Goal: Task Accomplishment & Management: Manage account settings

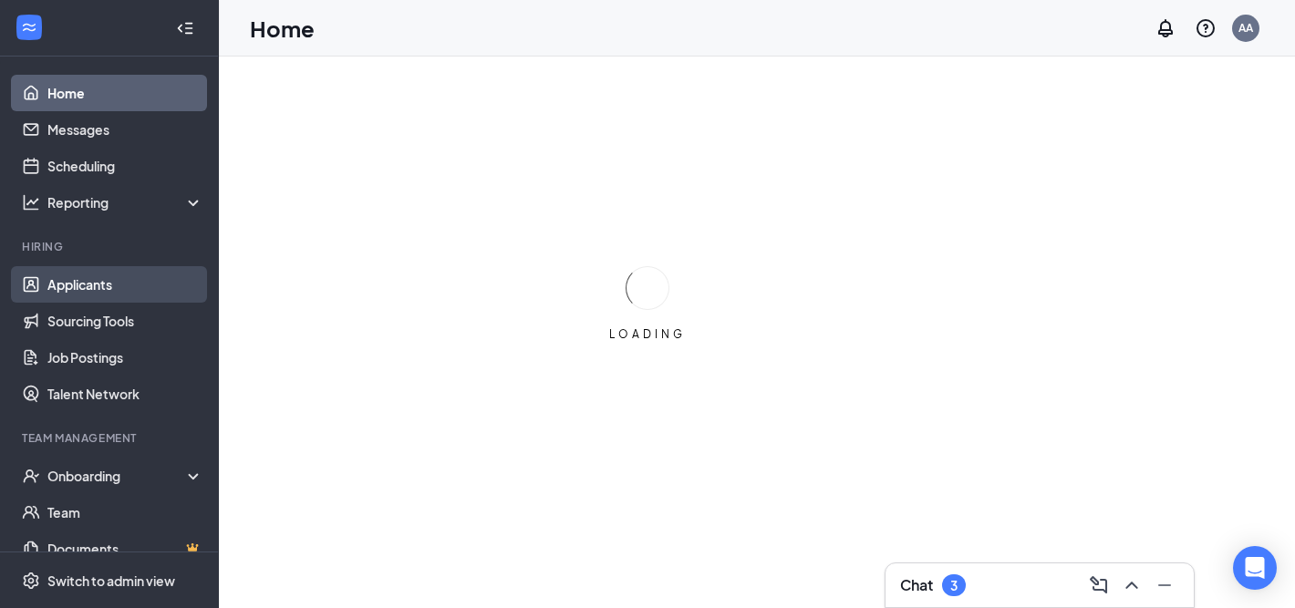
click at [98, 285] on link "Applicants" at bounding box center [125, 284] width 156 height 36
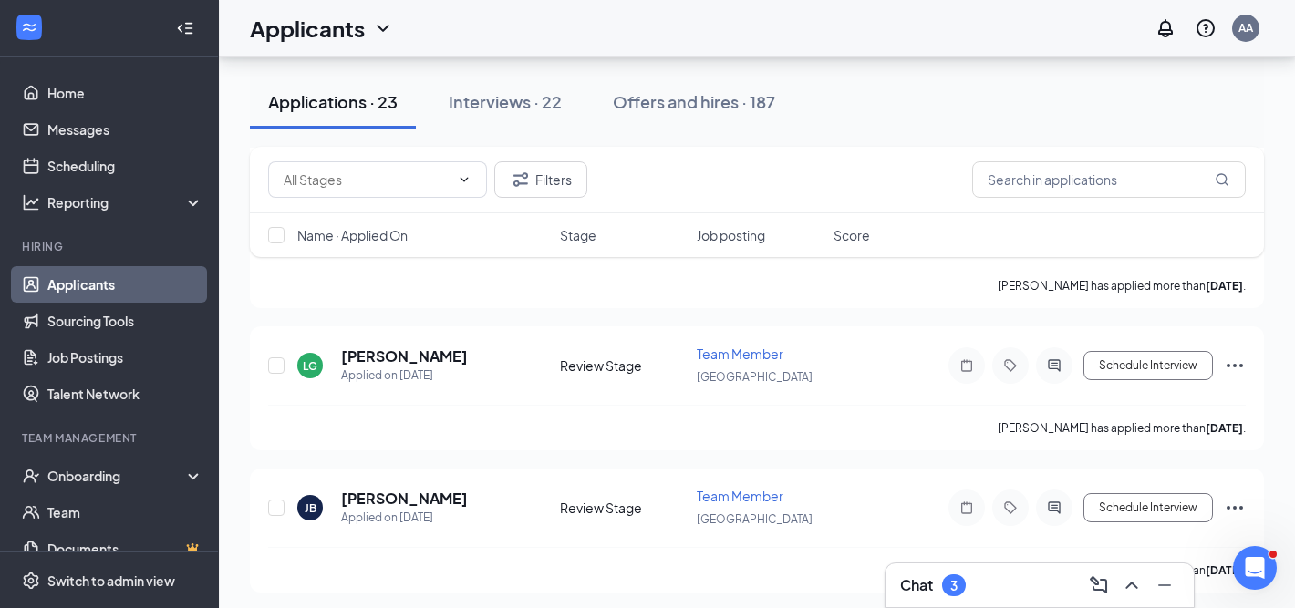
scroll to position [2106, 0]
click at [394, 346] on h5 "[PERSON_NAME]" at bounding box center [404, 356] width 127 height 20
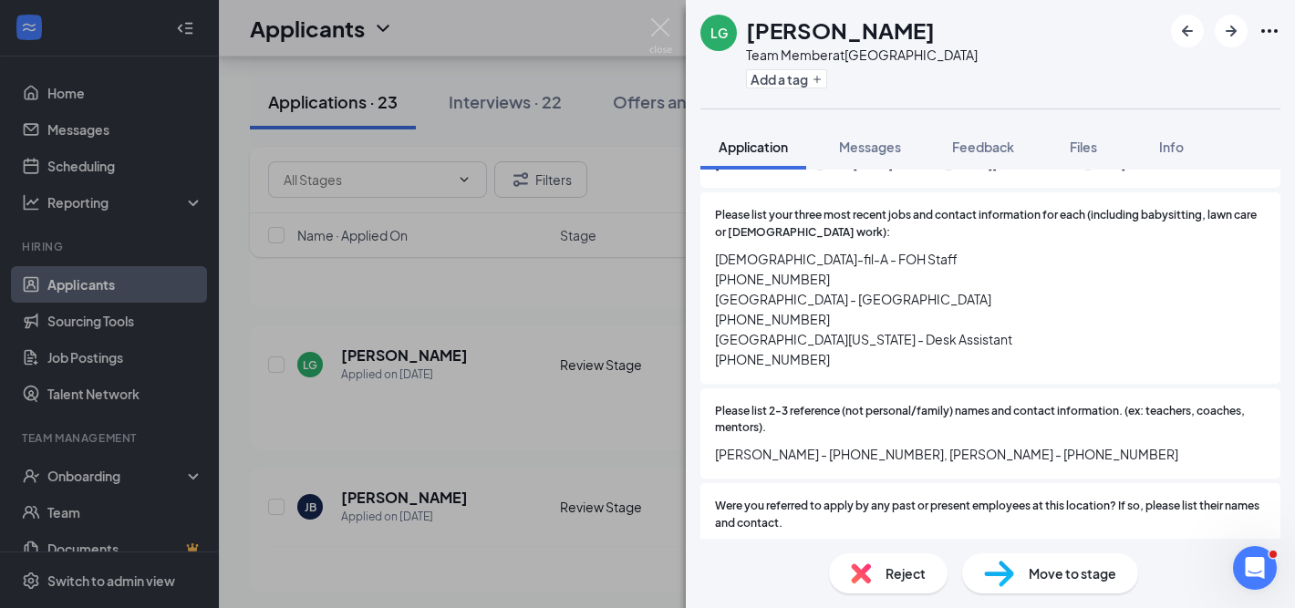
scroll to position [780, 0]
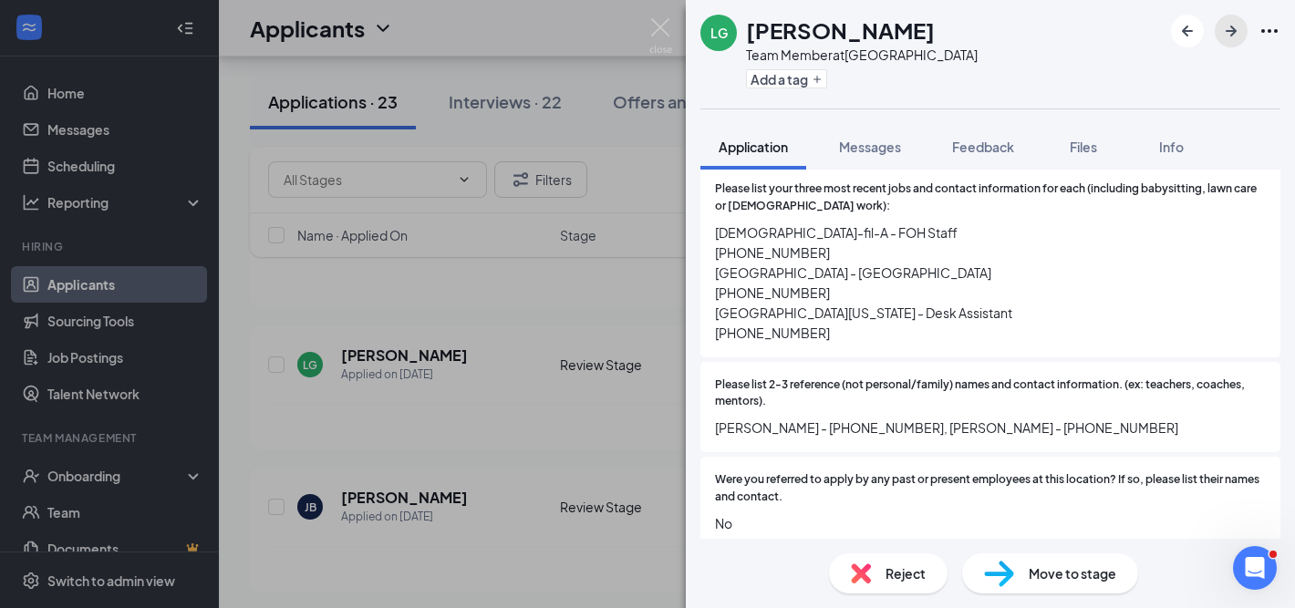
click at [1231, 32] on icon "ArrowRight" at bounding box center [1231, 31] width 22 height 22
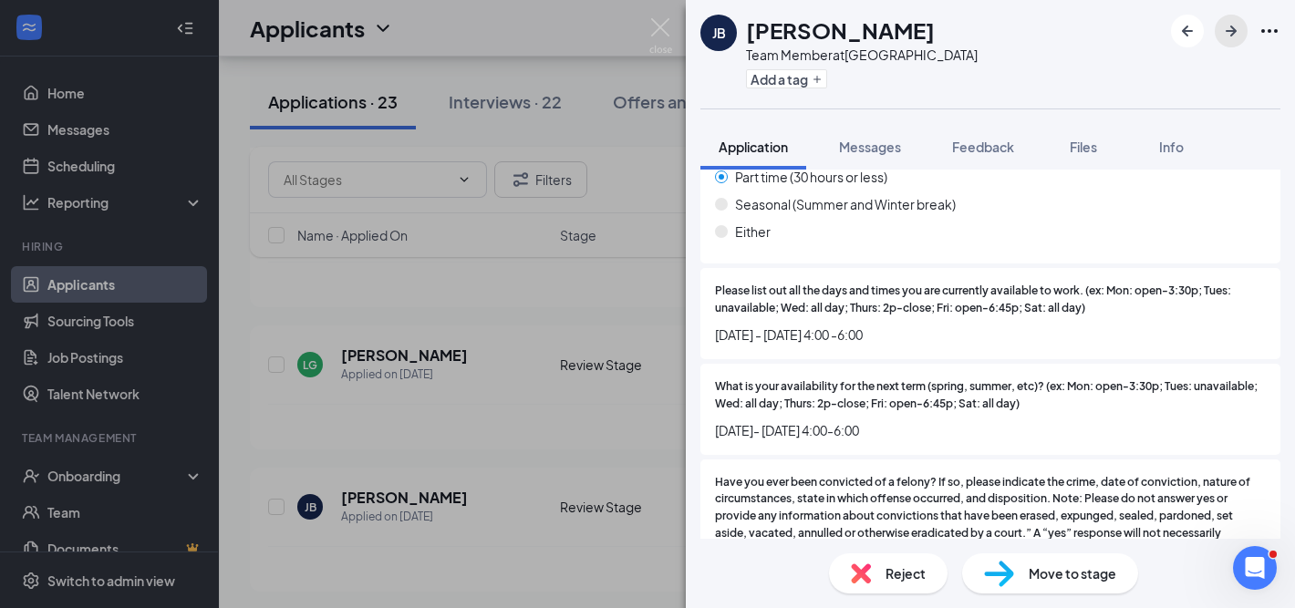
scroll to position [1200, 0]
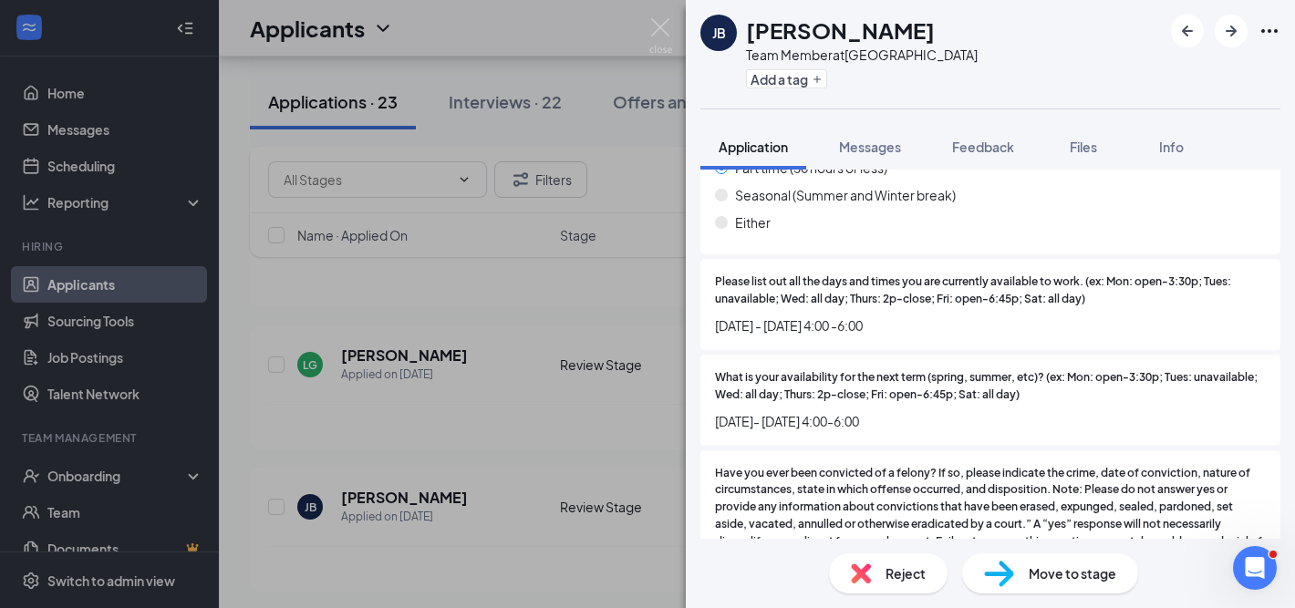
click at [892, 571] on span "Reject" at bounding box center [905, 574] width 40 height 20
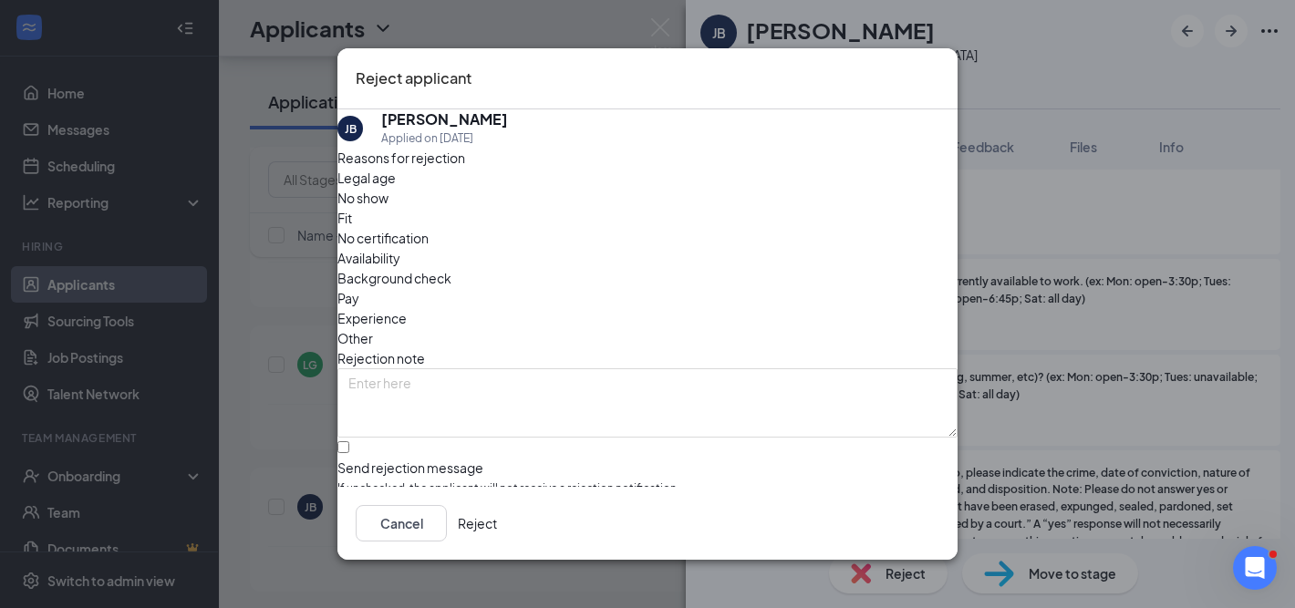
click at [400, 248] on span "Availability" at bounding box center [368, 258] width 63 height 20
click at [349, 441] on input "Send rejection message If unchecked, the applicant will not receive a rejection…" at bounding box center [343, 447] width 12 height 12
checkbox input "true"
click at [497, 525] on button "Reject" at bounding box center [477, 523] width 39 height 36
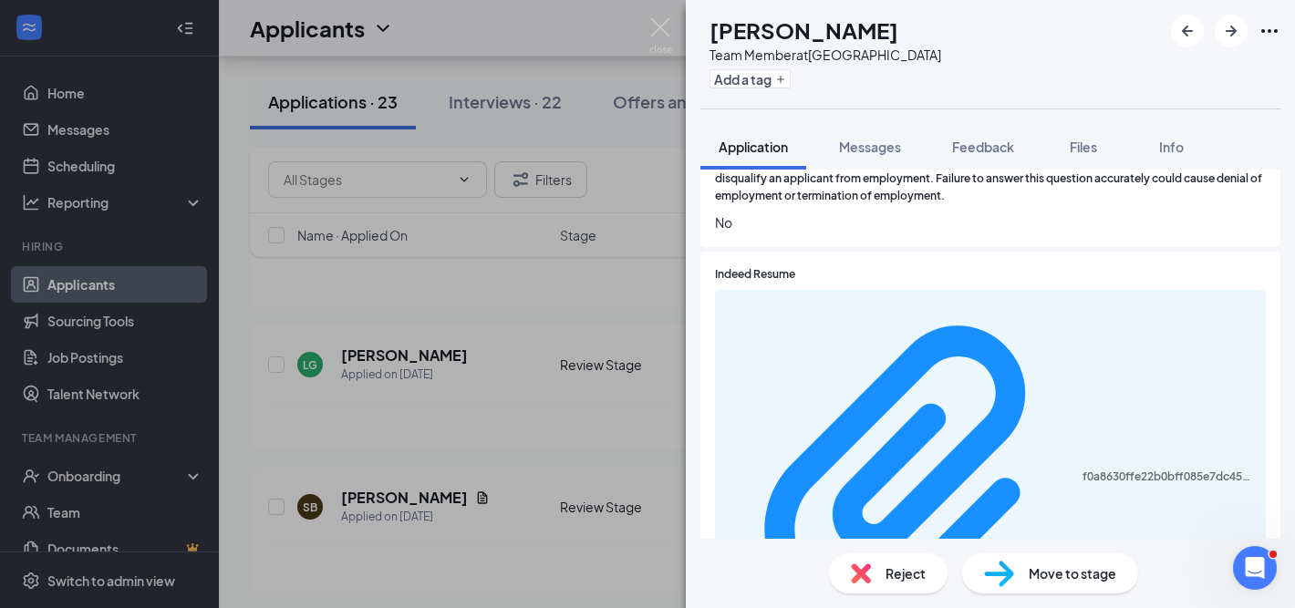
scroll to position [1639, 0]
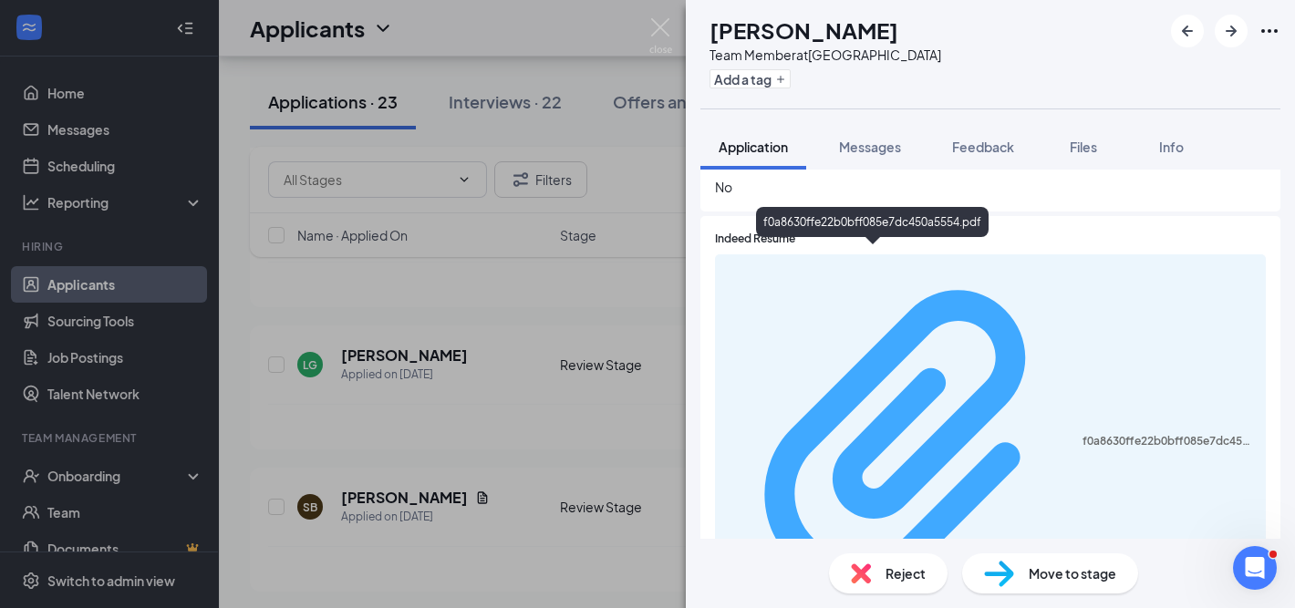
click at [1082, 434] on div "f0a8630ffe22b0bff085e7dc450a5554.pdf" at bounding box center [1168, 441] width 172 height 15
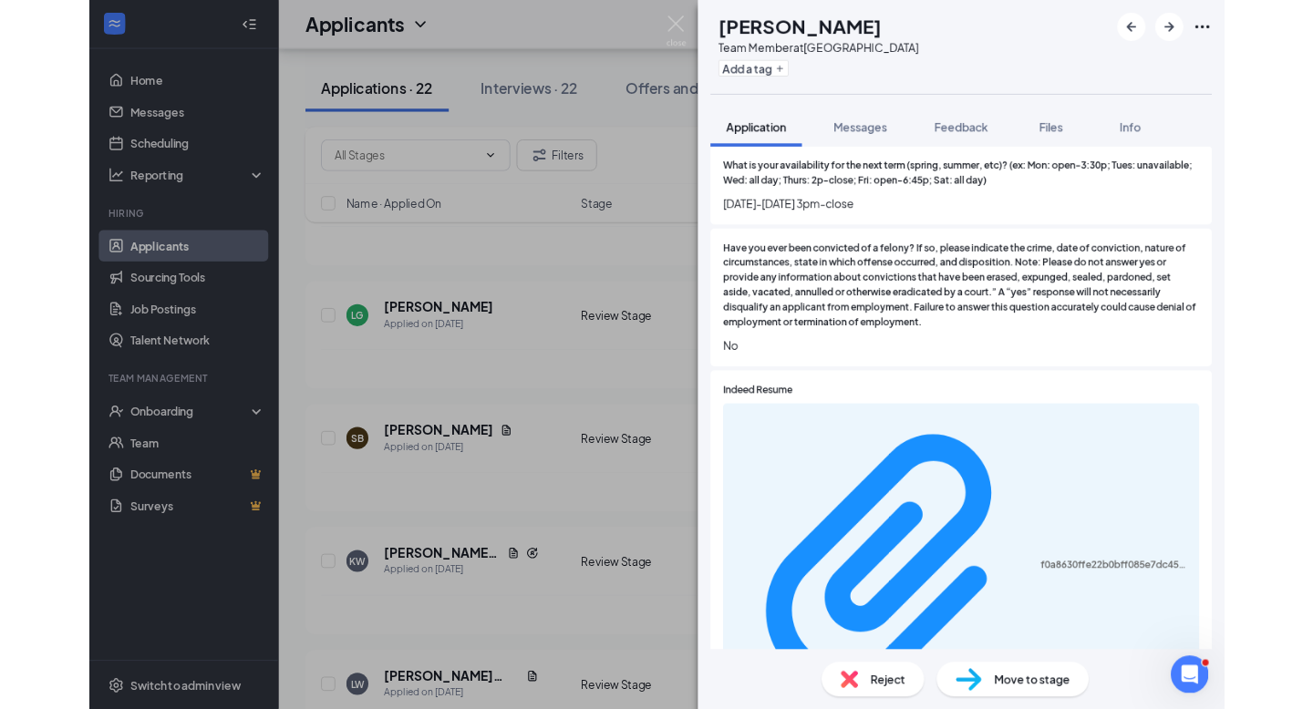
scroll to position [1418, 0]
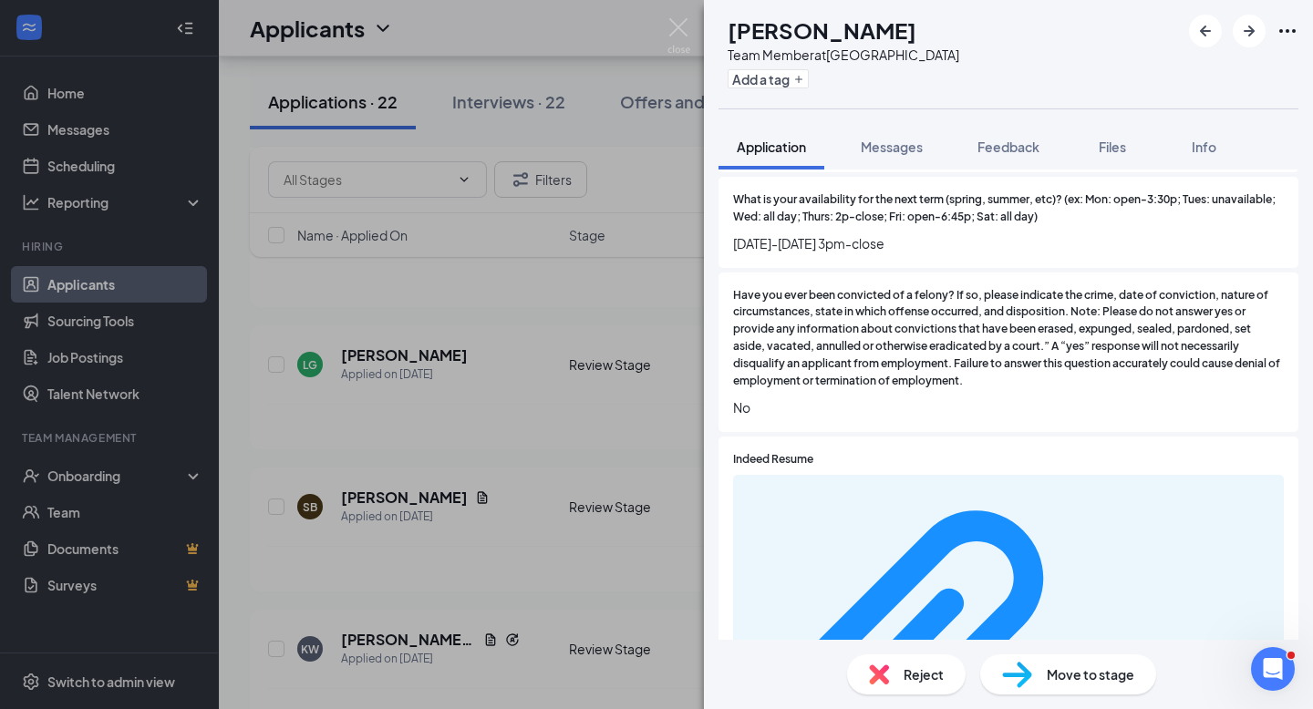
click at [895, 681] on div "Reject" at bounding box center [906, 675] width 119 height 40
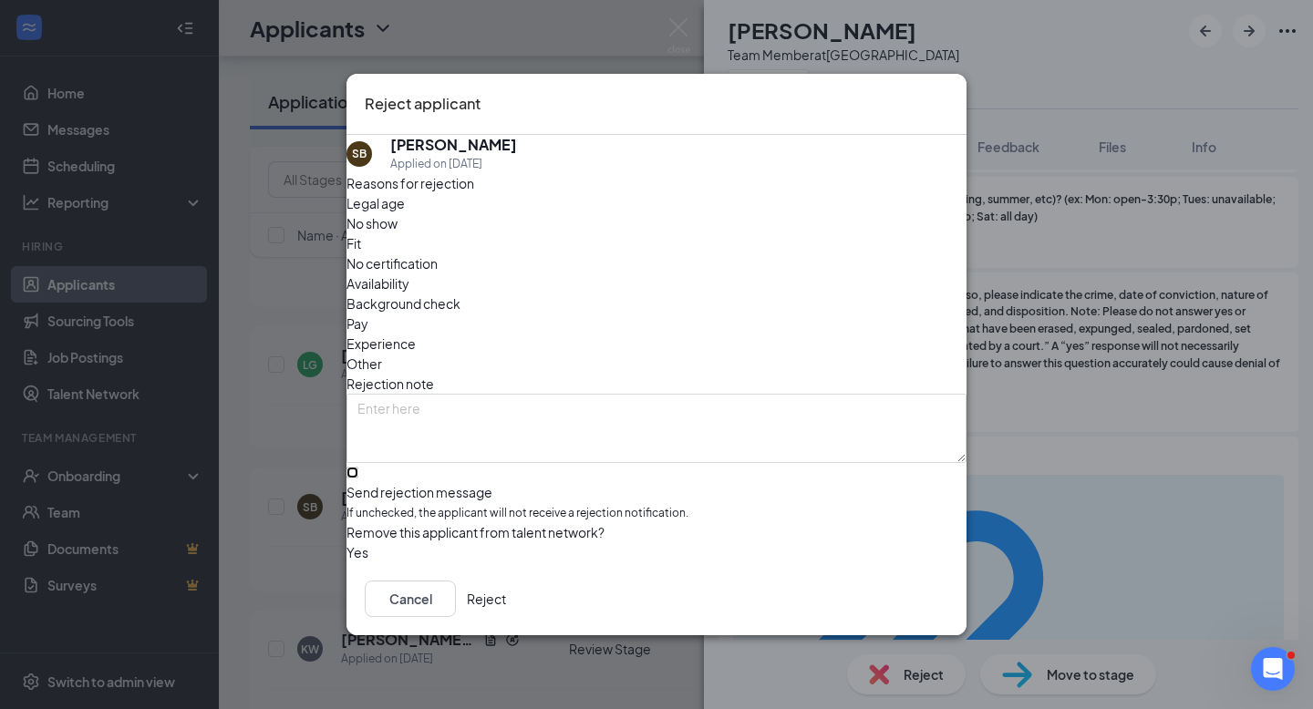
click at [358, 467] on input "Send rejection message If unchecked, the applicant will not receive a rejection…" at bounding box center [352, 473] width 12 height 12
checkbox input "true"
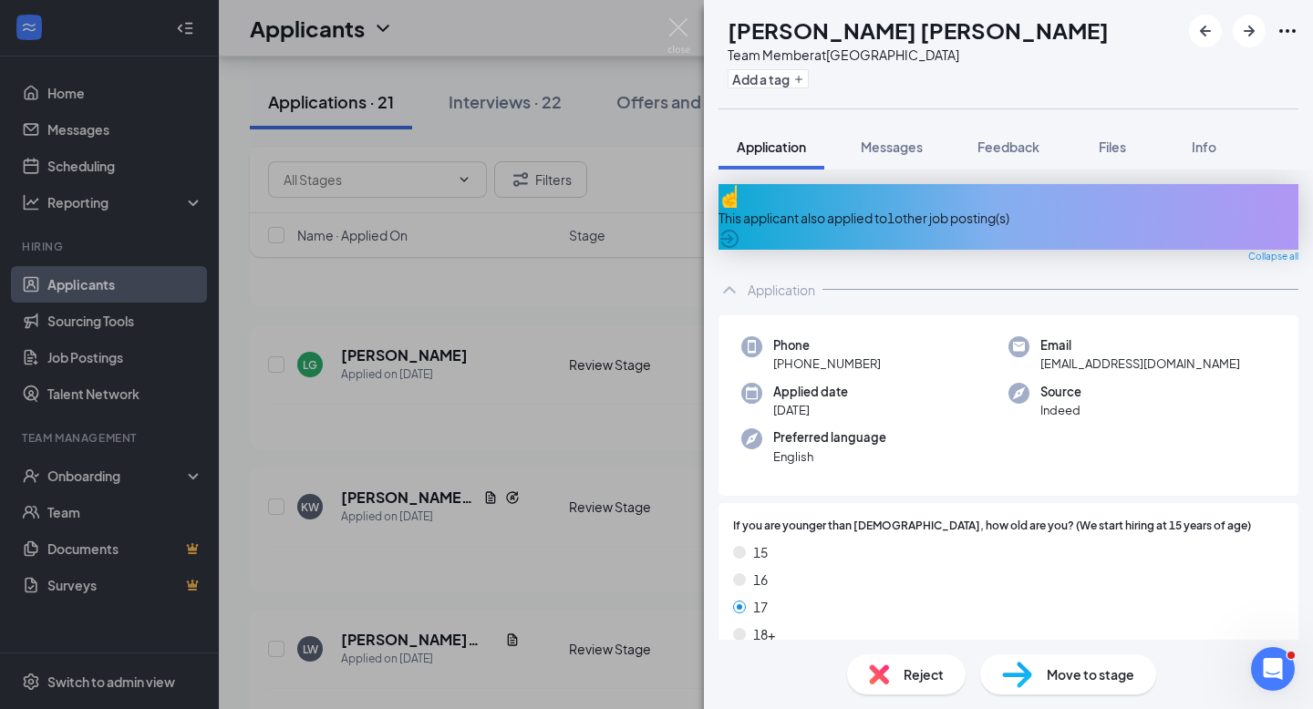
click at [739, 230] on icon "ArrowCircle" at bounding box center [729, 239] width 18 height 18
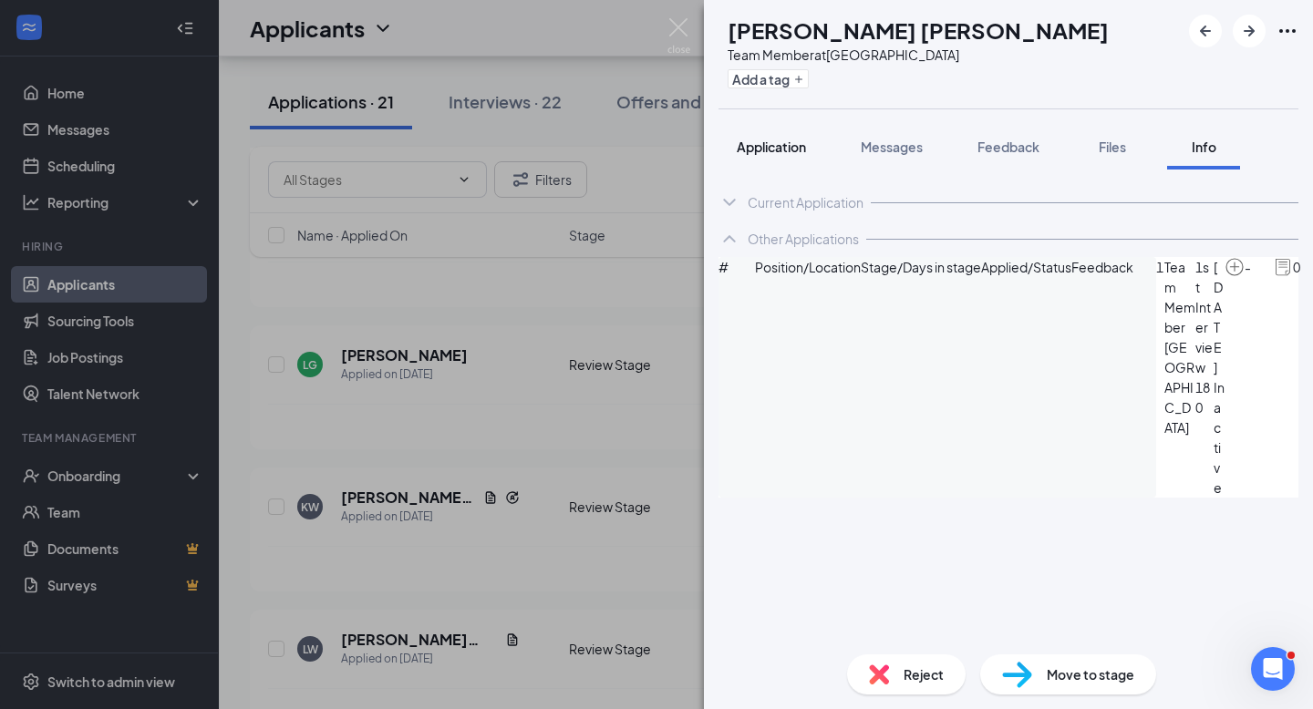
click at [776, 145] on span "Application" at bounding box center [771, 147] width 69 height 16
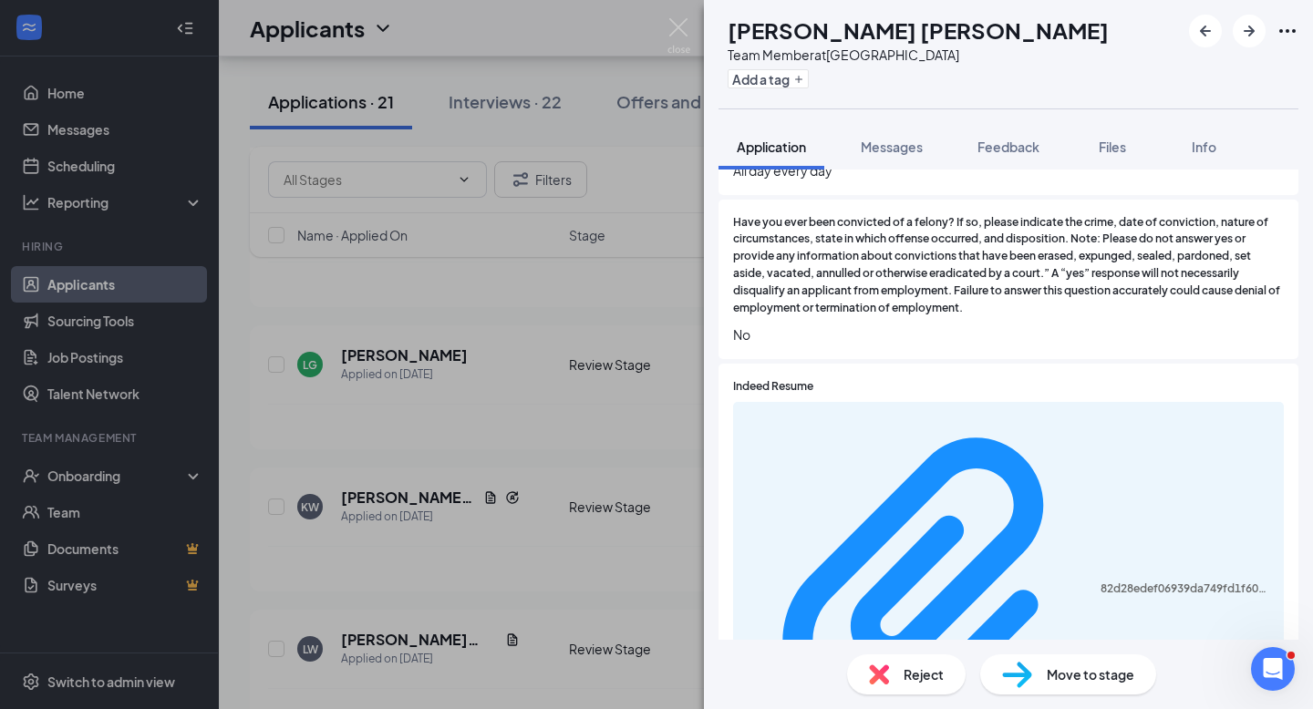
scroll to position [1629, 0]
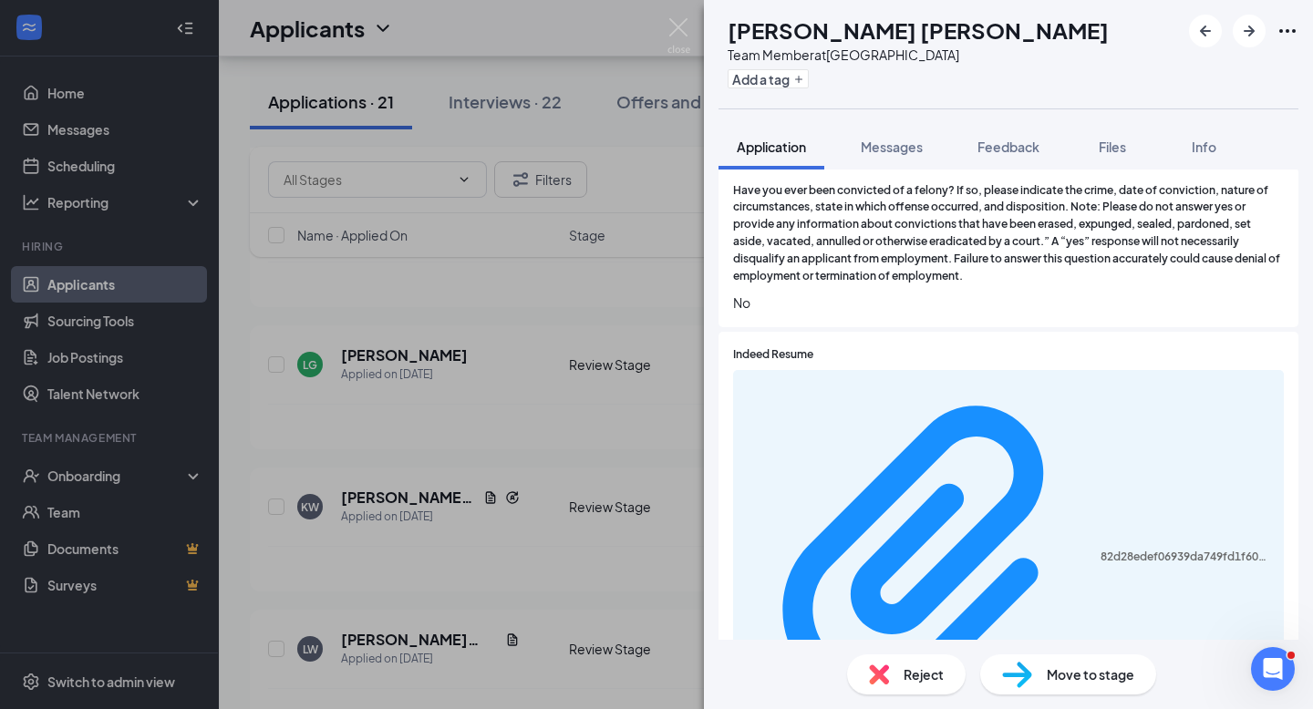
click at [898, 674] on div "Reject" at bounding box center [906, 675] width 119 height 40
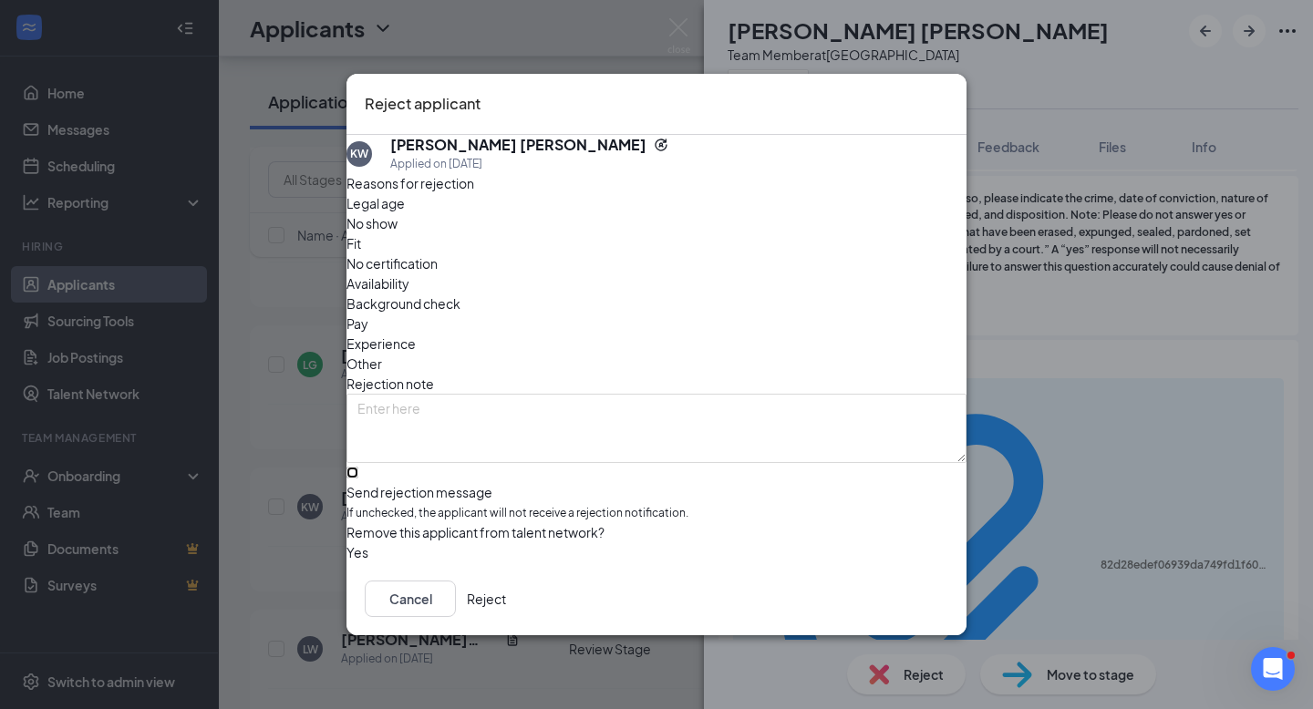
click at [358, 467] on input "Send rejection message If unchecked, the applicant will not receive a rejection…" at bounding box center [352, 473] width 12 height 12
checkbox input "true"
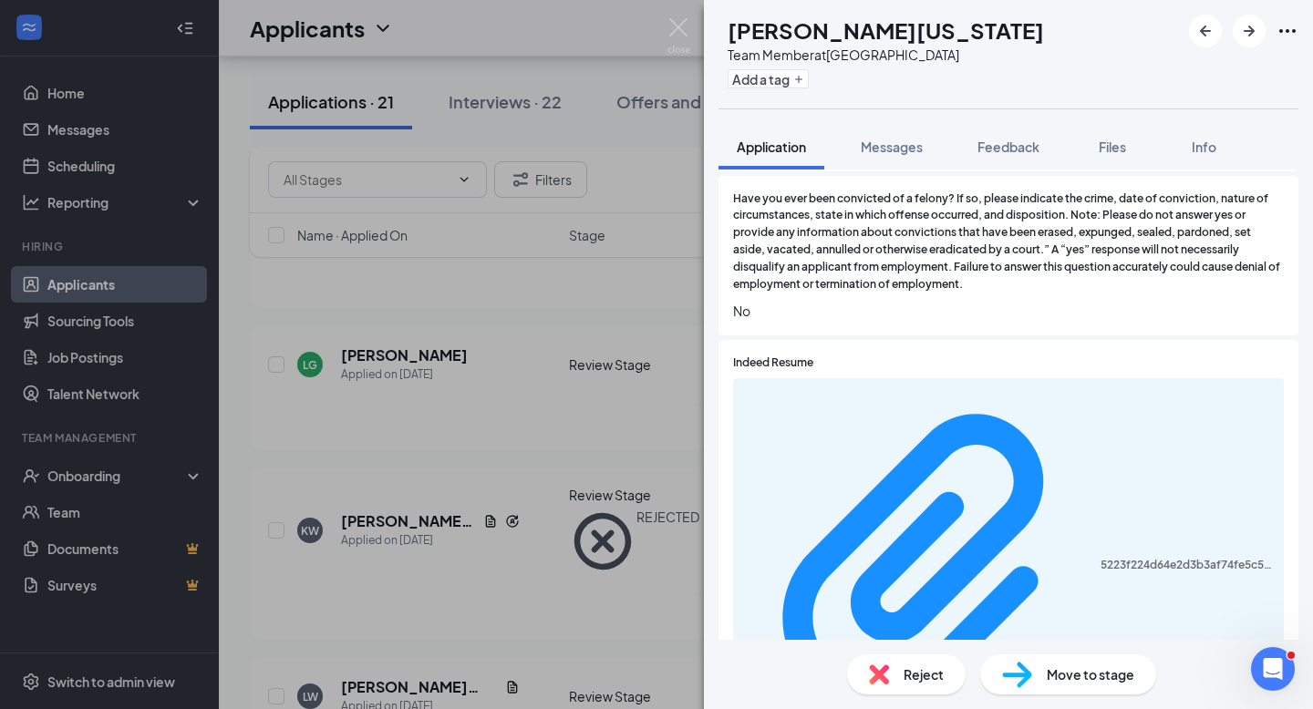
scroll to position [1485, 0]
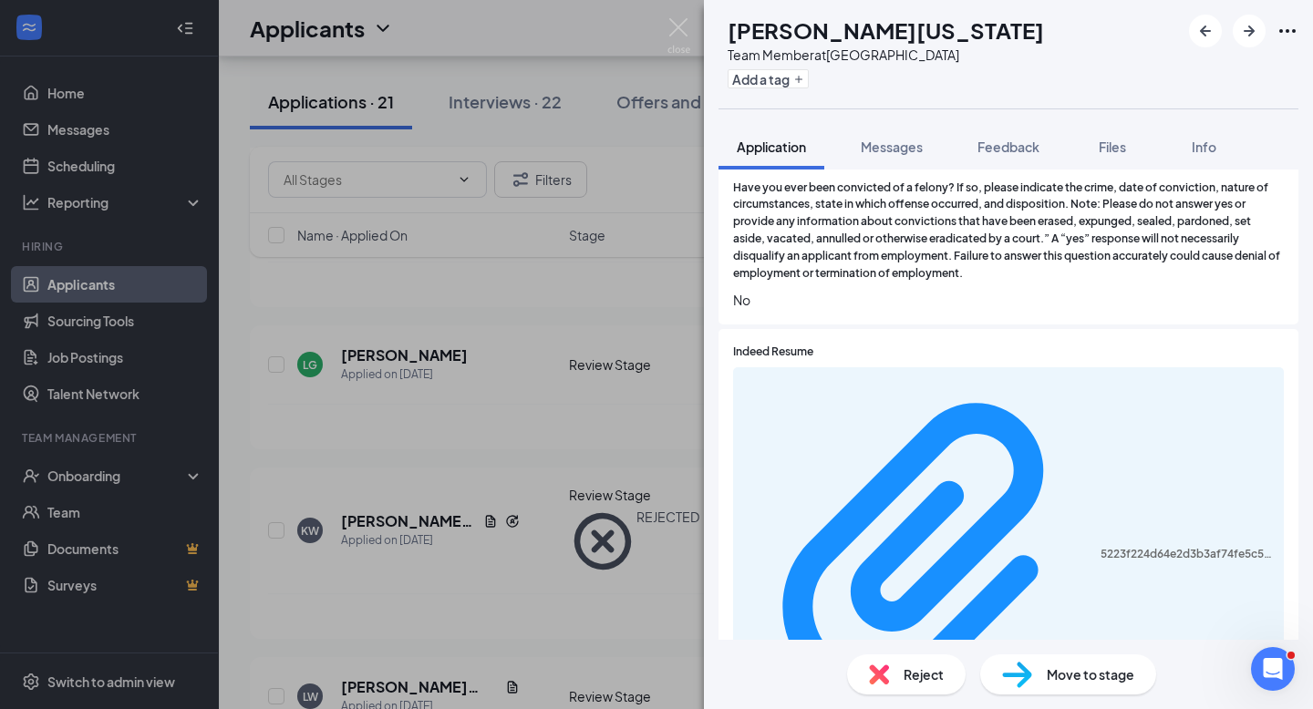
click at [922, 380] on div "5223f224d64e2d3b3af74fe5c5b73a67.pdf" at bounding box center [1008, 555] width 551 height 376
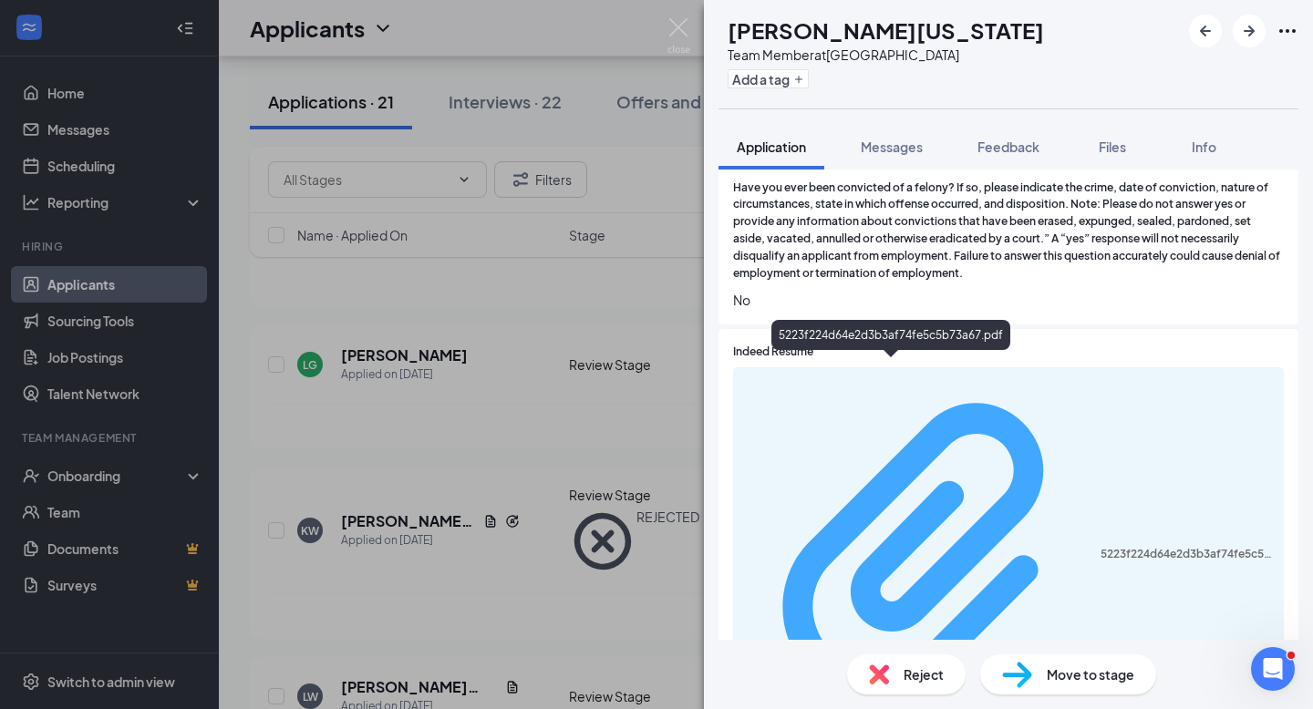
click at [1101, 547] on div "5223f224d64e2d3b3af74fe5c5b73a67.pdf" at bounding box center [1187, 554] width 172 height 15
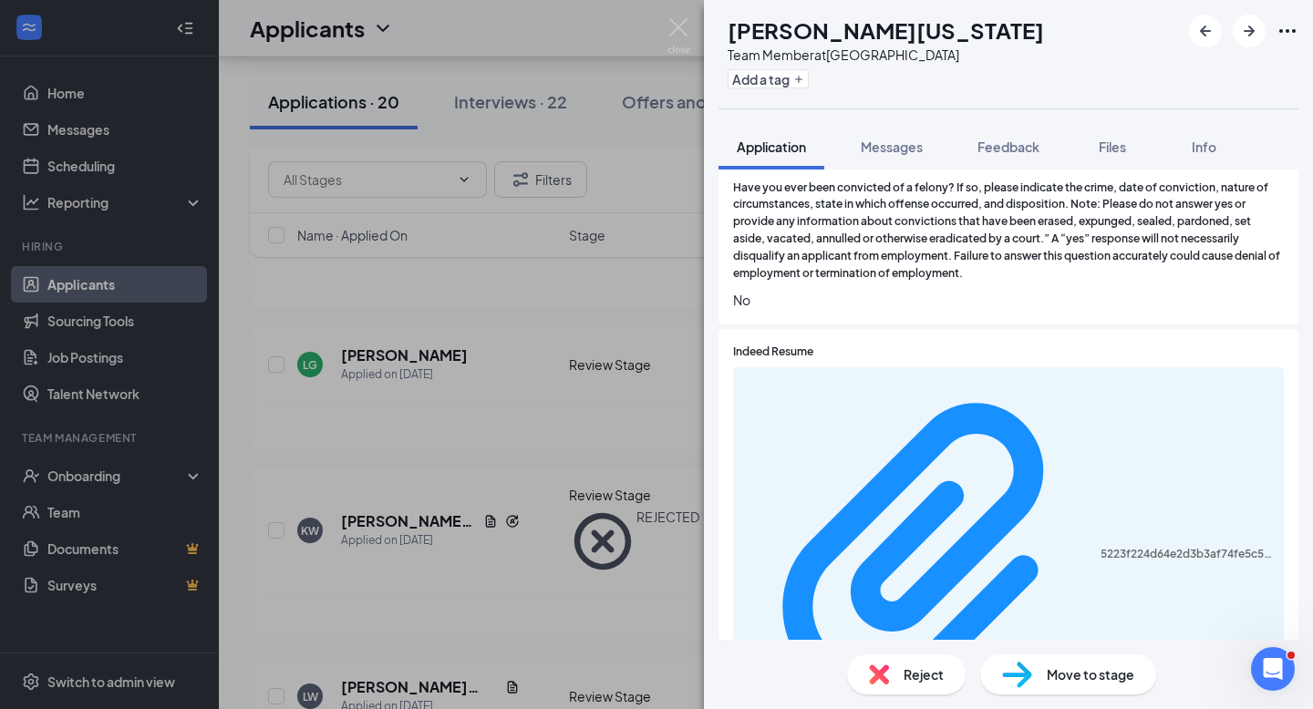
click at [891, 675] on div "Reject" at bounding box center [906, 675] width 119 height 40
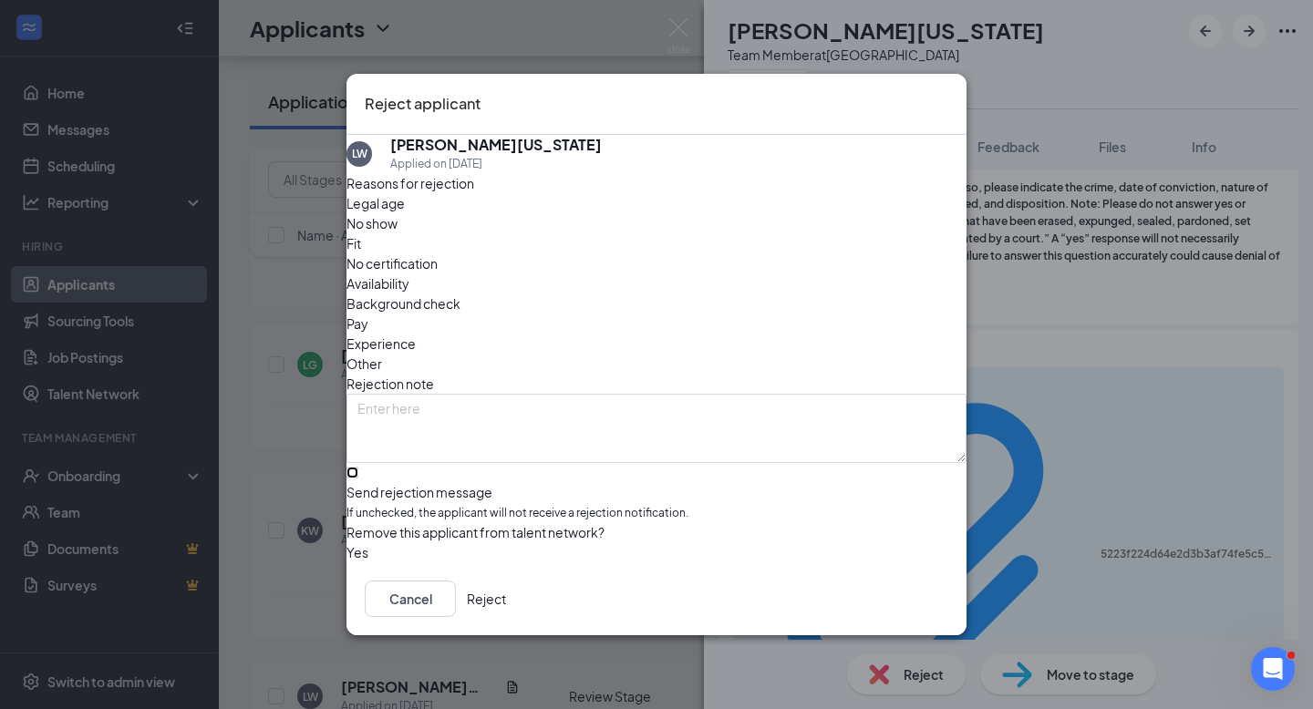
click at [358, 467] on input "Send rejection message If unchecked, the applicant will not receive a rejection…" at bounding box center [352, 473] width 12 height 12
checkbox input "true"
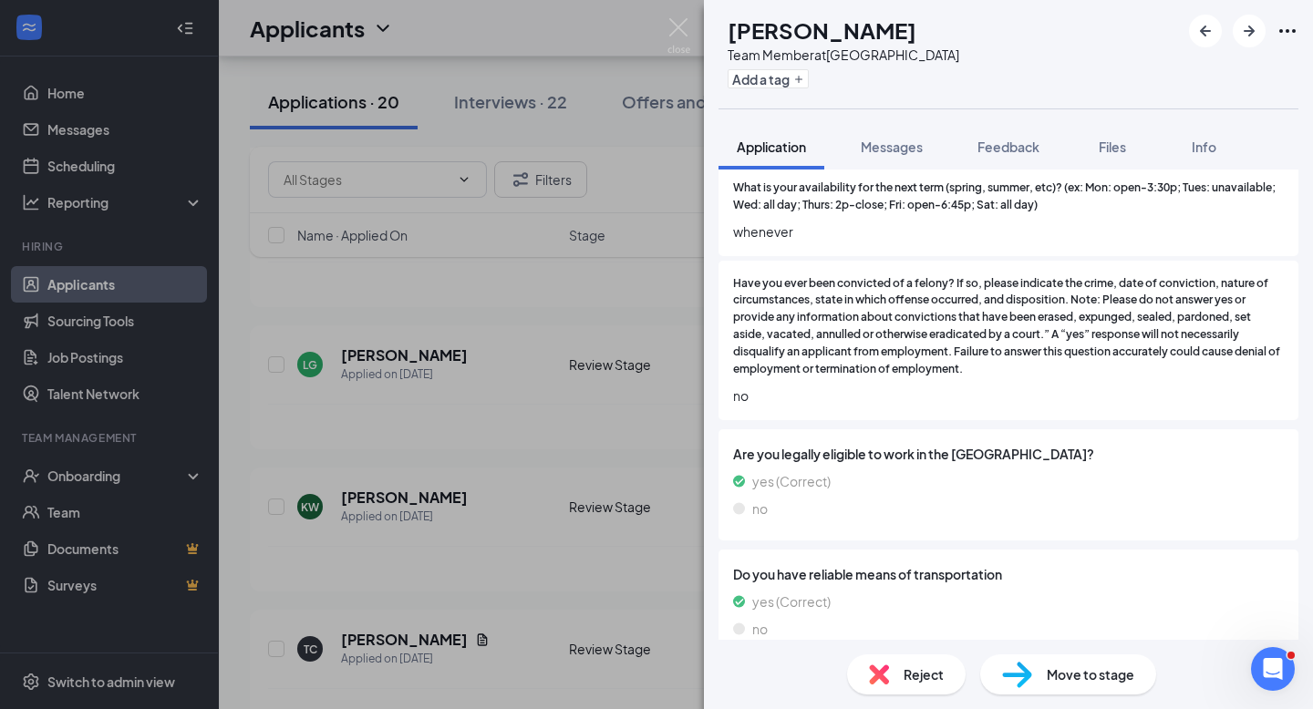
scroll to position [1398, 0]
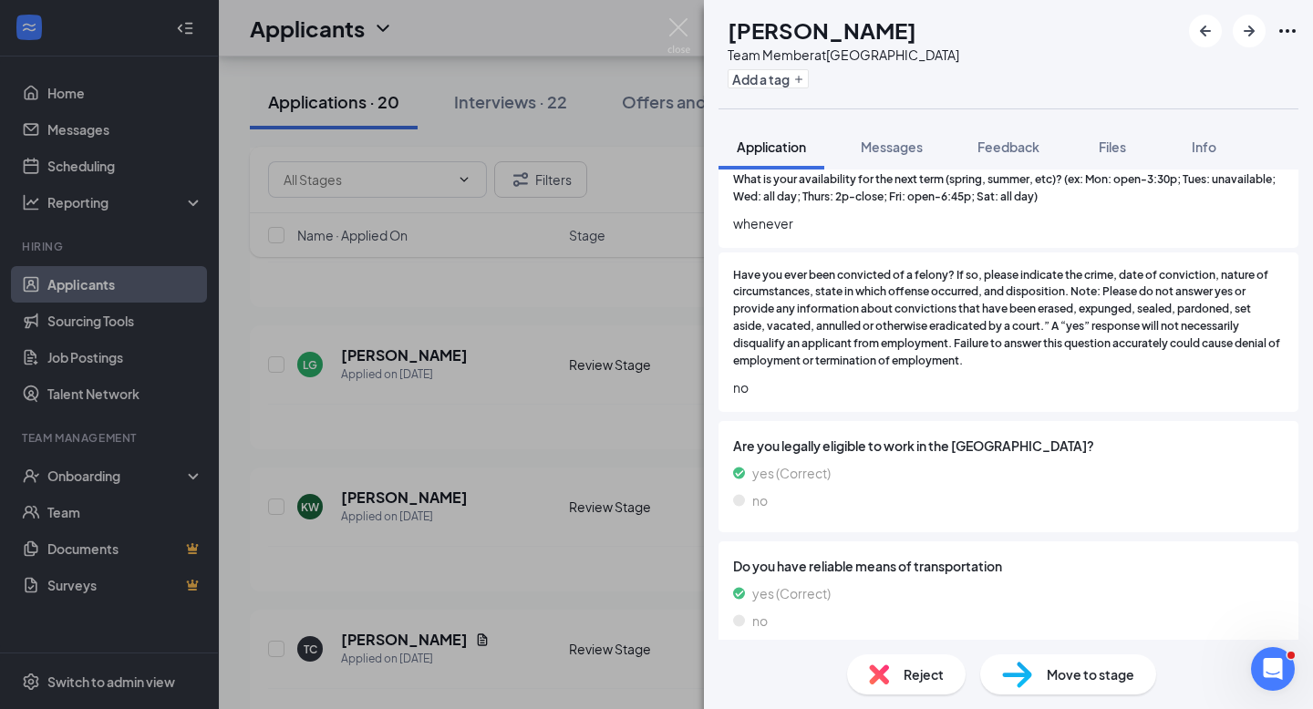
click at [890, 688] on div "Reject" at bounding box center [906, 675] width 119 height 40
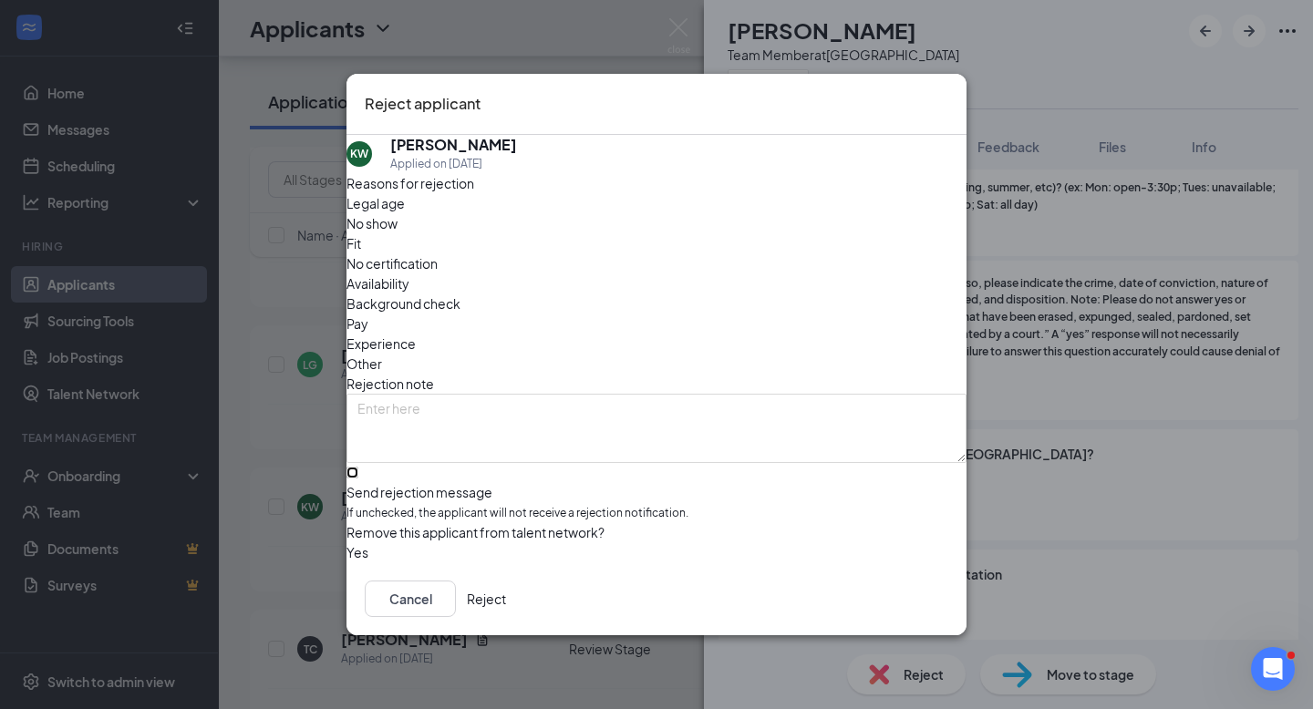
click at [358, 467] on input "Send rejection message If unchecked, the applicant will not receive a rejection…" at bounding box center [352, 473] width 12 height 12
checkbox input "true"
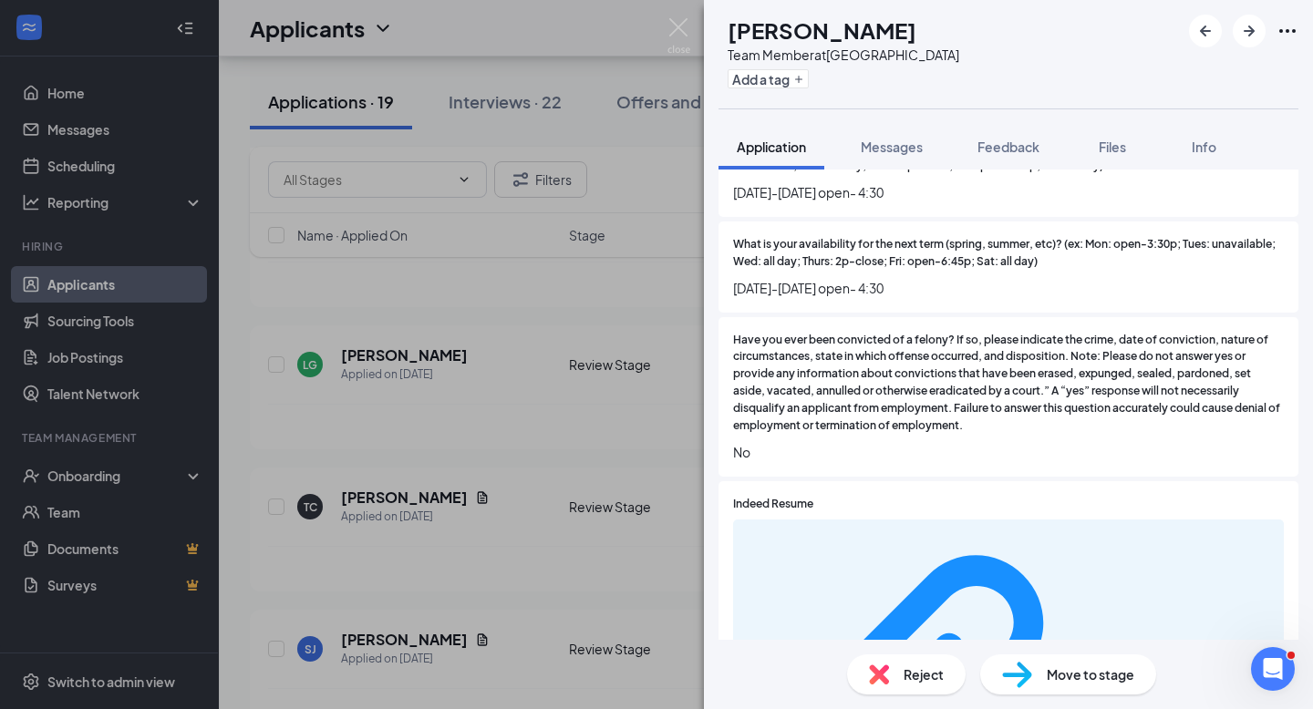
scroll to position [1355, 0]
click at [917, 675] on span "Reject" at bounding box center [924, 675] width 40 height 20
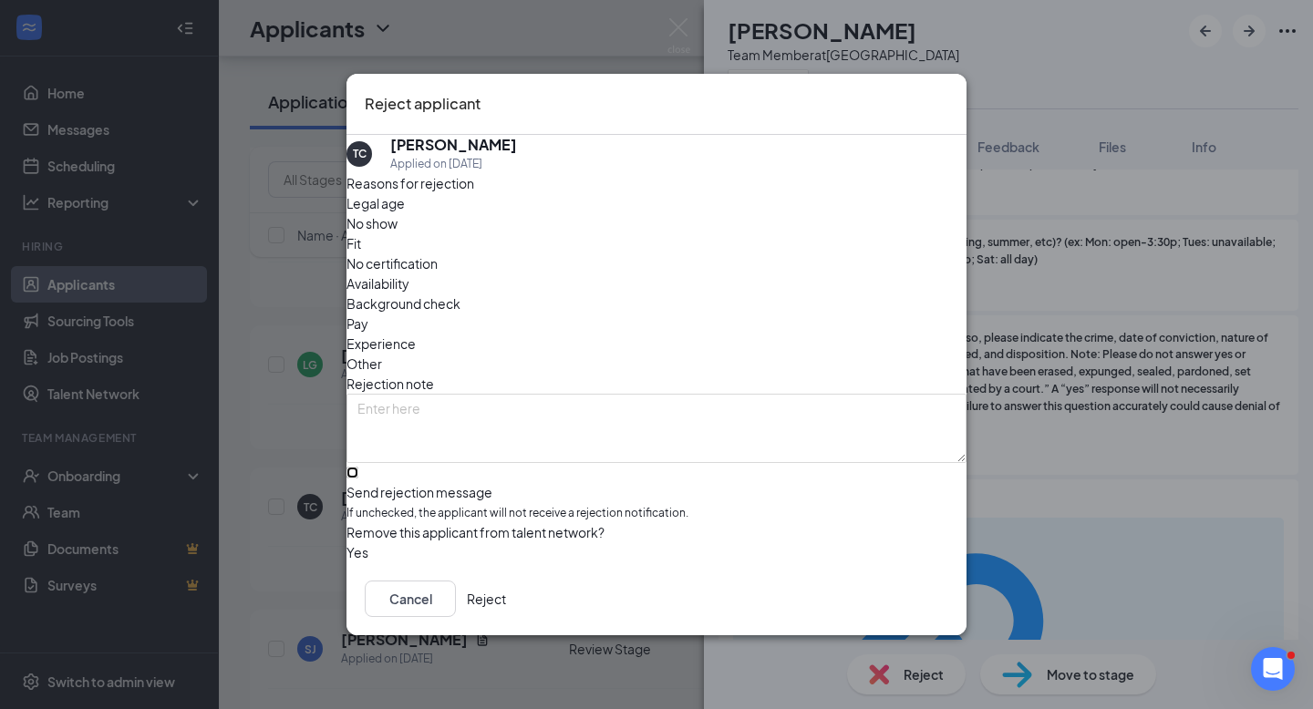
click at [358, 467] on input "Send rejection message If unchecked, the applicant will not receive a rejection…" at bounding box center [352, 473] width 12 height 12
checkbox input "true"
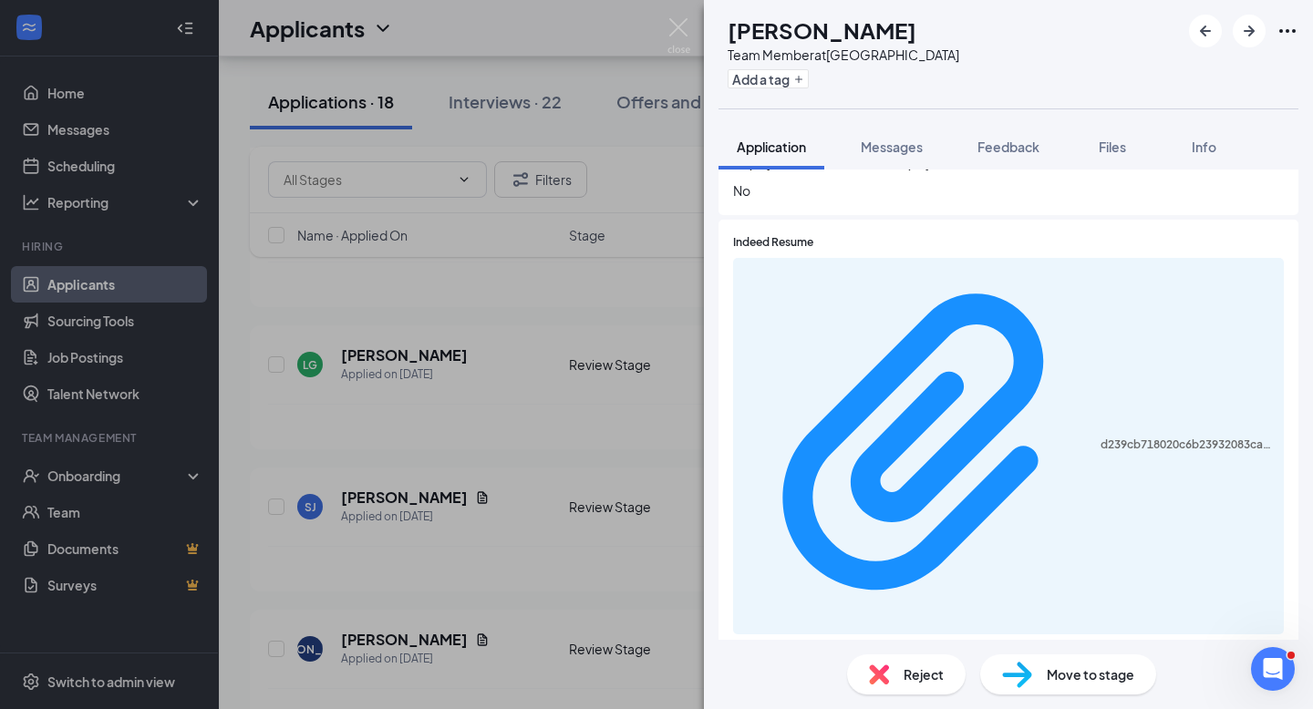
scroll to position [1636, 0]
click at [898, 679] on div "Reject" at bounding box center [906, 675] width 119 height 40
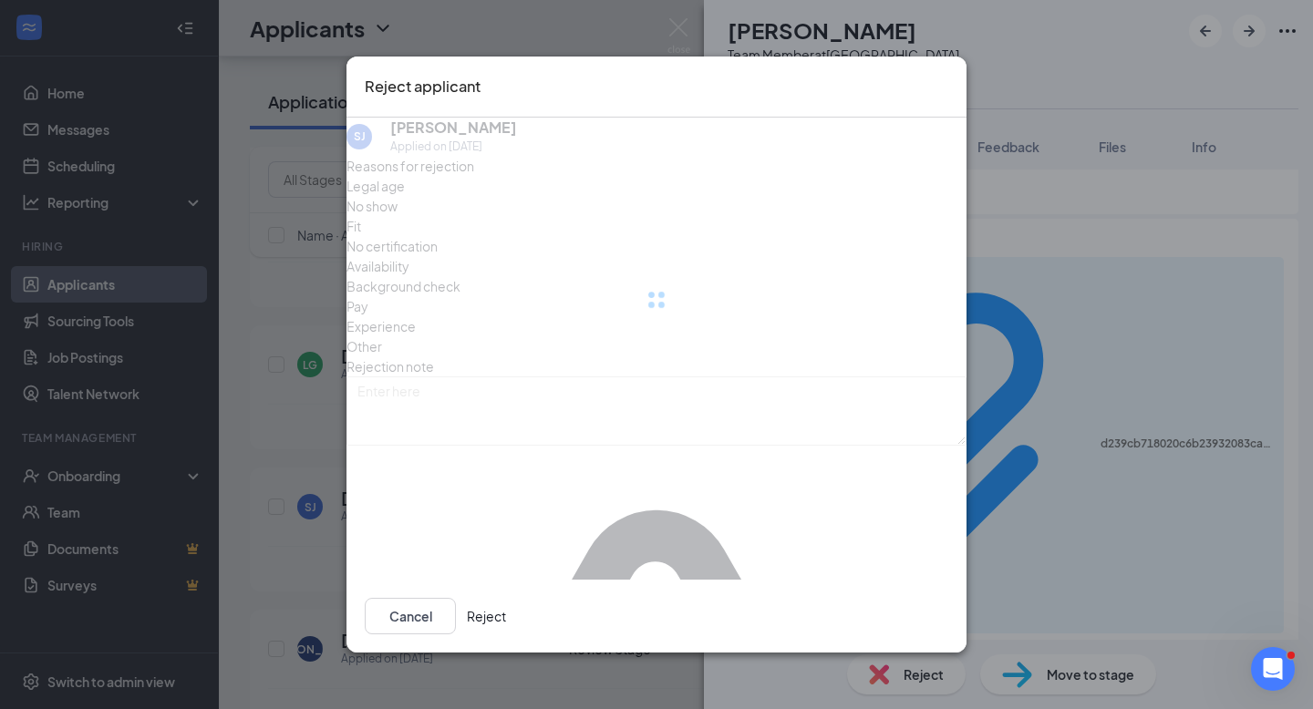
scroll to position [1629, 0]
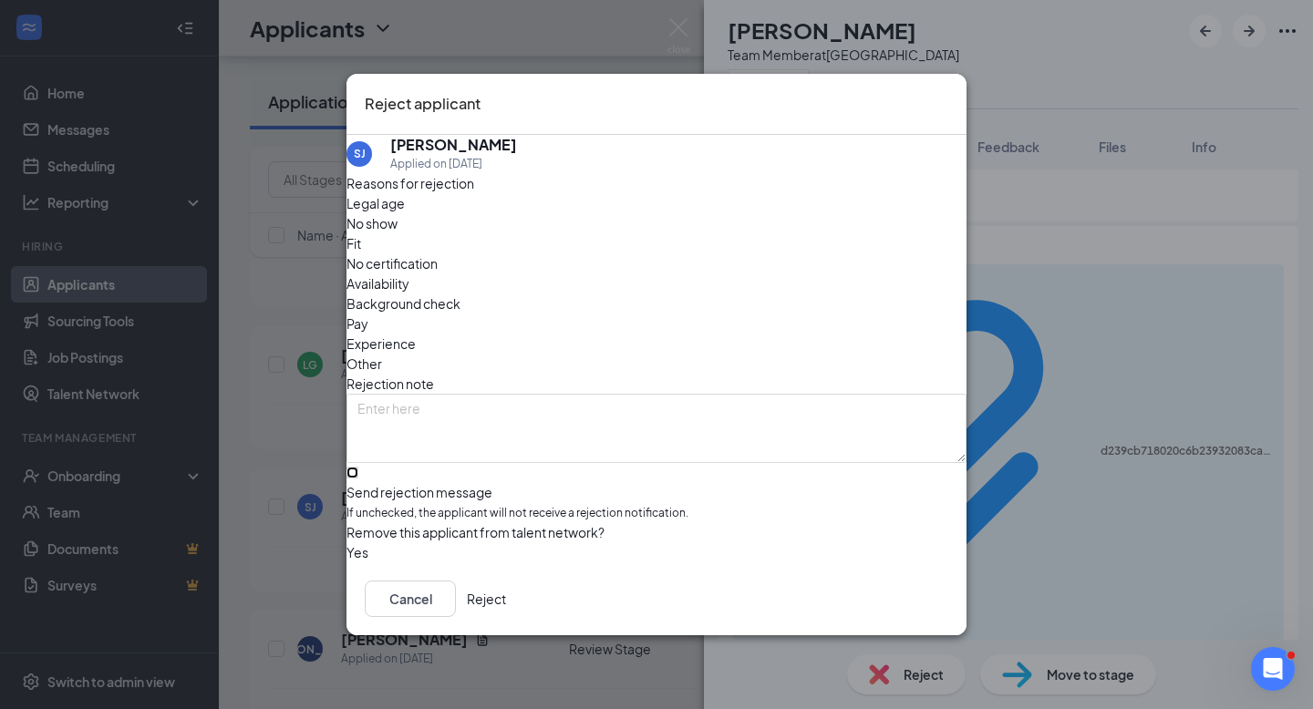
click at [358, 467] on input "Send rejection message If unchecked, the applicant will not receive a rejection…" at bounding box center [352, 473] width 12 height 12
checkbox input "true"
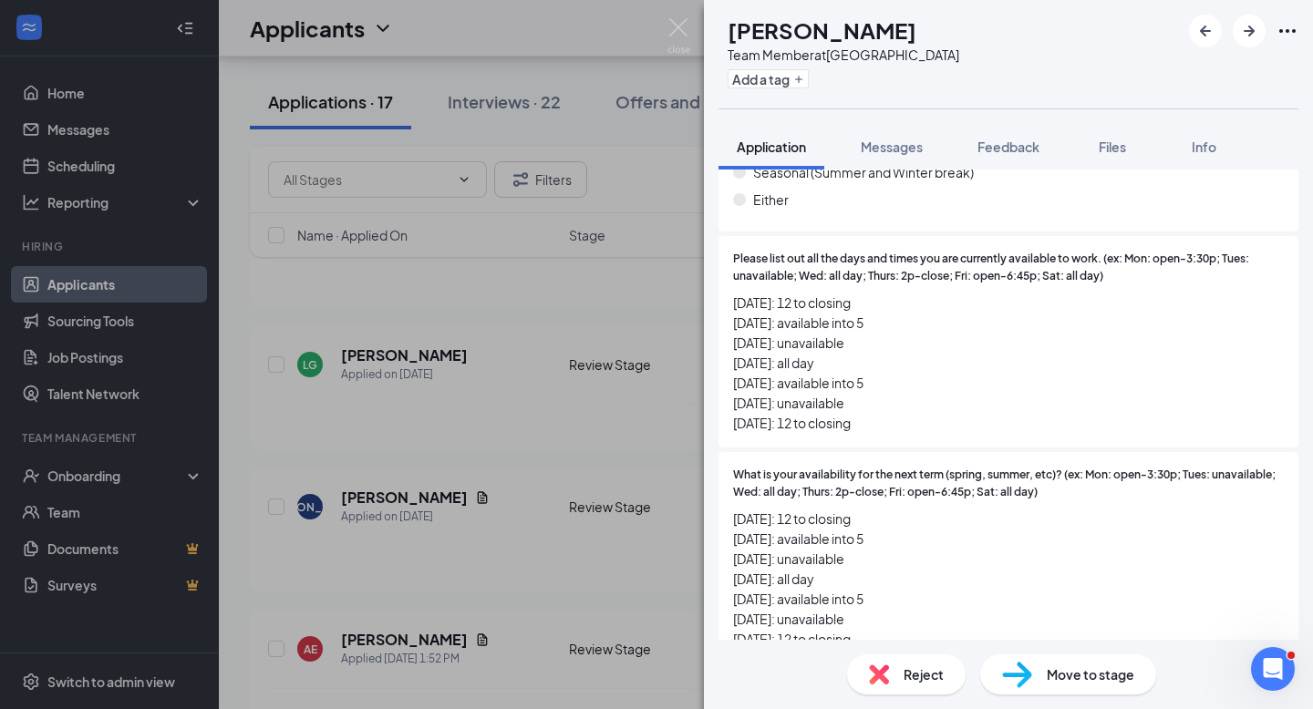
scroll to position [1296, 0]
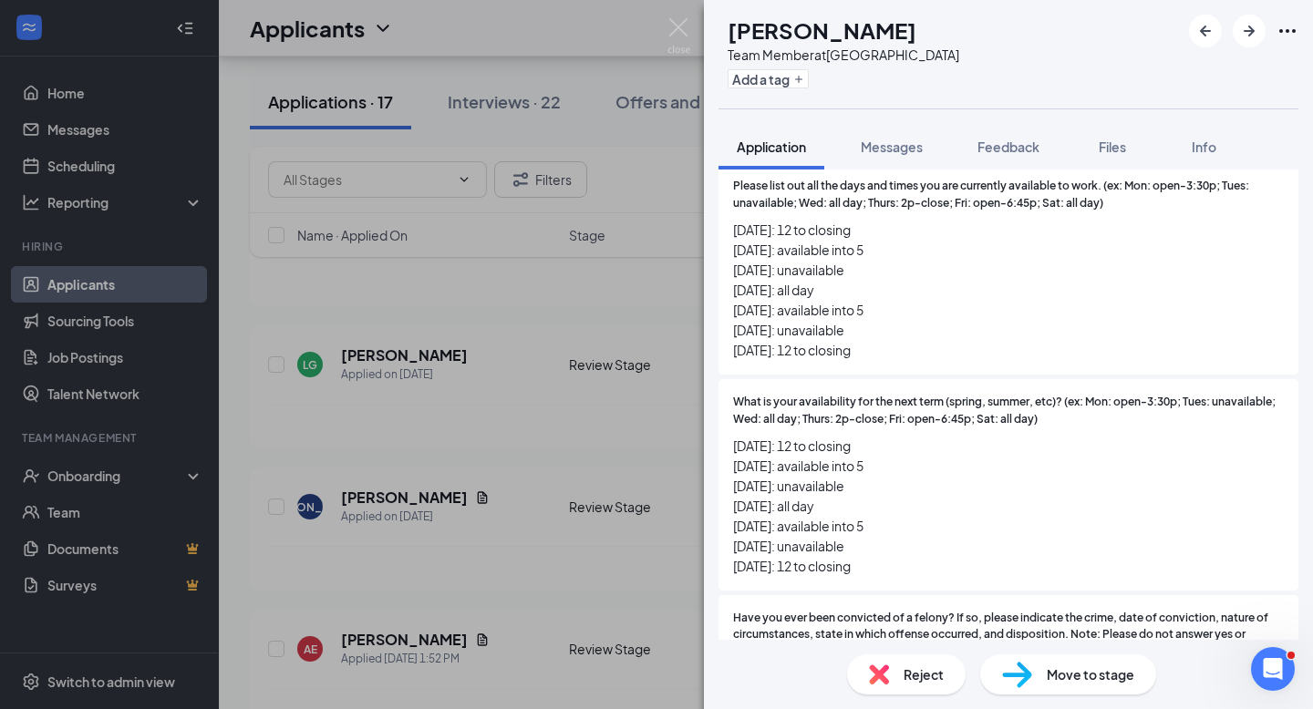
click at [910, 684] on span "Reject" at bounding box center [924, 675] width 40 height 20
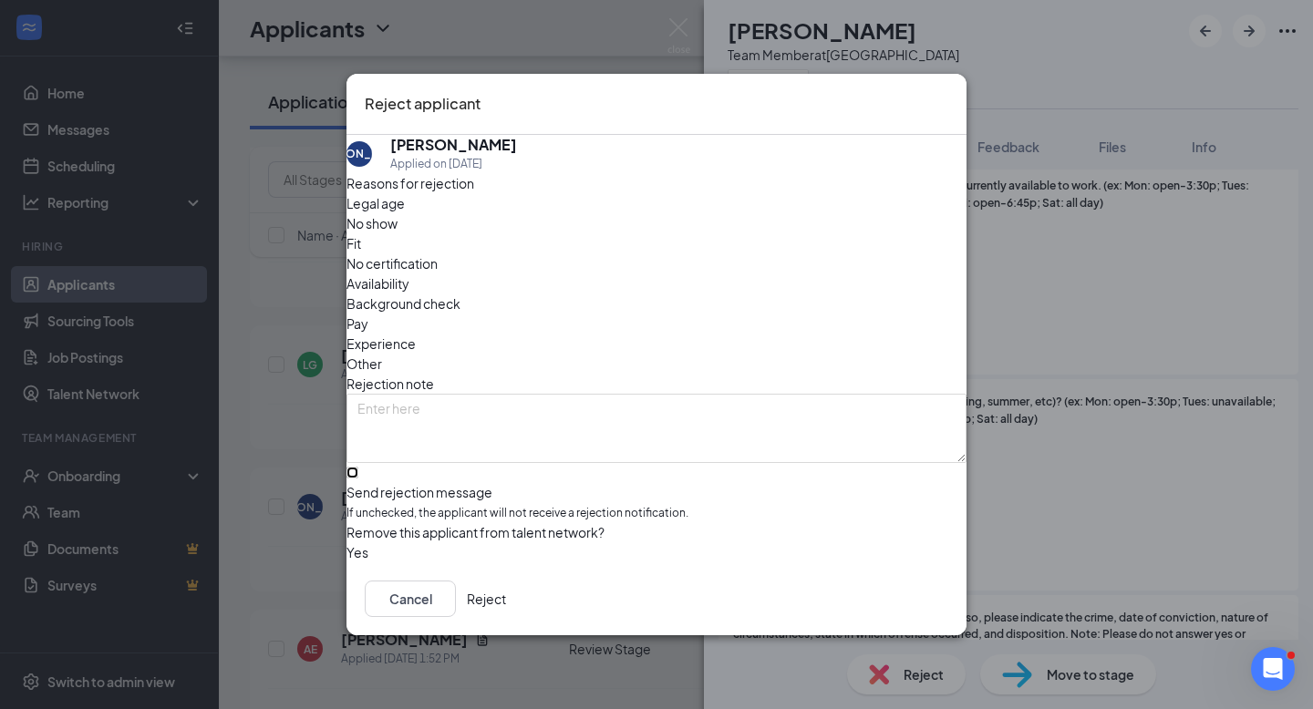
click at [358, 467] on input "Send rejection message If unchecked, the applicant will not receive a rejection…" at bounding box center [352, 473] width 12 height 12
checkbox input "true"
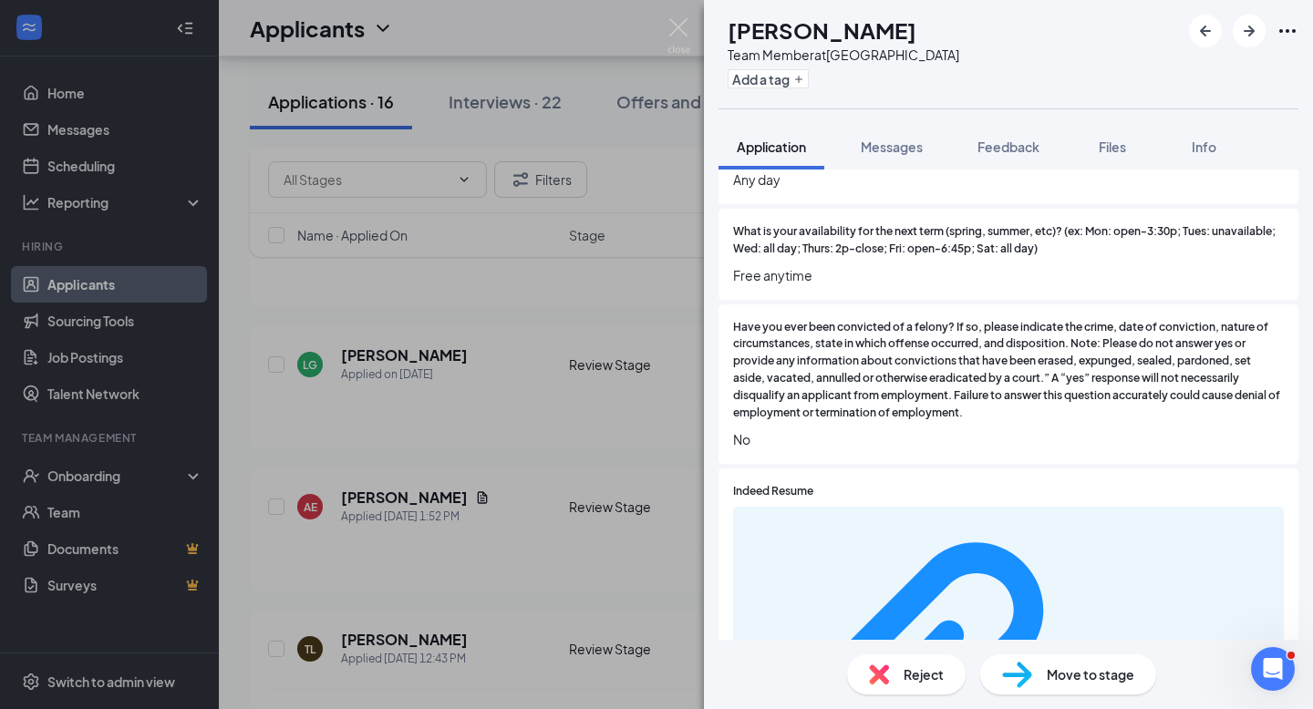
scroll to position [1348, 0]
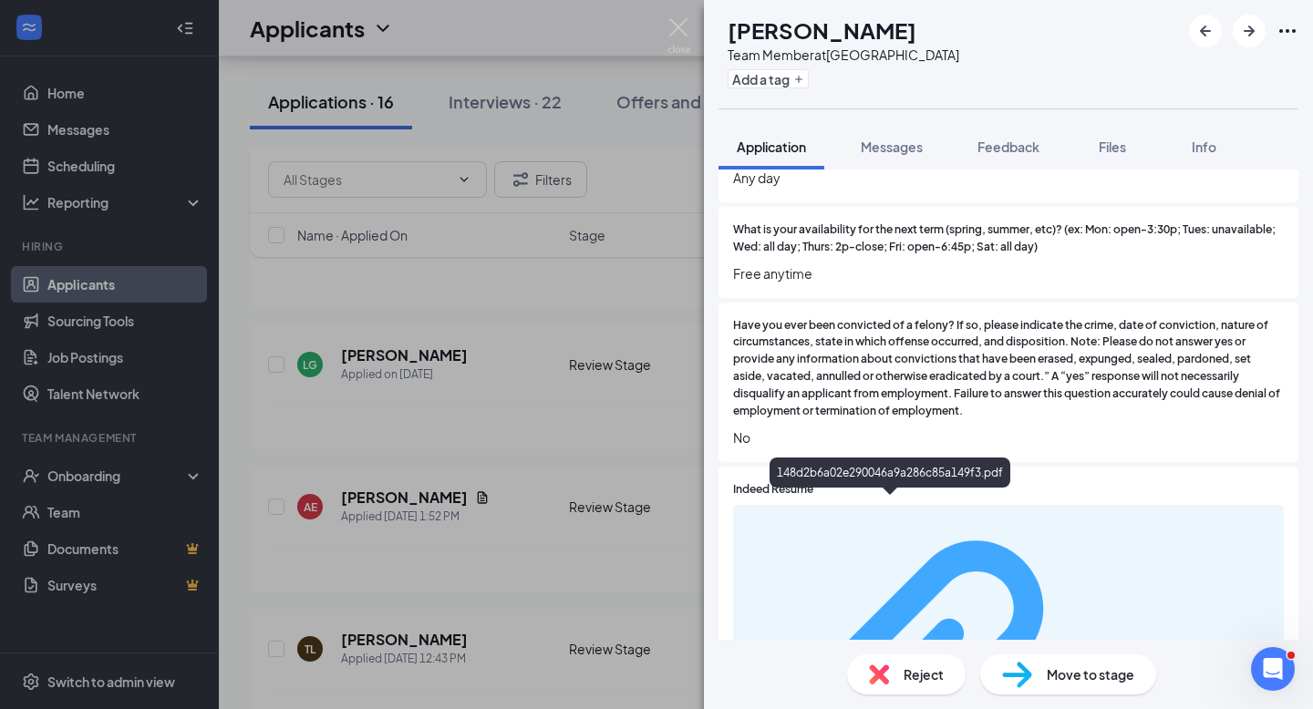
click at [1101, 685] on div "148d2b6a02e290046a9a286c85a149f3.pdf" at bounding box center [1187, 692] width 172 height 15
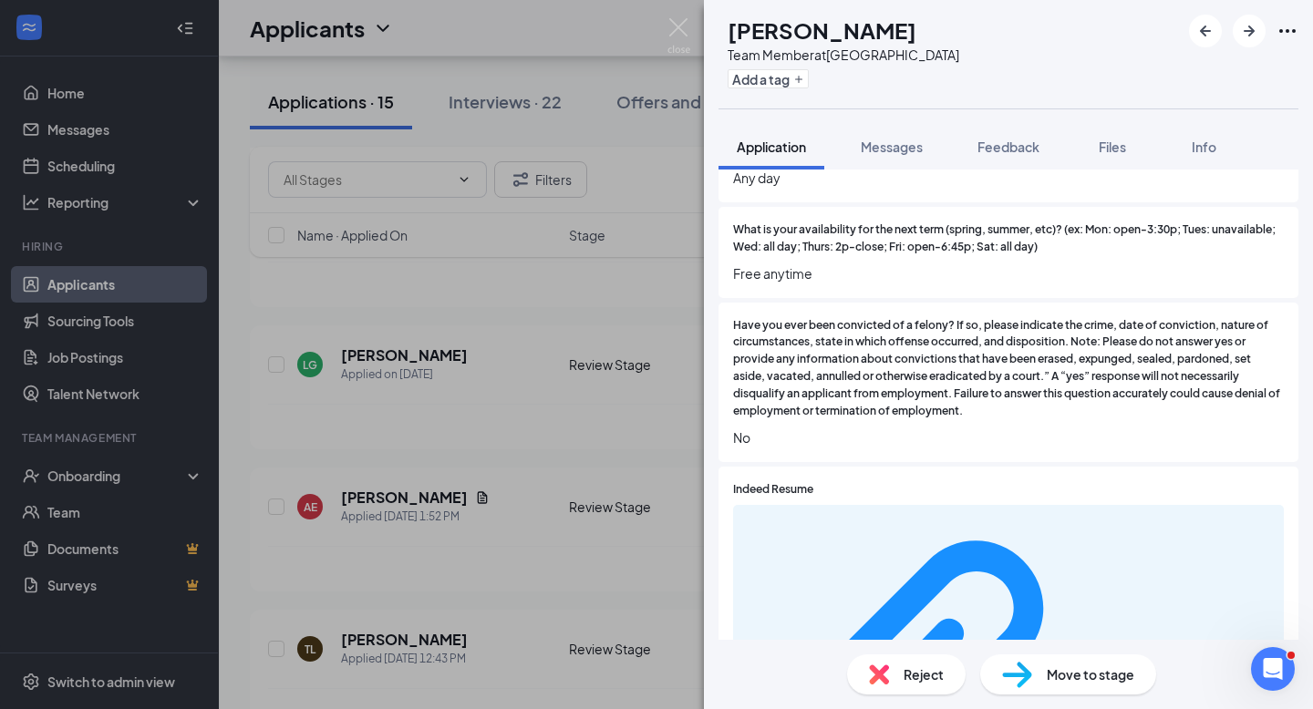
click at [939, 691] on div "Reject" at bounding box center [906, 675] width 119 height 40
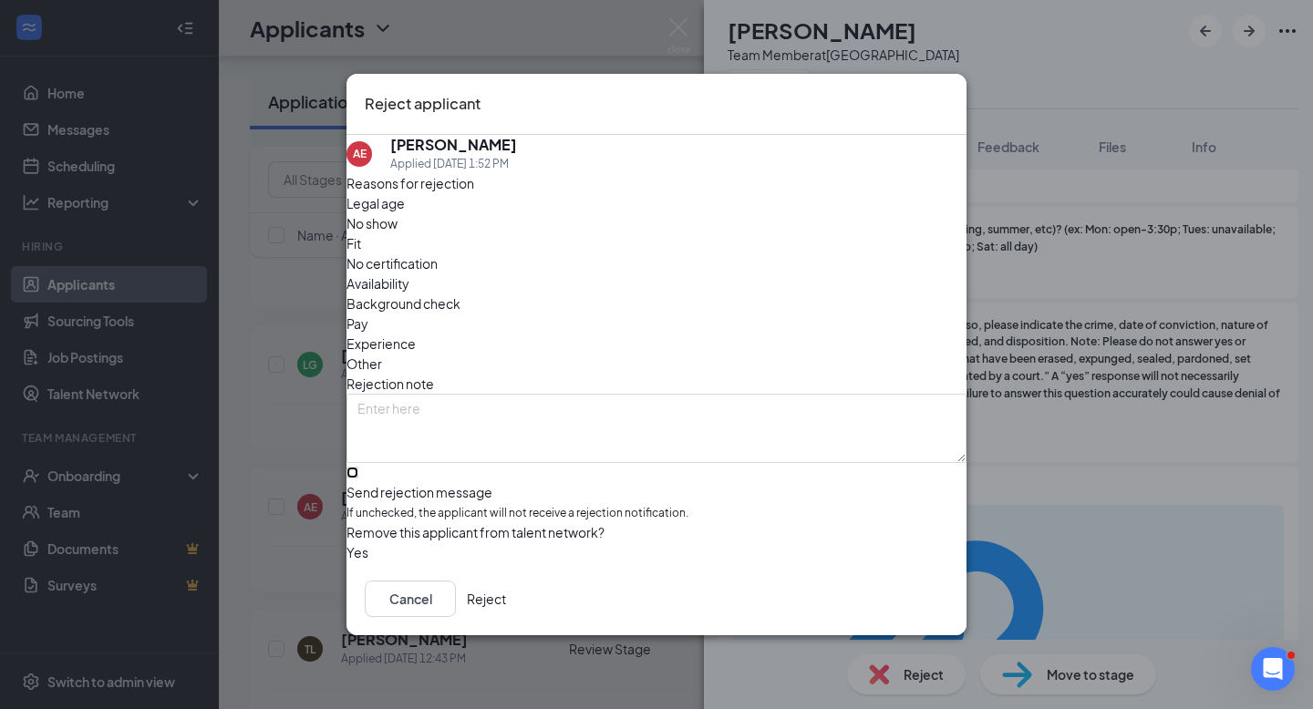
click at [358, 469] on input "Send rejection message If unchecked, the applicant will not receive a rejection…" at bounding box center [352, 473] width 12 height 12
checkbox input "true"
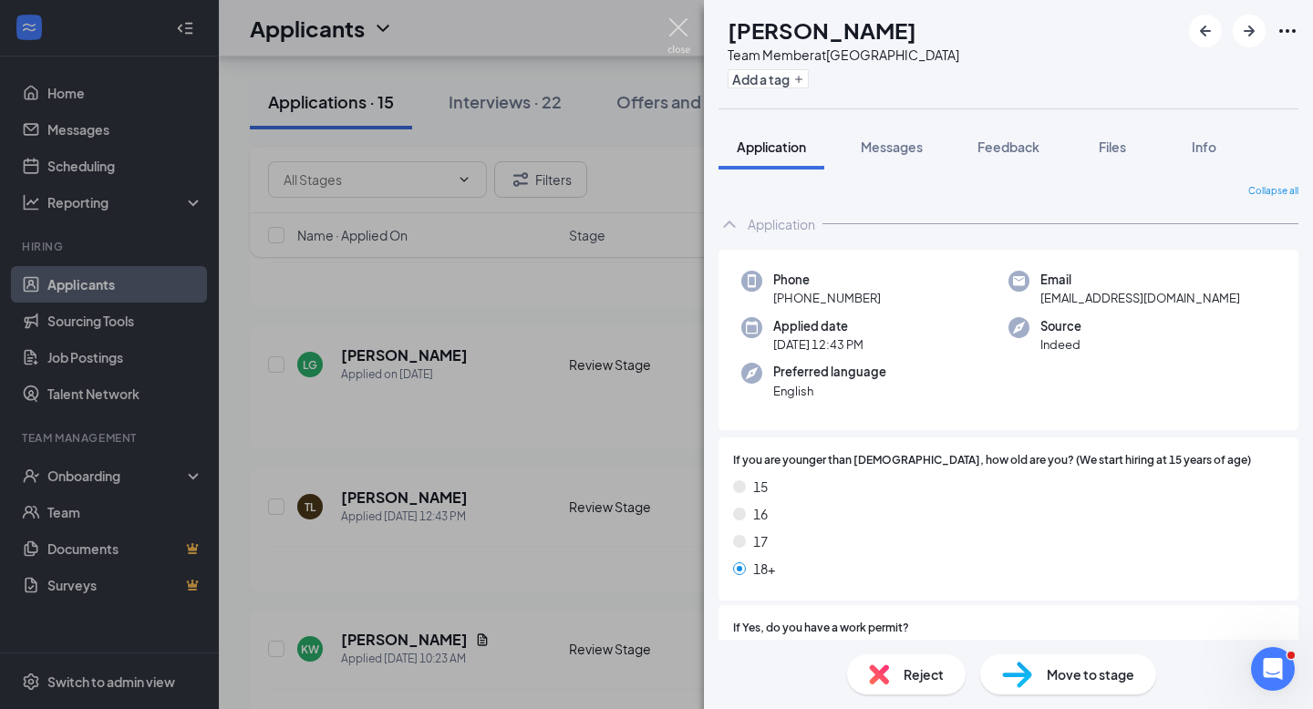
click at [673, 29] on img at bounding box center [678, 36] width 23 height 36
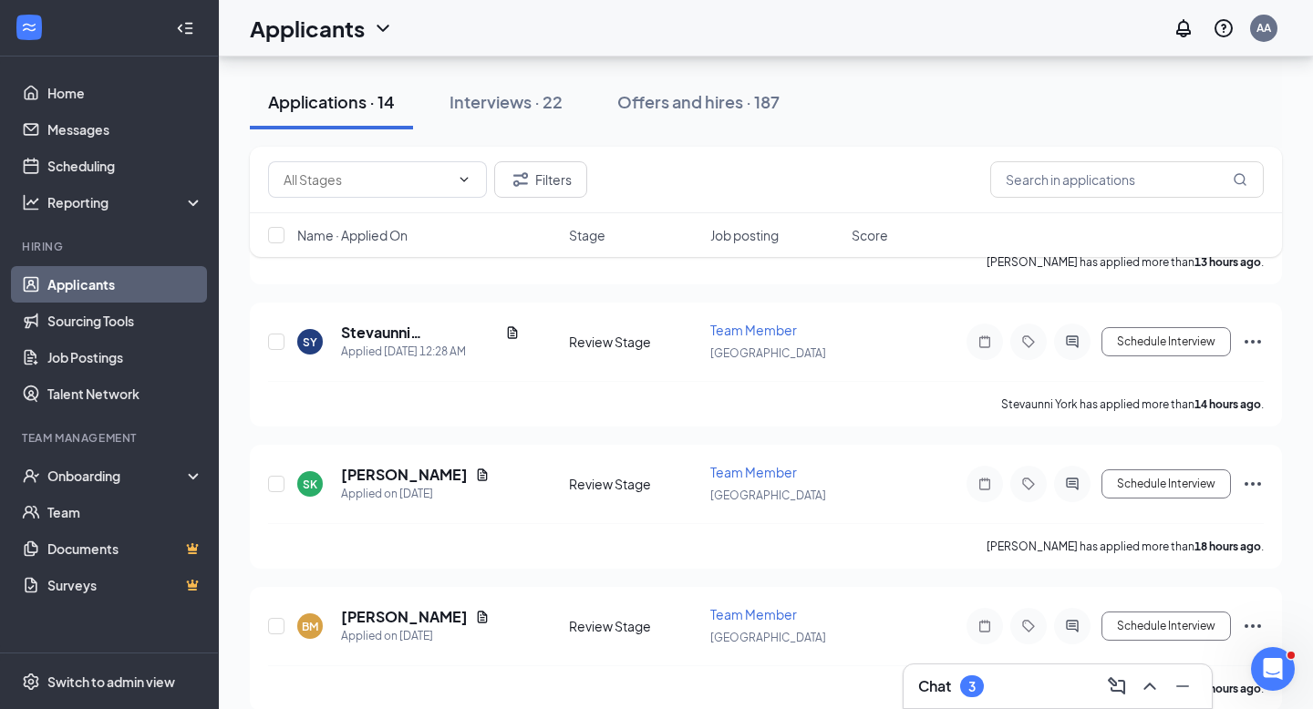
scroll to position [715, 0]
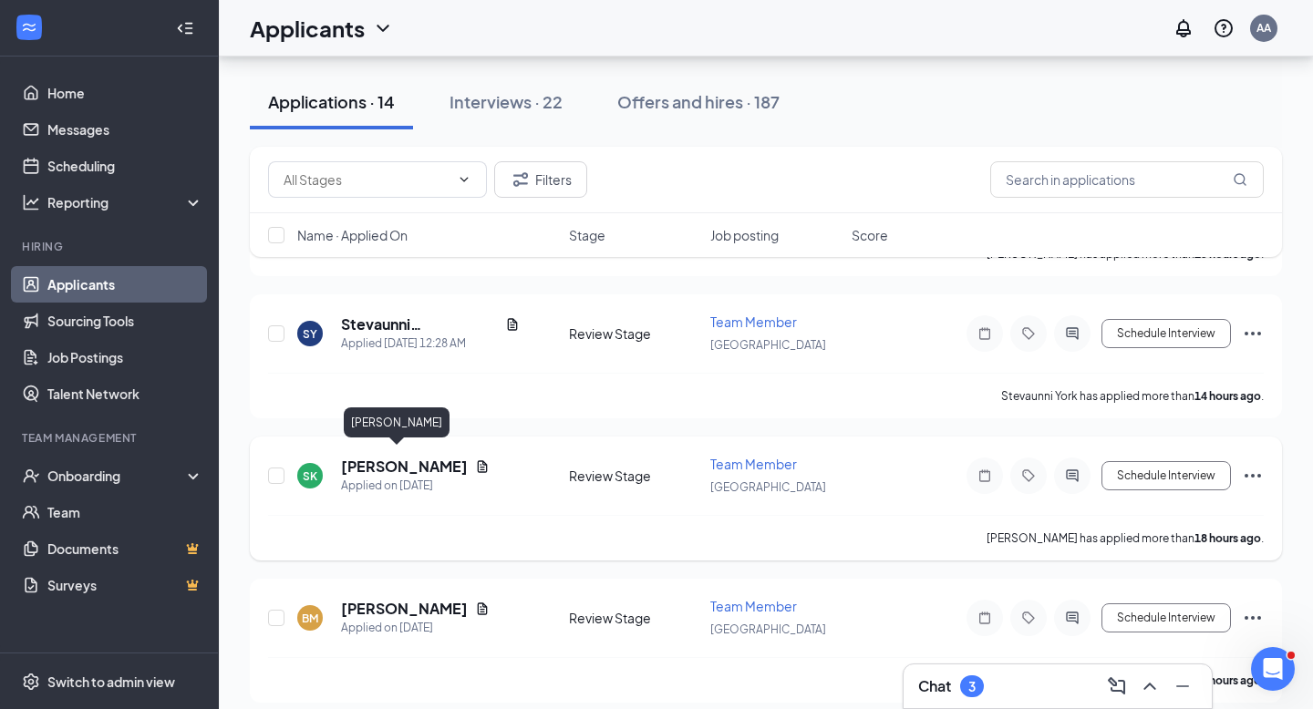
click at [368, 462] on h5 "[PERSON_NAME]" at bounding box center [404, 467] width 127 height 20
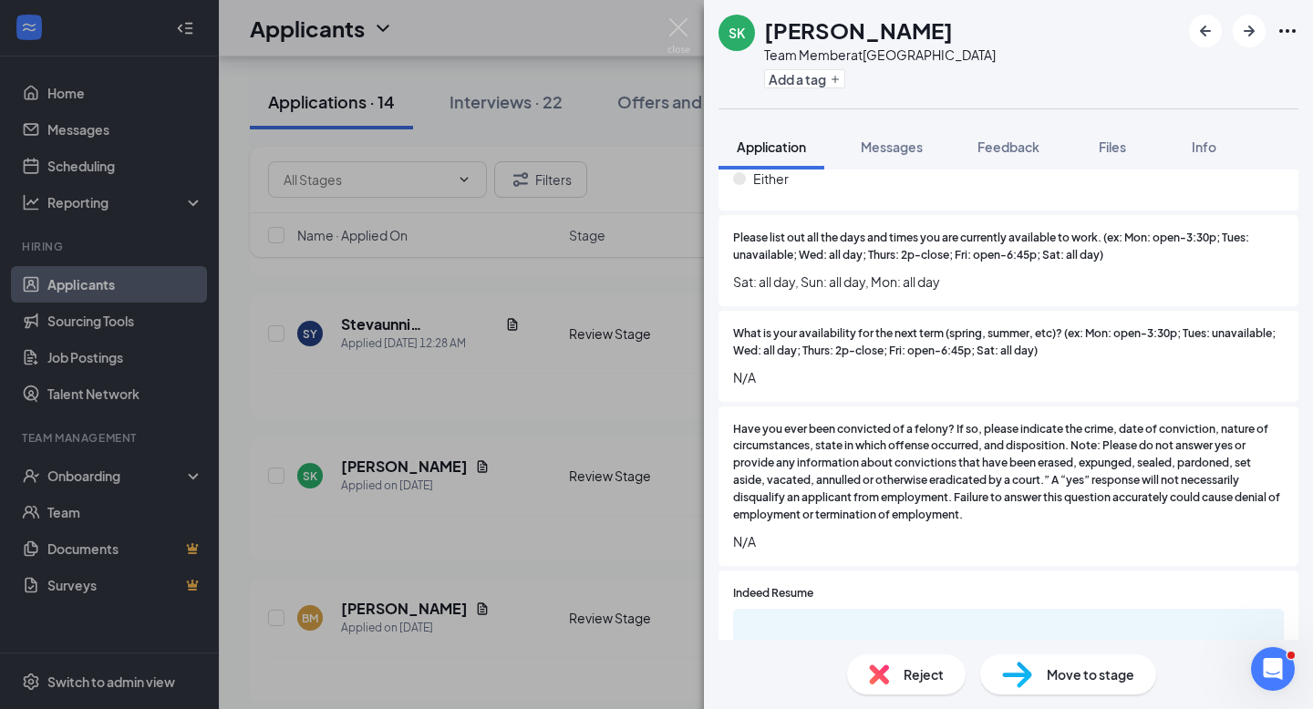
scroll to position [1288, 0]
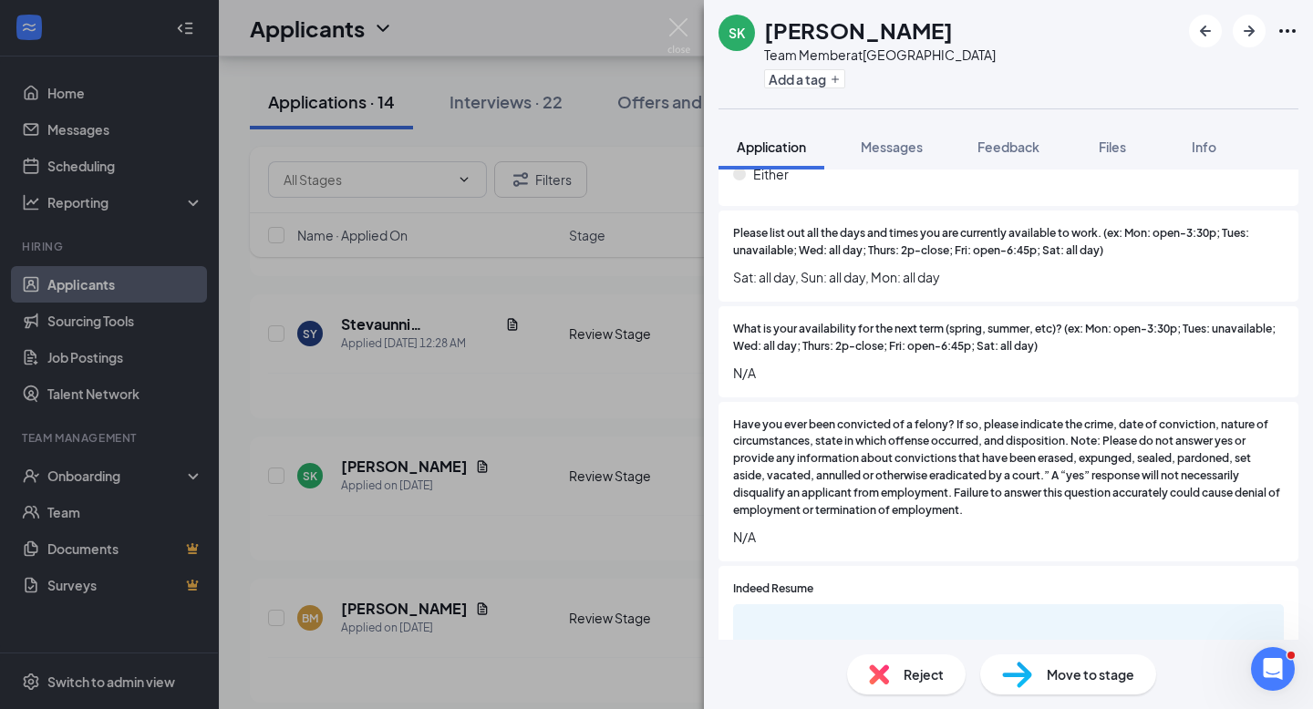
click at [883, 671] on img at bounding box center [879, 675] width 20 height 20
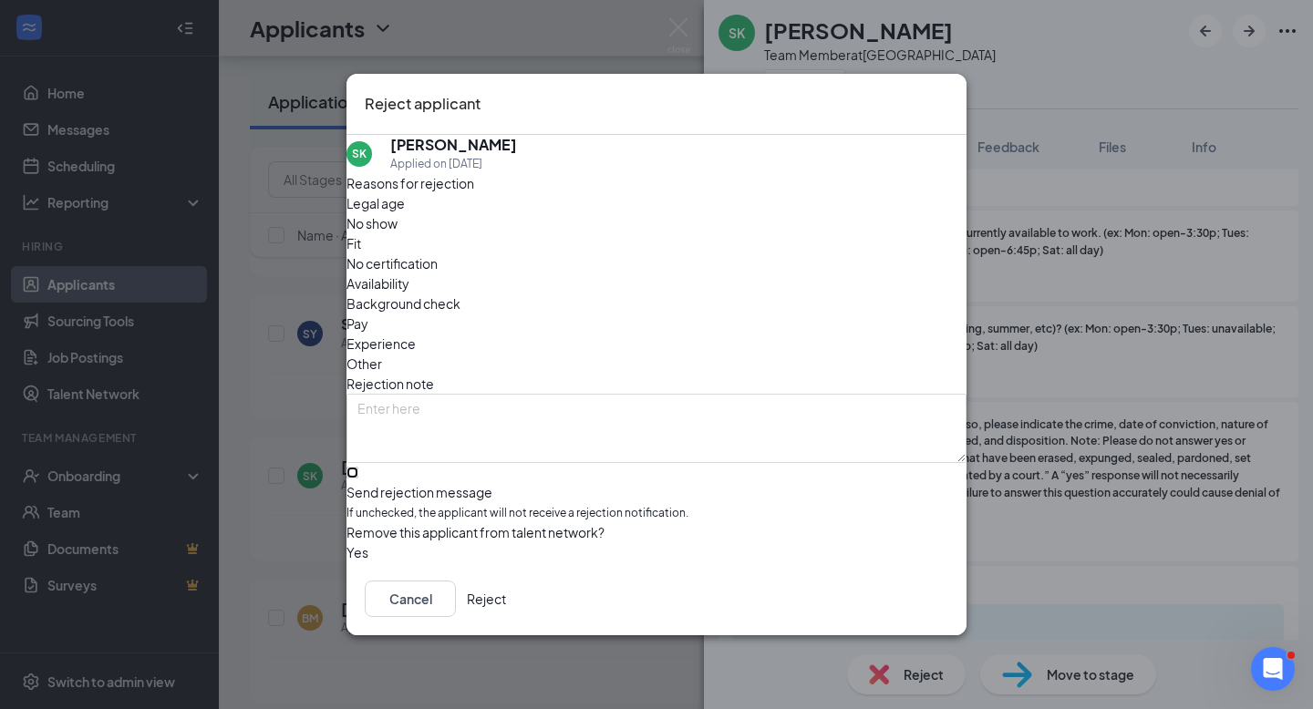
click at [358, 467] on input "Send rejection message If unchecked, the applicant will not receive a rejection…" at bounding box center [352, 473] width 12 height 12
checkbox input "true"
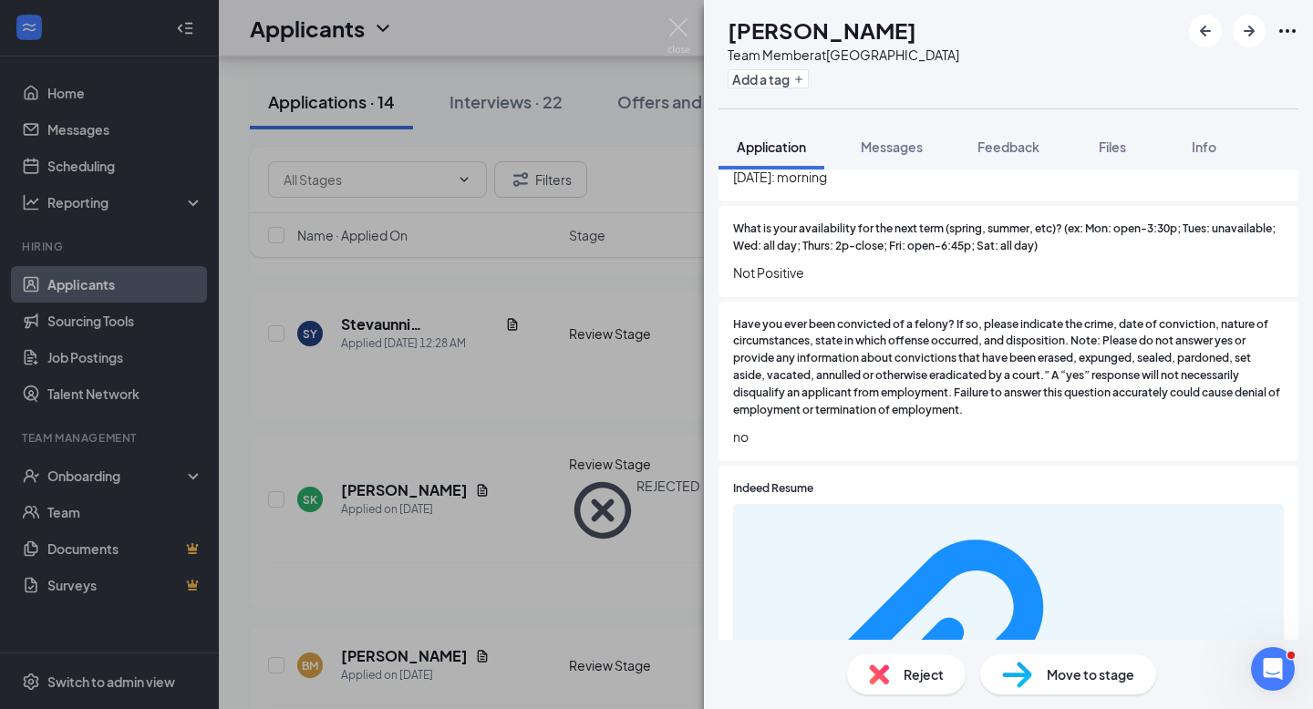
scroll to position [1598, 0]
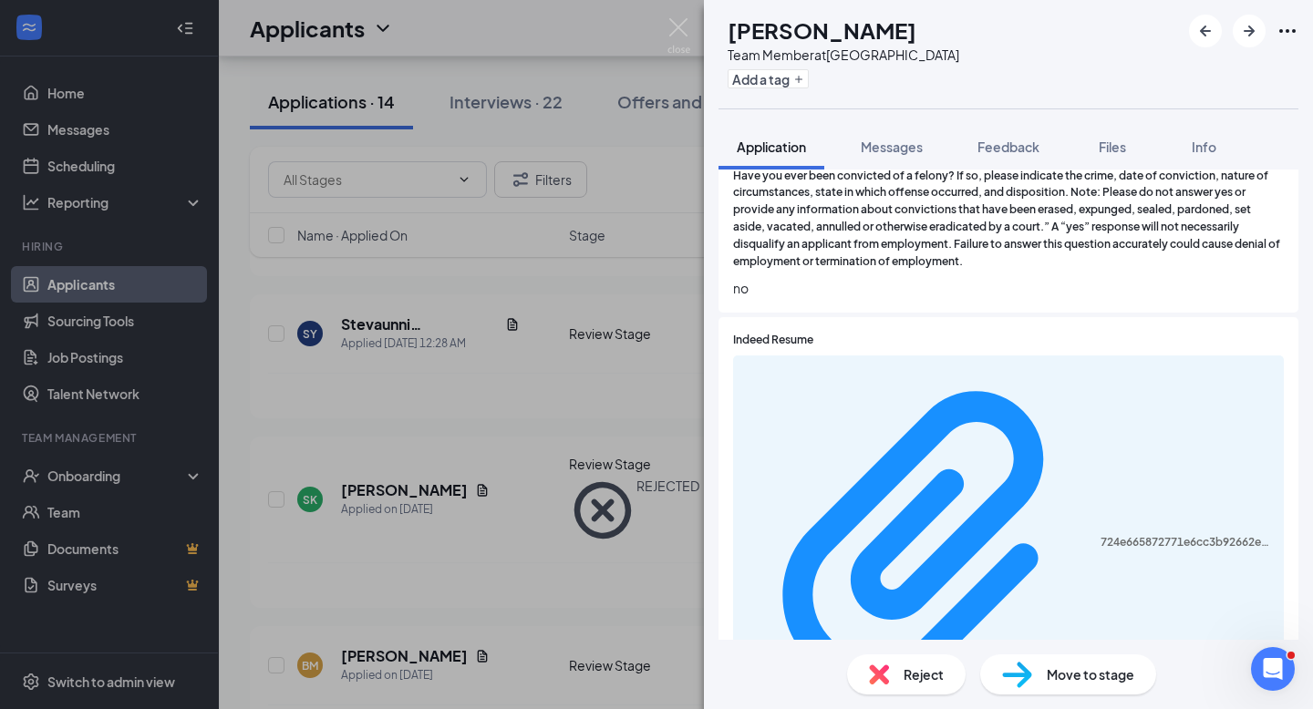
click at [900, 681] on div "Reject" at bounding box center [906, 675] width 119 height 40
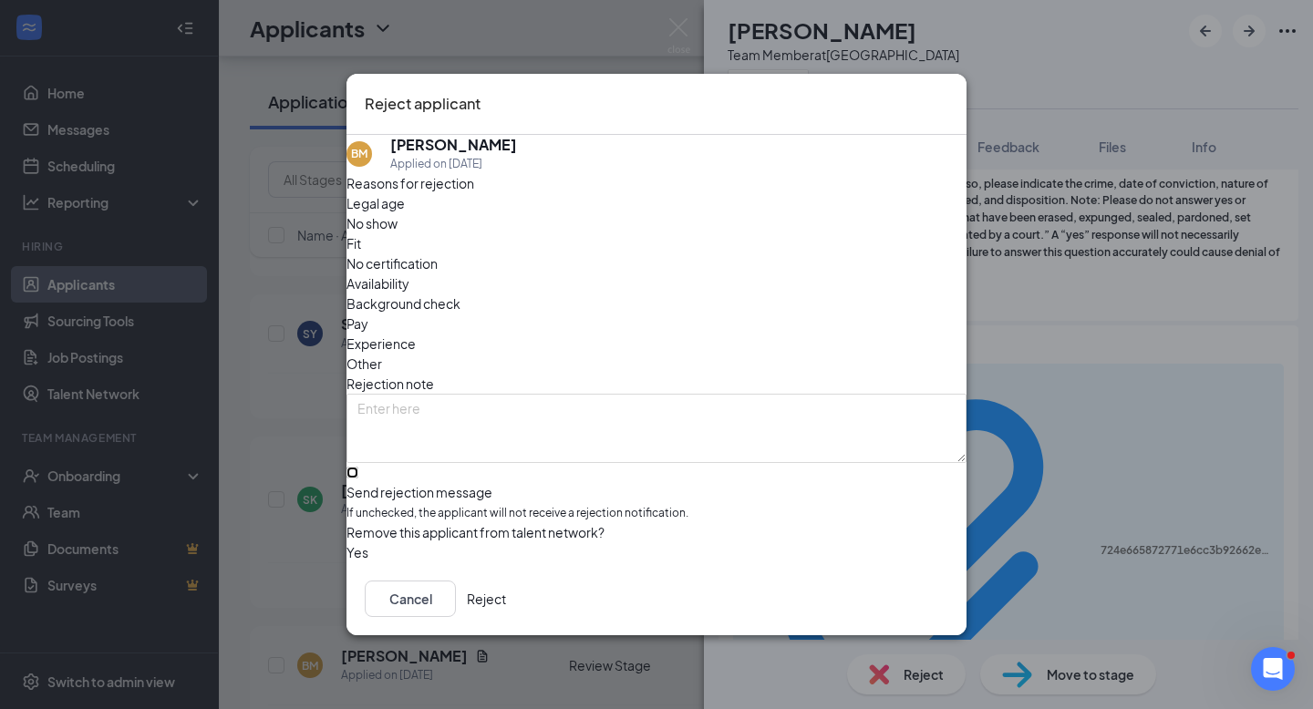
click at [358, 467] on input "Send rejection message If unchecked, the applicant will not receive a rejection…" at bounding box center [352, 473] width 12 height 12
checkbox input "true"
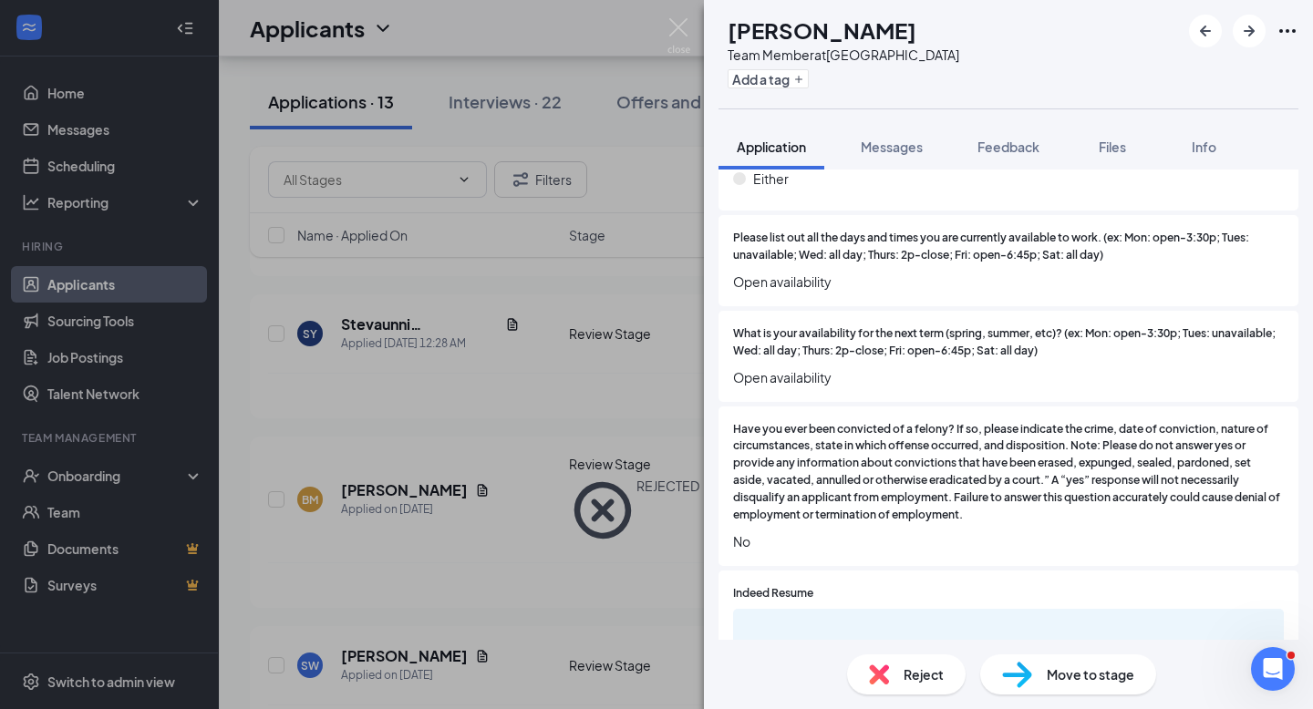
scroll to position [1252, 0]
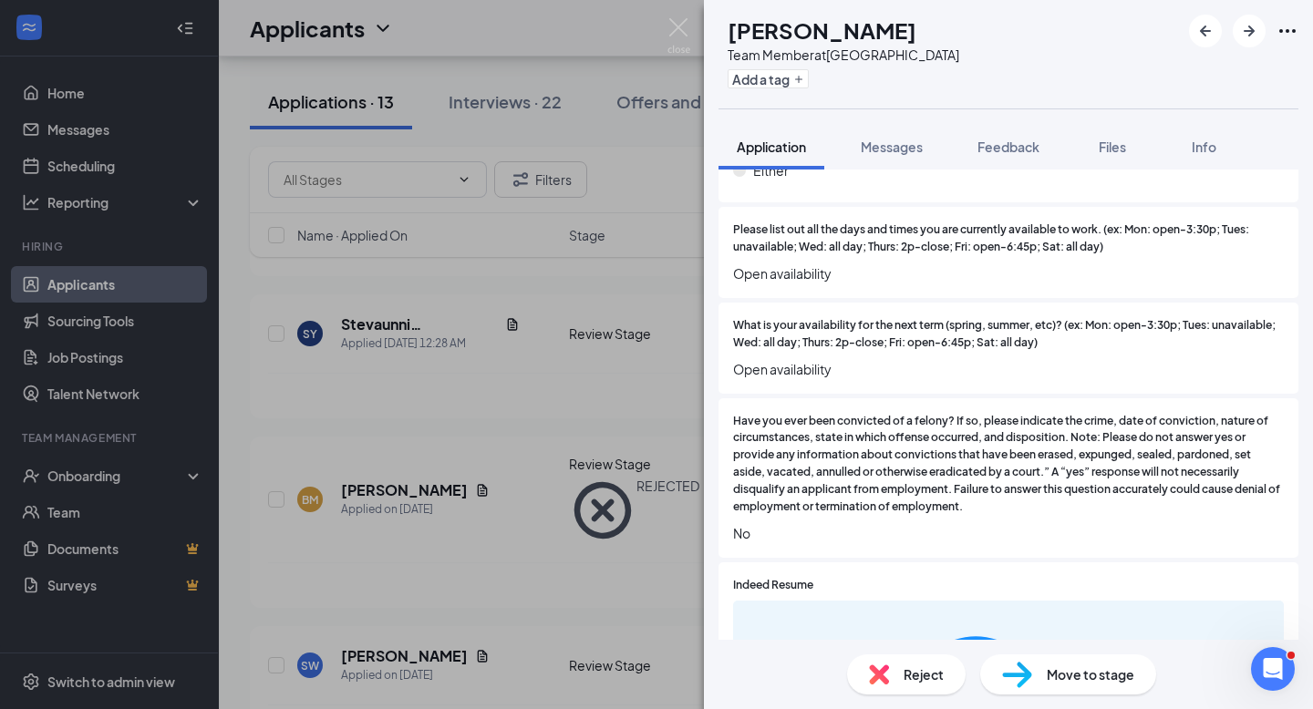
click at [911, 670] on span "Reject" at bounding box center [924, 675] width 40 height 20
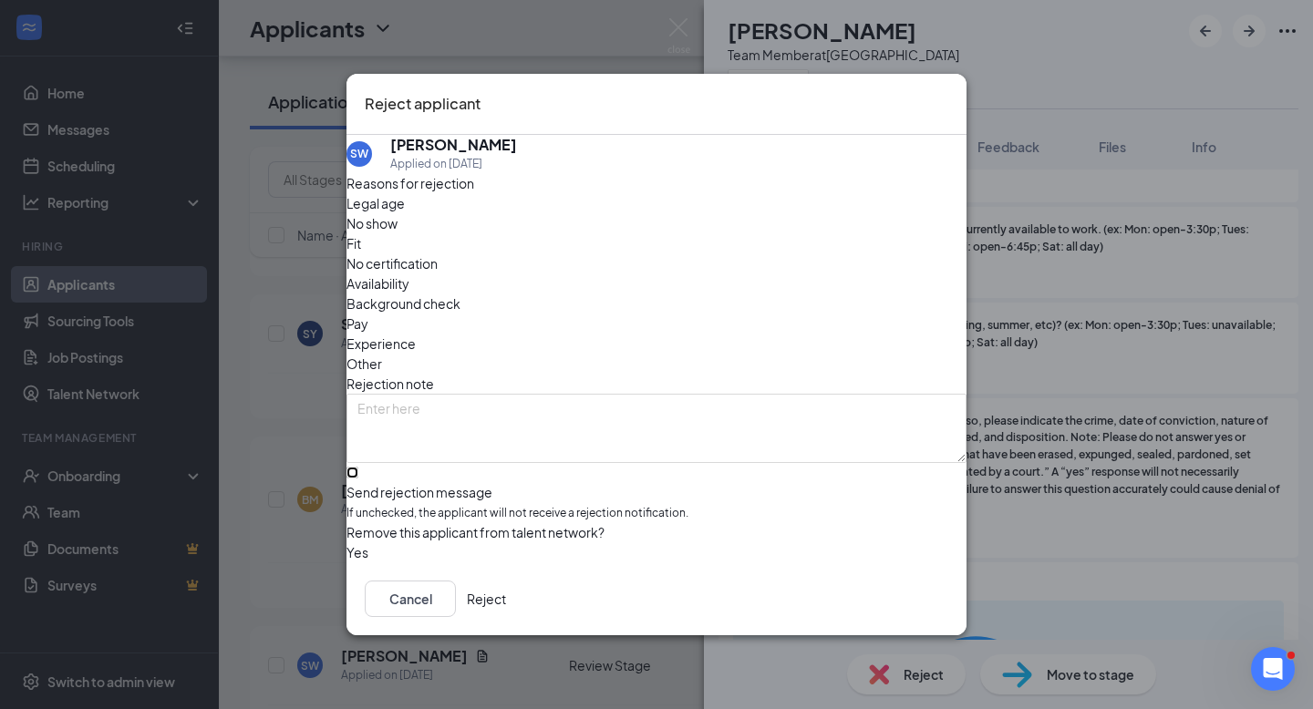
click at [358, 467] on input "Send rejection message If unchecked, the applicant will not receive a rejection…" at bounding box center [352, 473] width 12 height 12
checkbox input "true"
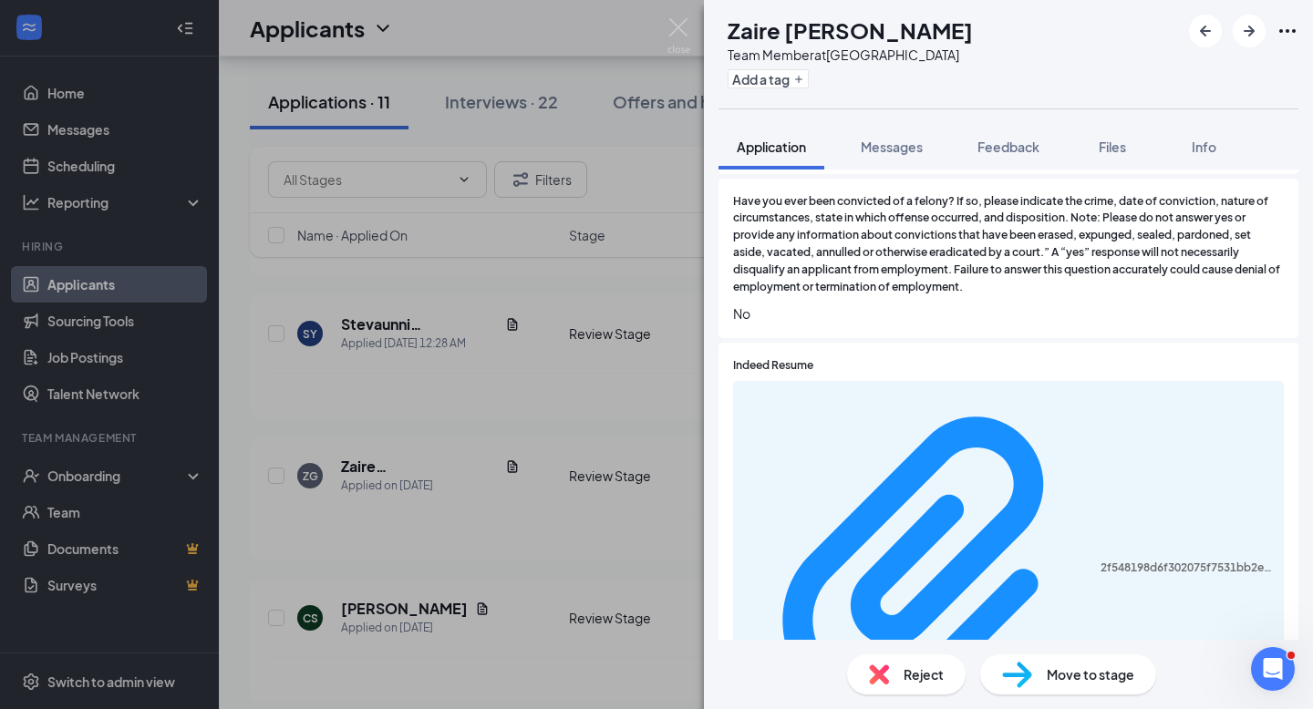
scroll to position [1497, 0]
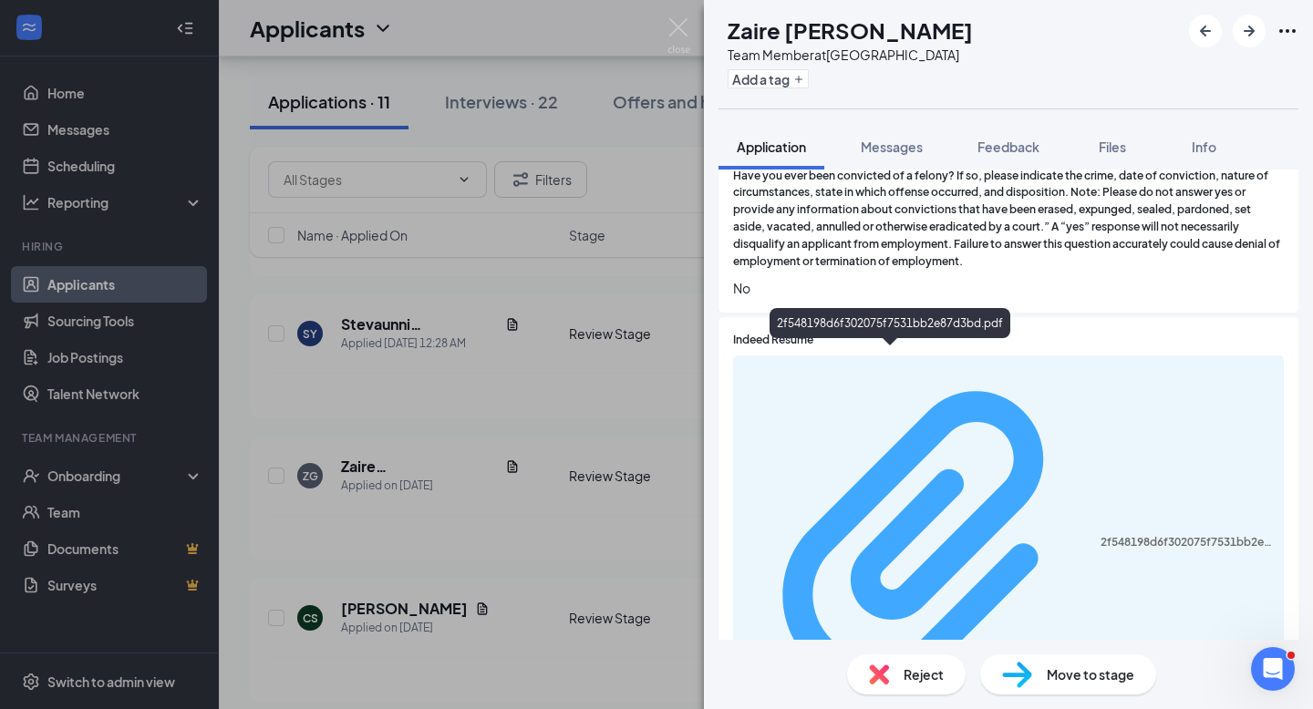
click at [1101, 535] on div "2f548198d6f302075f7531bb2e87d3bd.pdf" at bounding box center [1187, 542] width 172 height 15
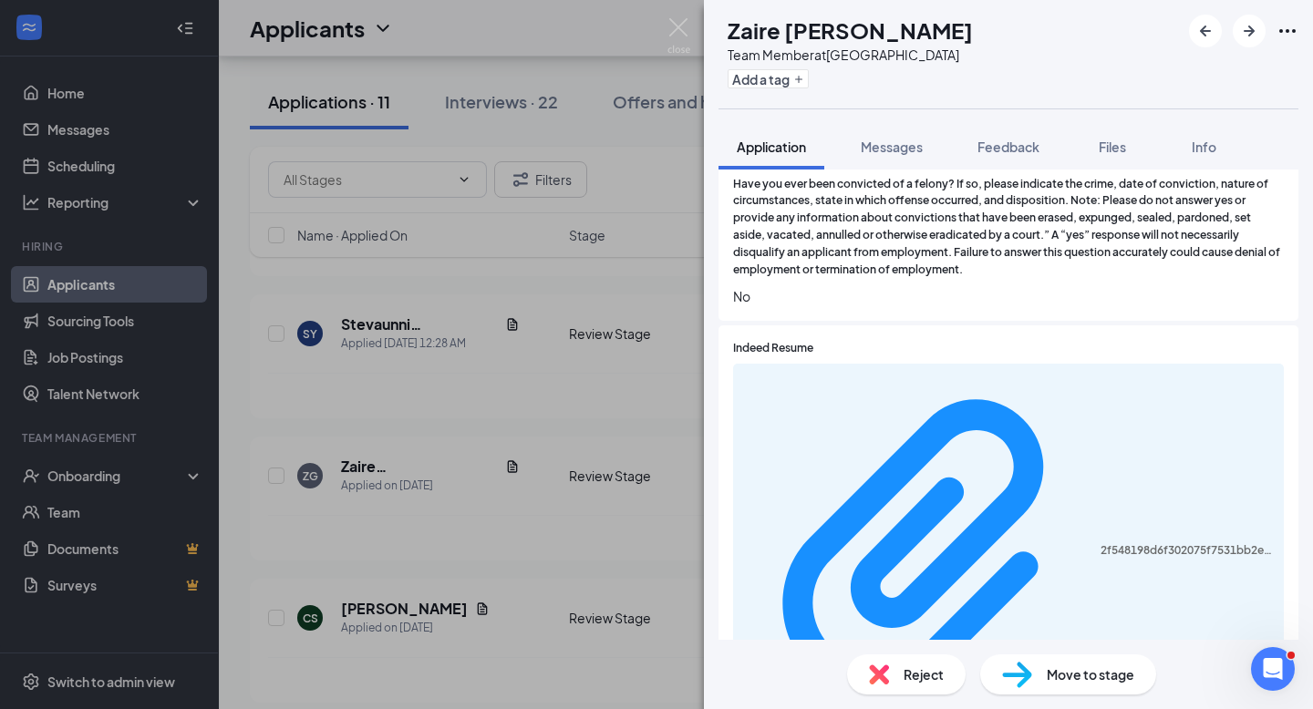
click at [881, 682] on img at bounding box center [879, 675] width 20 height 20
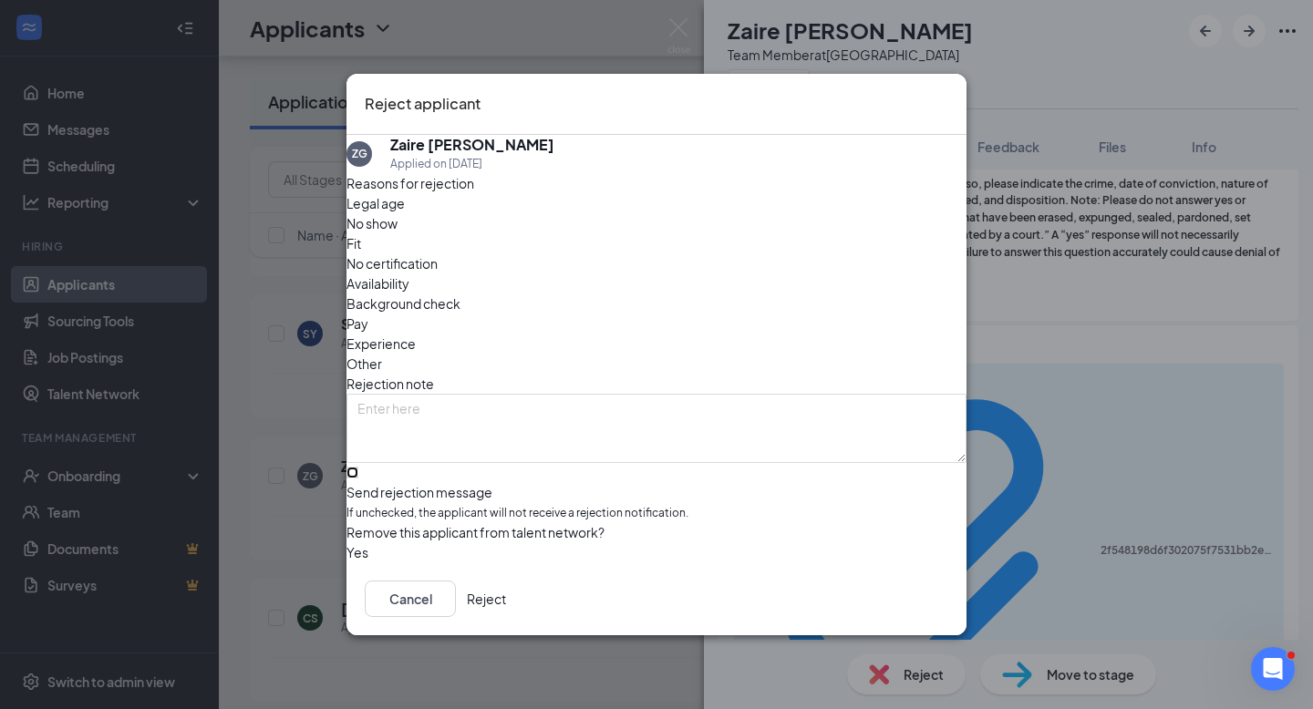
click at [358, 467] on input "Send rejection message If unchecked, the applicant will not receive a rejection…" at bounding box center [352, 473] width 12 height 12
checkbox input "true"
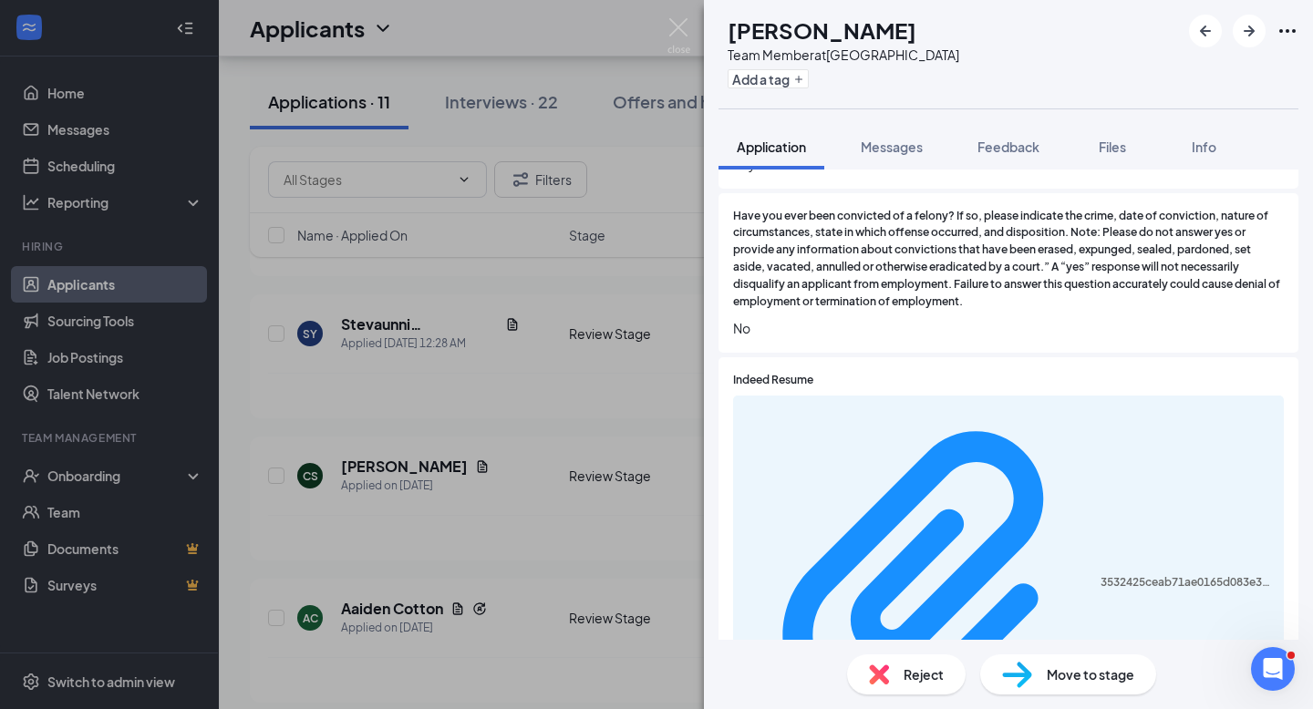
scroll to position [1518, 0]
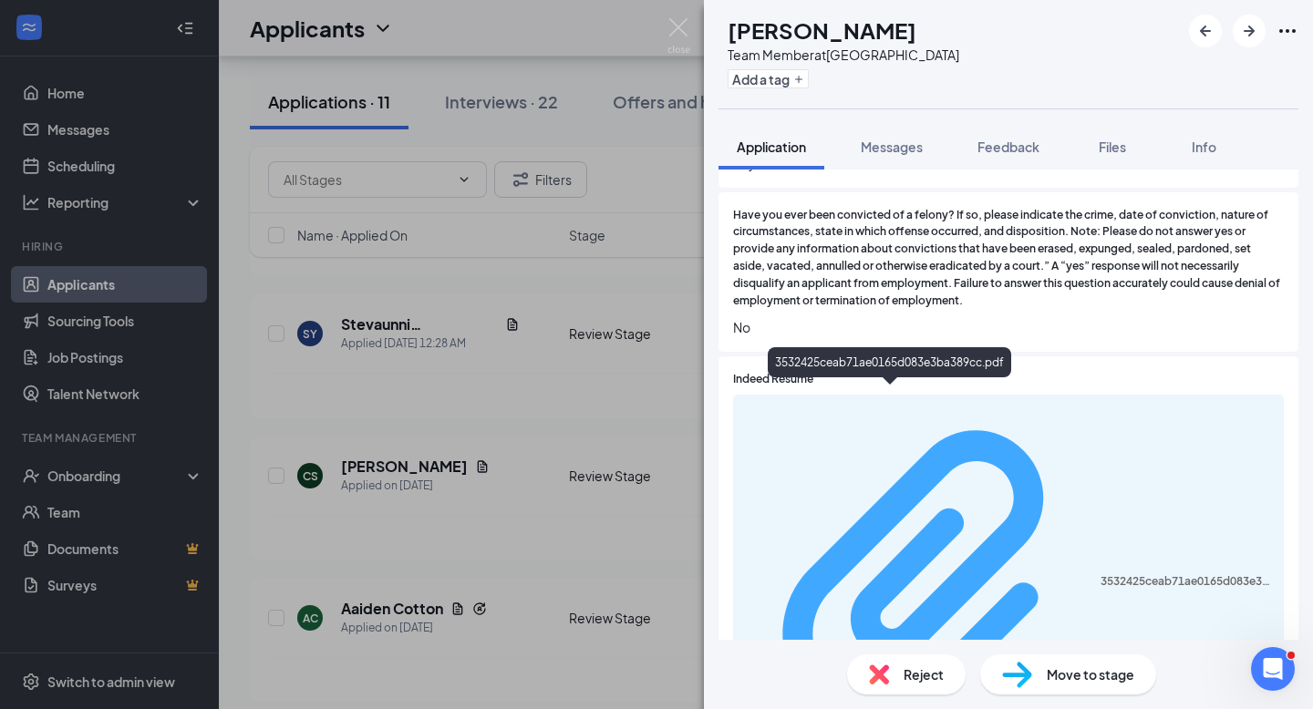
click at [1101, 574] on div "3532425ceab71ae0165d083e3ba389cc.pdf" at bounding box center [1187, 581] width 172 height 15
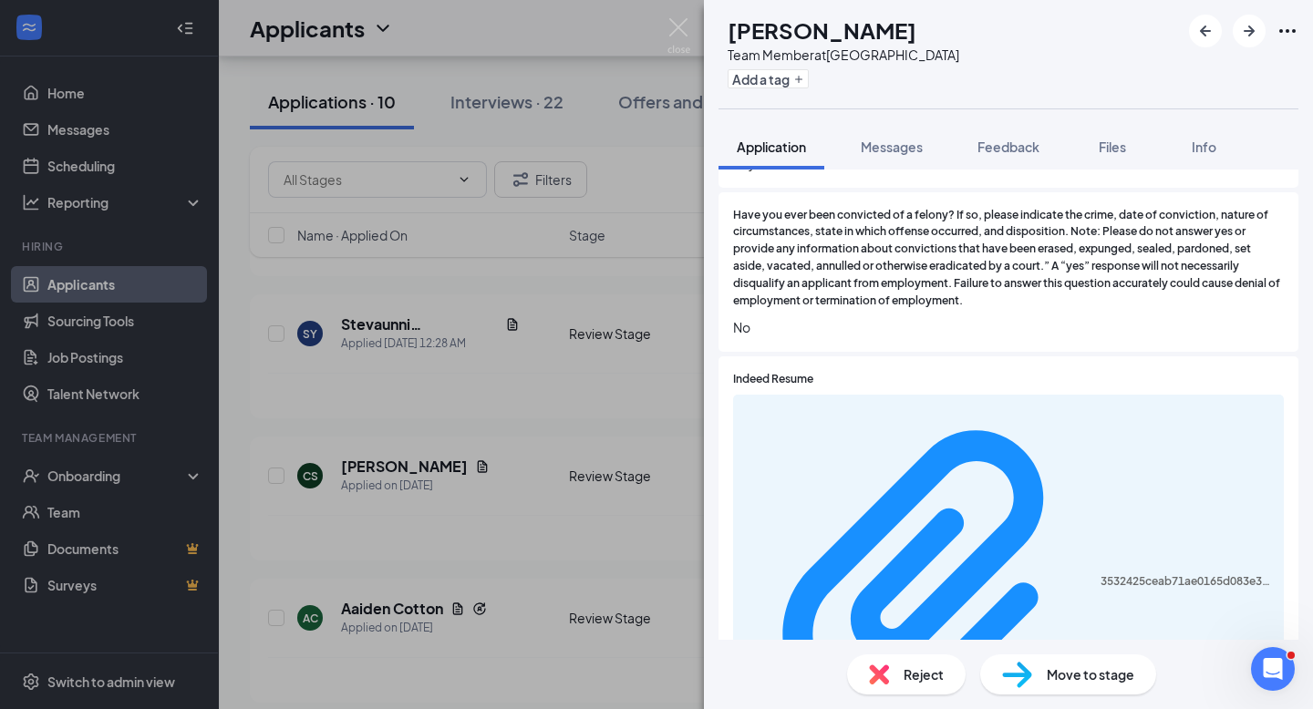
click at [880, 665] on img at bounding box center [879, 675] width 20 height 20
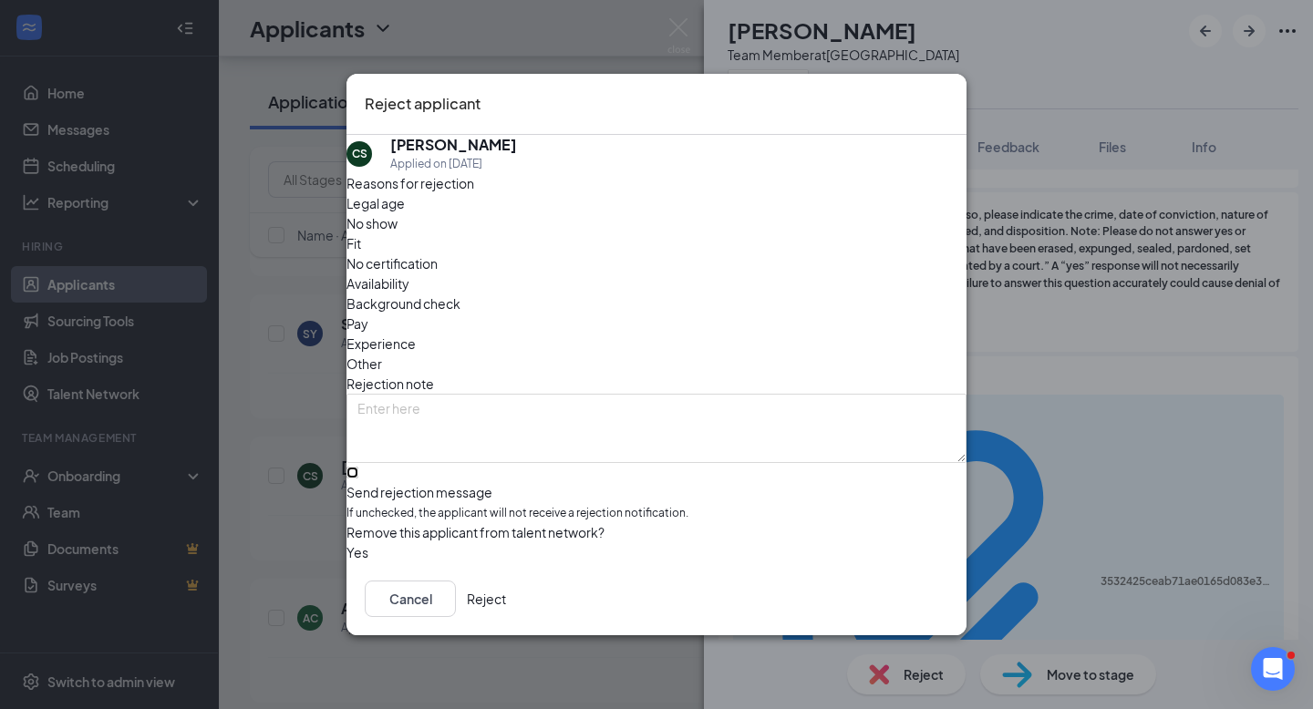
click at [358, 467] on input "Send rejection message If unchecked, the applicant will not receive a rejection…" at bounding box center [352, 473] width 12 height 12
checkbox input "true"
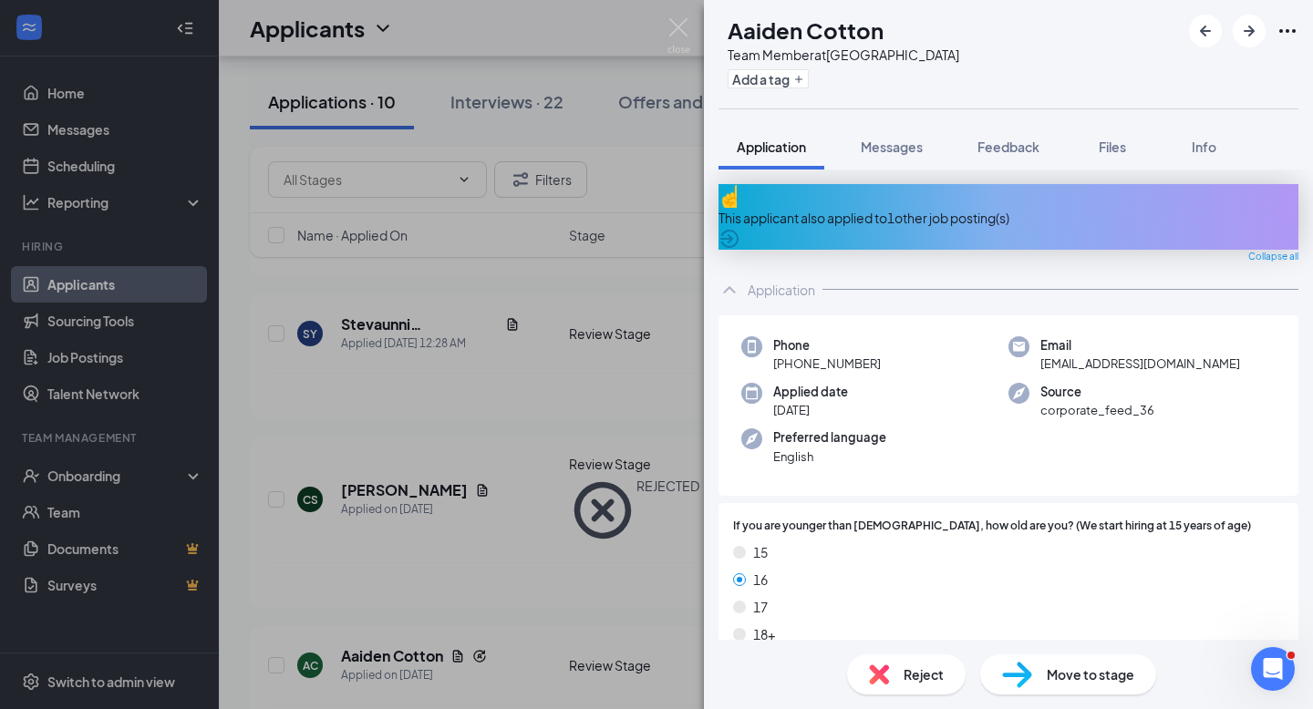
click at [740, 228] on icon "ArrowCircle" at bounding box center [730, 239] width 22 height 22
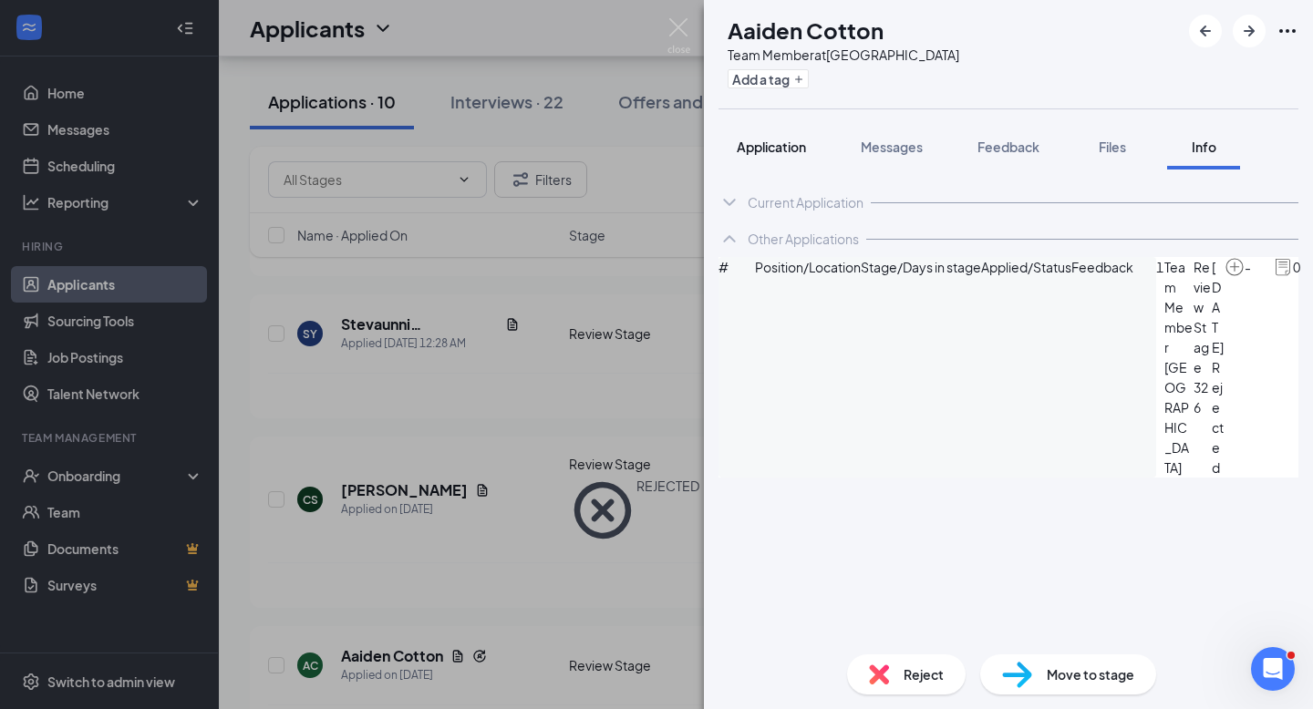
click at [782, 145] on span "Application" at bounding box center [771, 147] width 69 height 16
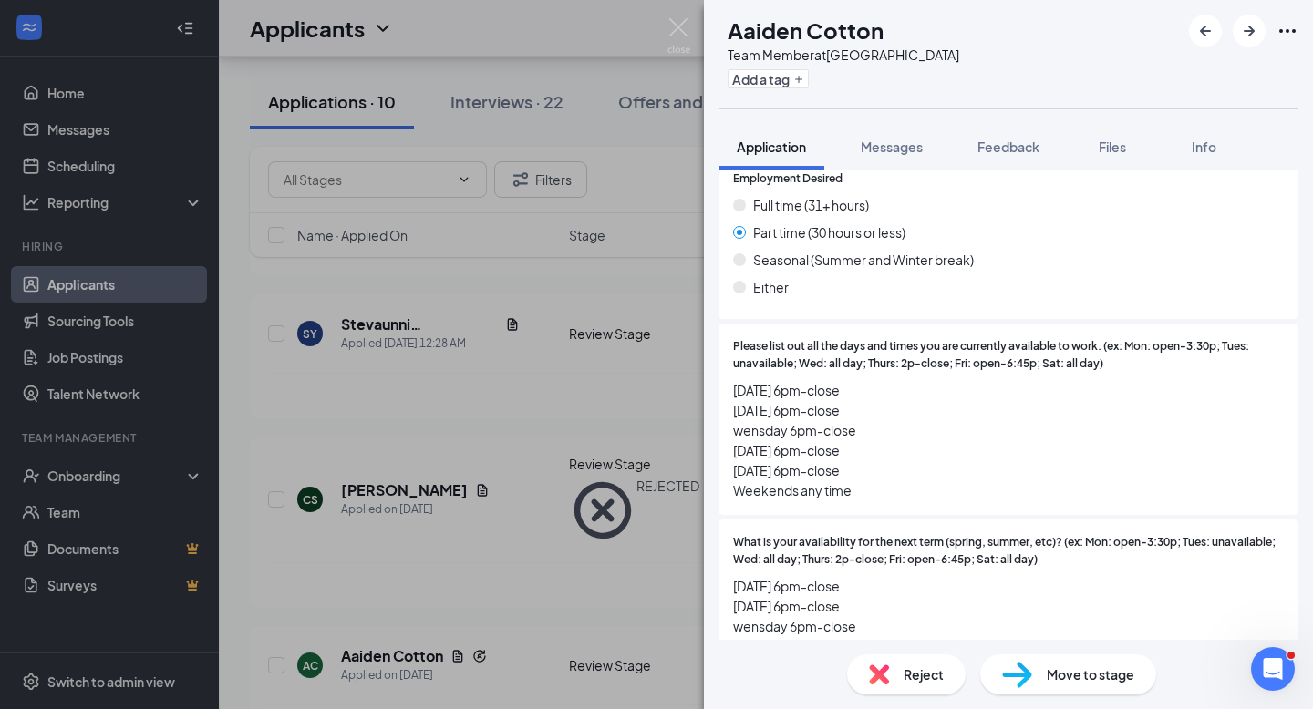
scroll to position [1225, 0]
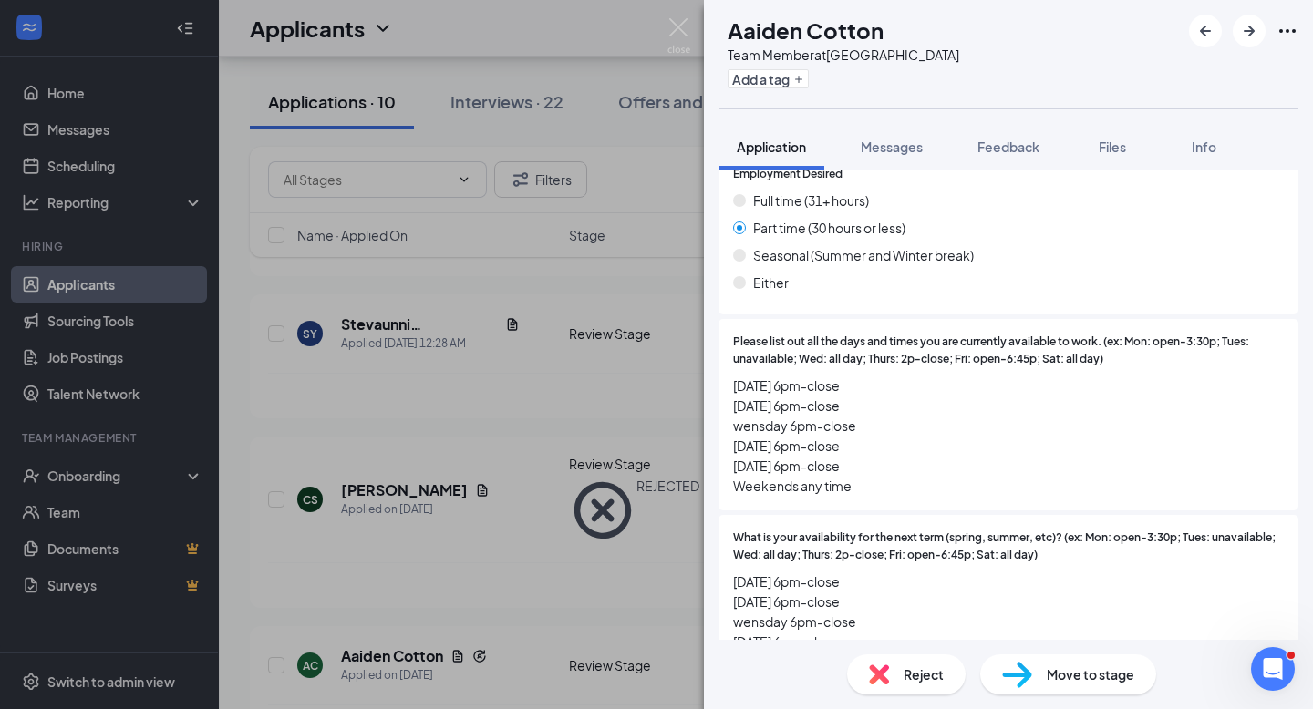
click at [899, 677] on div "Reject" at bounding box center [906, 675] width 119 height 40
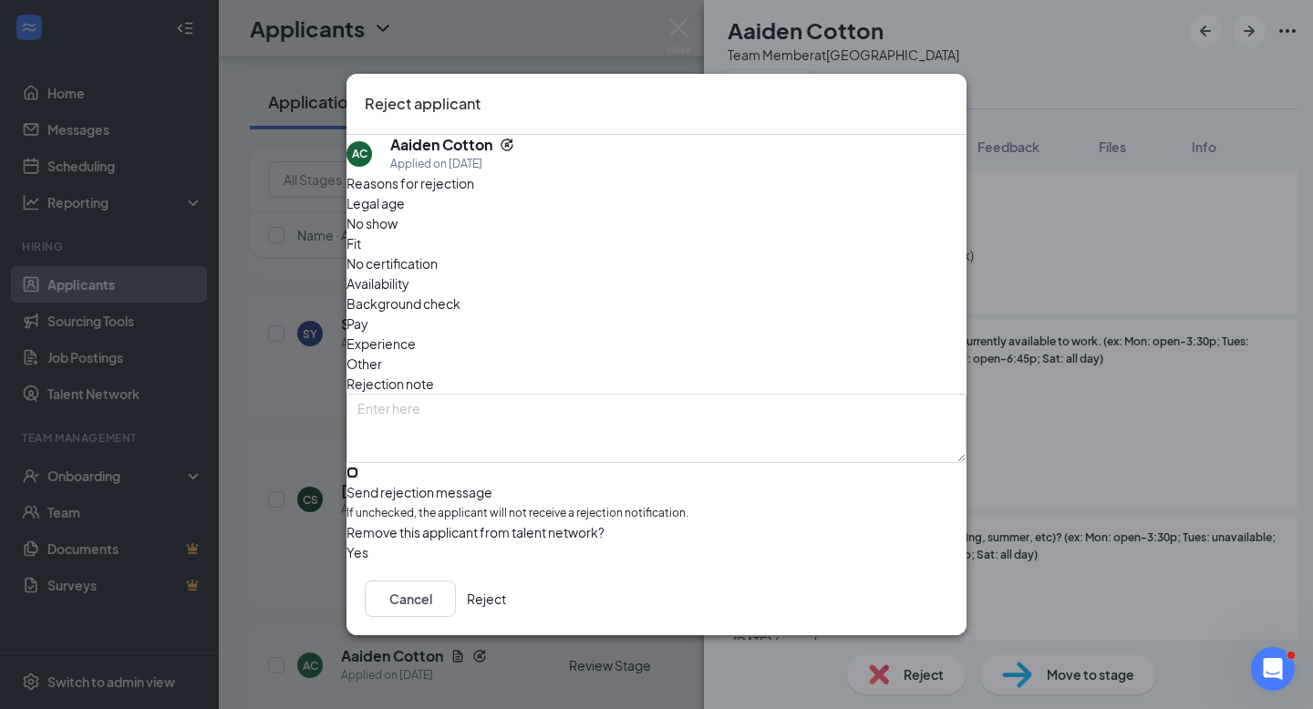
click at [358, 467] on input "Send rejection message If unchecked, the applicant will not receive a rejection…" at bounding box center [352, 473] width 12 height 12
checkbox input "true"
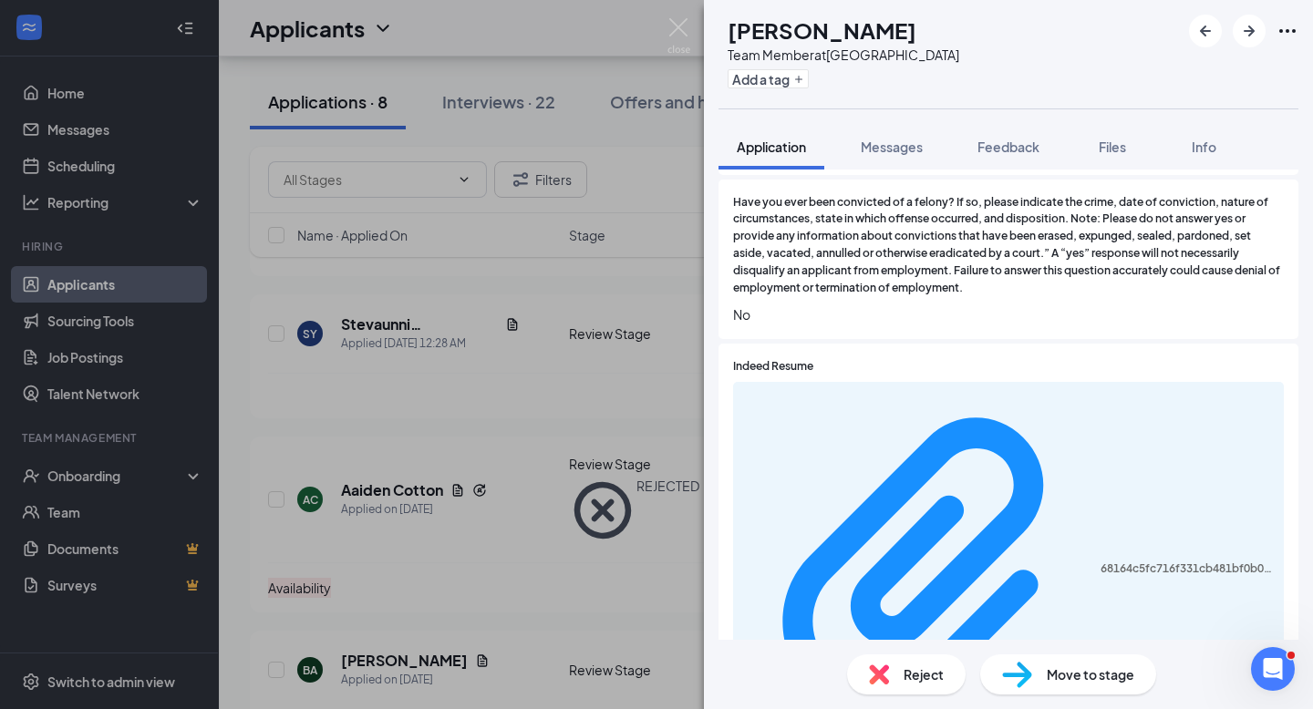
scroll to position [1497, 0]
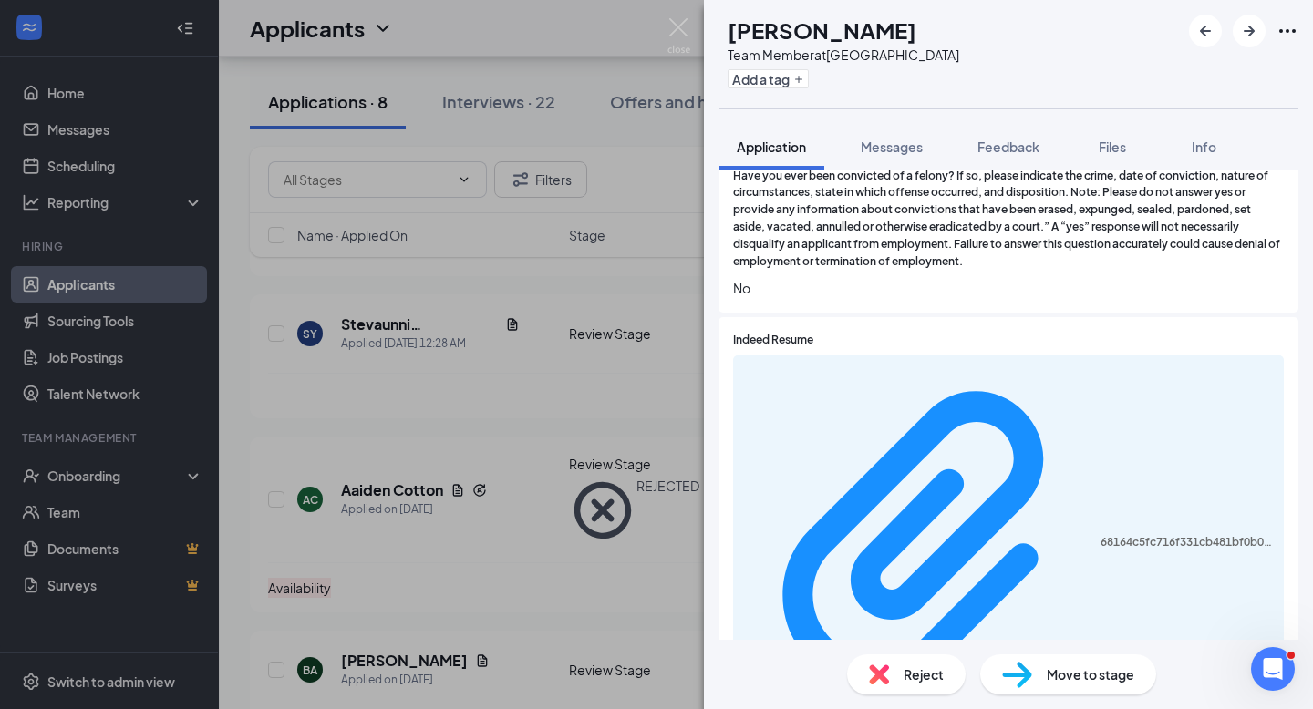
click at [924, 680] on span "Reject" at bounding box center [924, 675] width 40 height 20
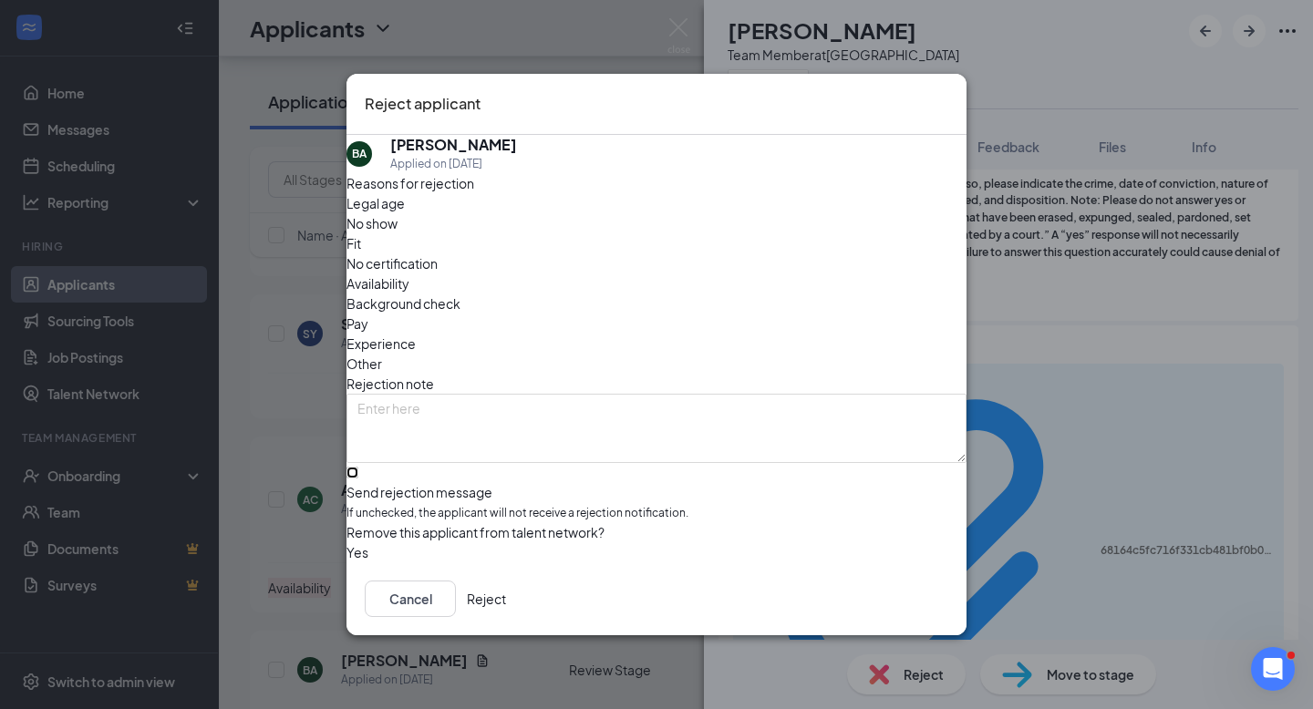
click at [358, 467] on input "Send rejection message If unchecked, the applicant will not receive a rejection…" at bounding box center [352, 473] width 12 height 12
checkbox input "true"
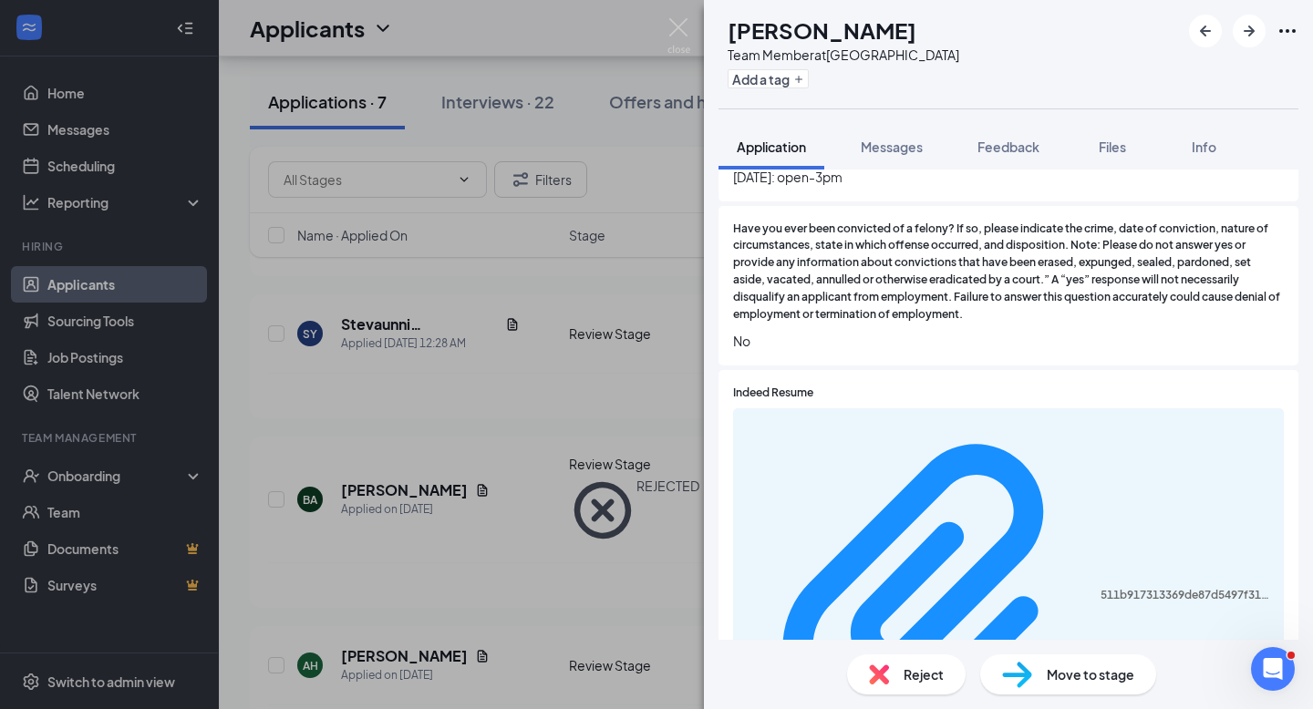
scroll to position [1568, 0]
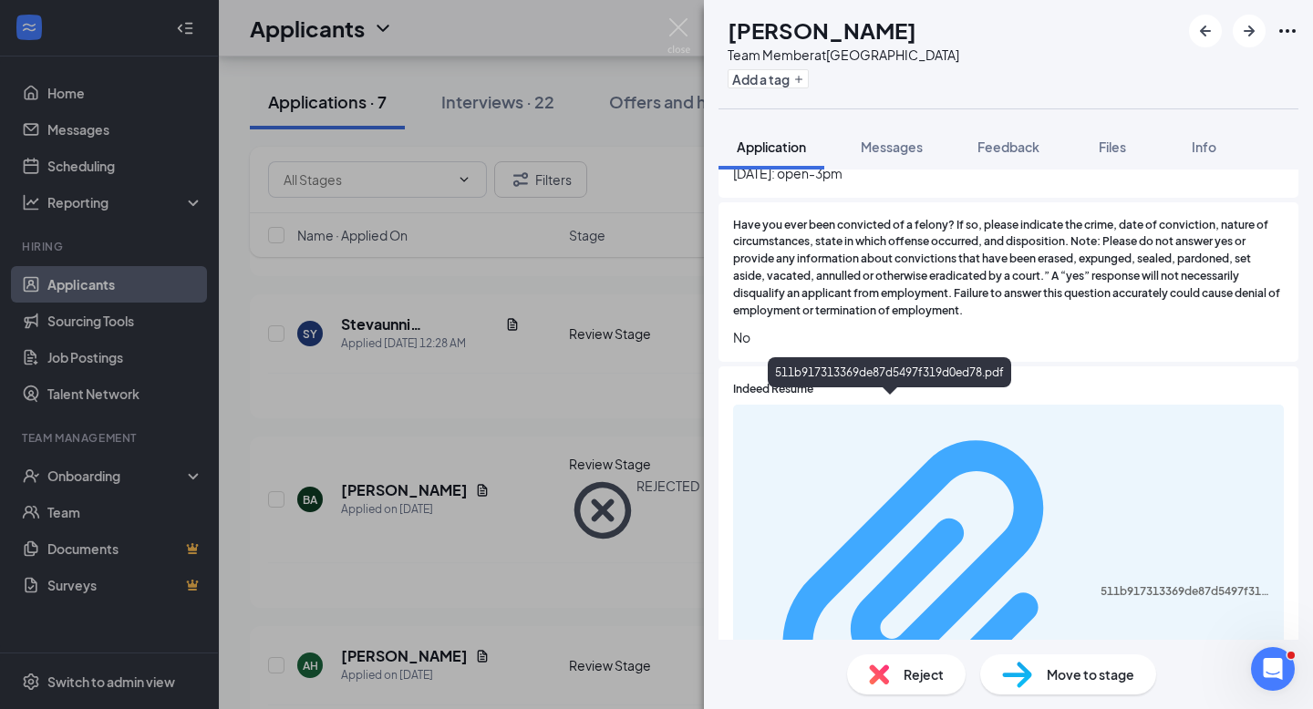
click at [826, 415] on div "511b917313369de87d5497f319d0ed78.pdf" at bounding box center [1008, 592] width 529 height 359
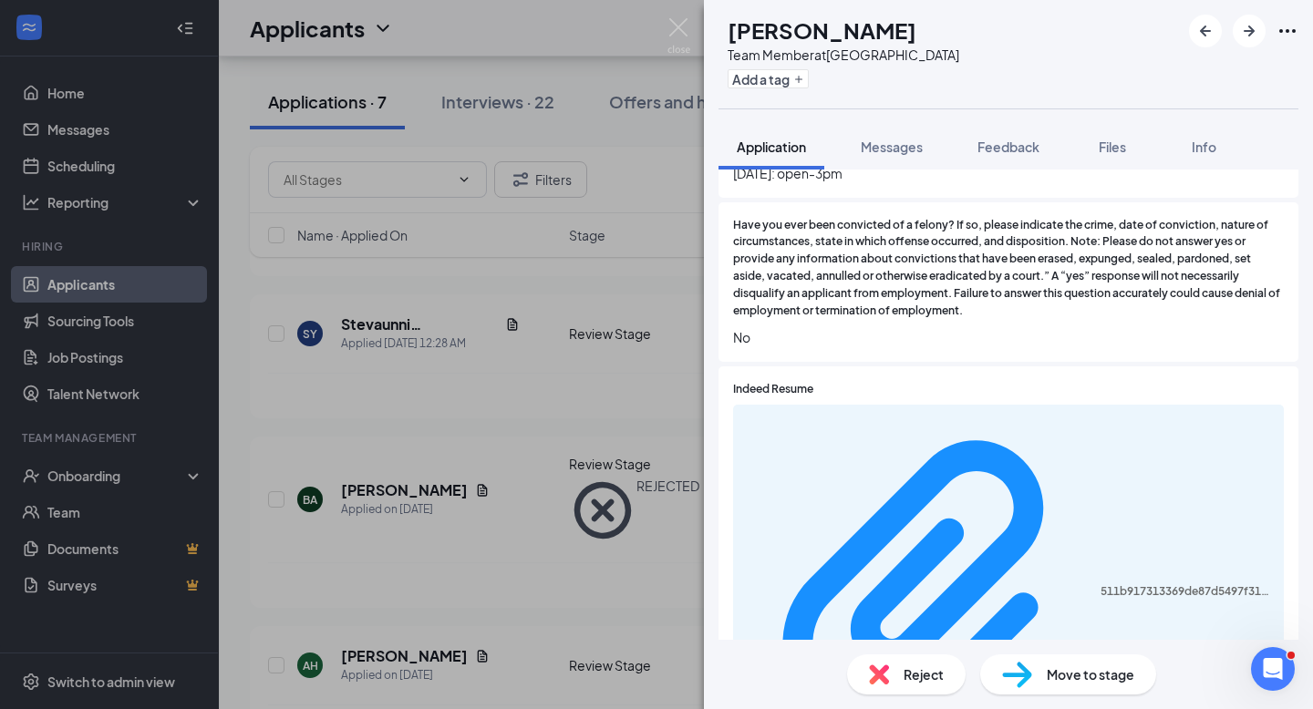
click at [920, 674] on span "Reject" at bounding box center [924, 675] width 40 height 20
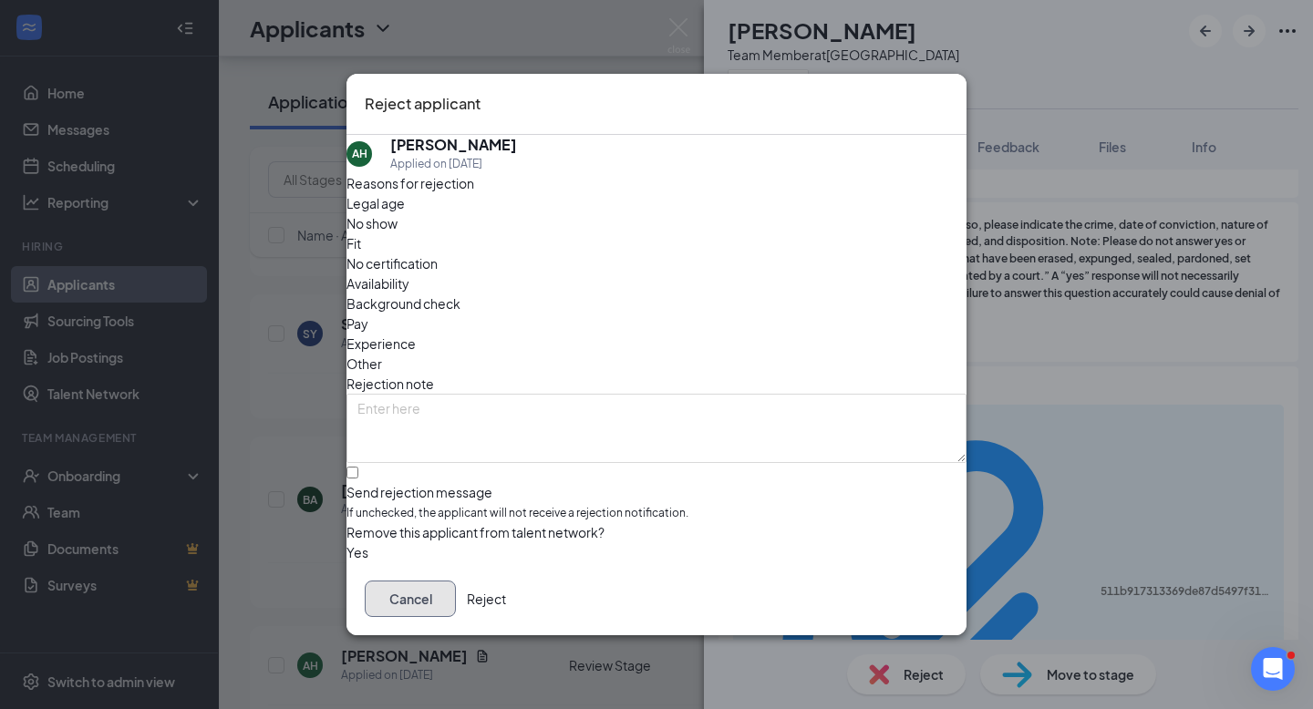
click at [456, 611] on button "Cancel" at bounding box center [410, 599] width 91 height 36
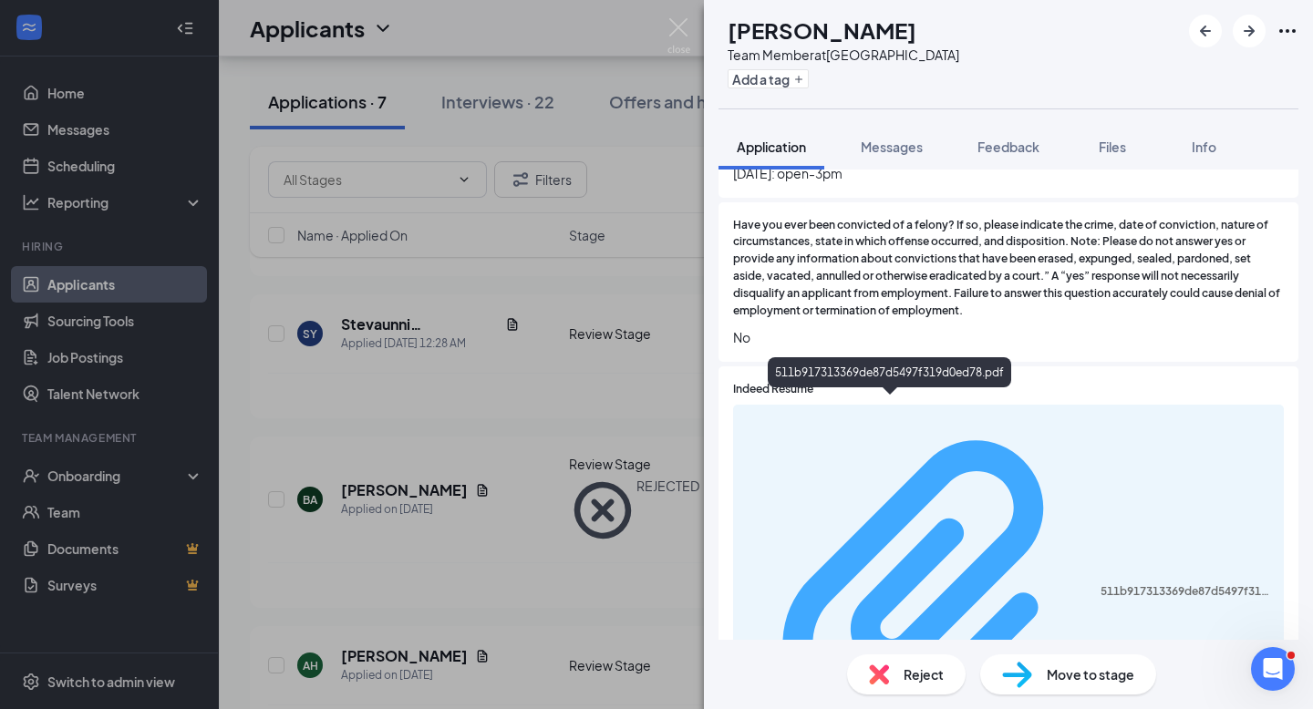
click at [894, 415] on div "511b917313369de87d5497f319d0ed78.pdf" at bounding box center [1008, 592] width 529 height 359
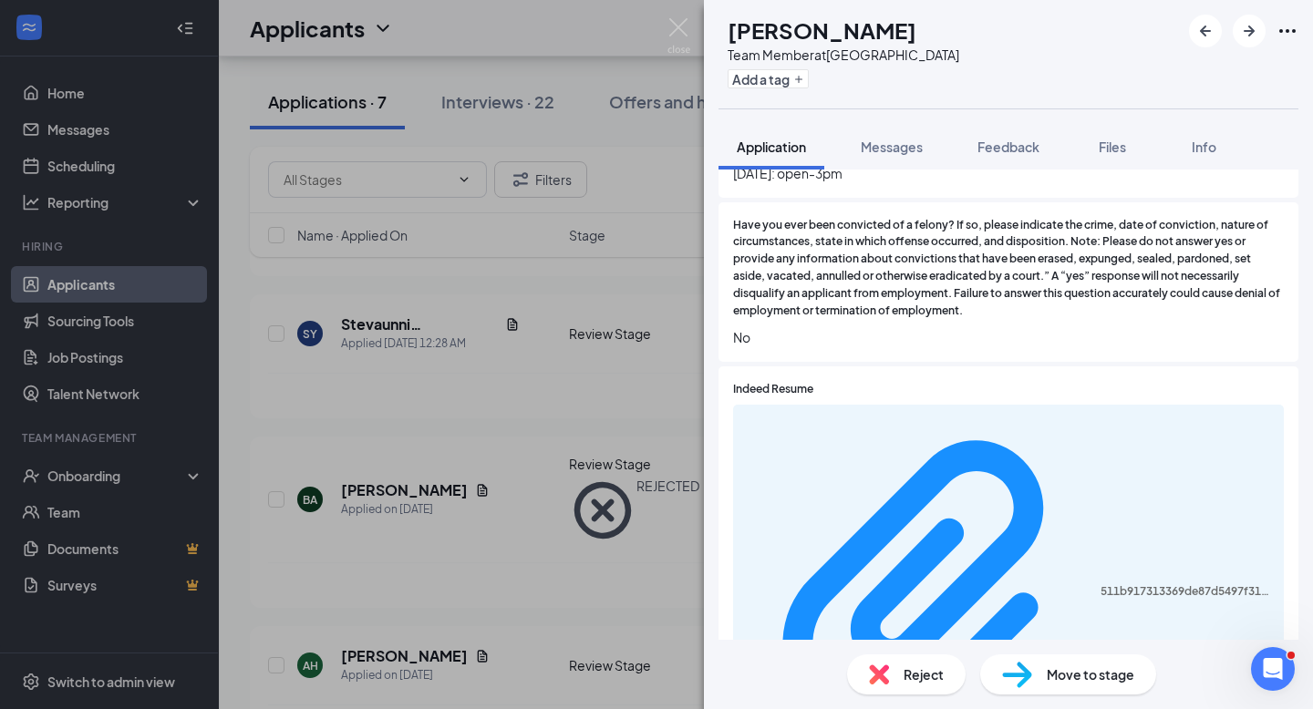
click at [1032, 674] on div "Move to stage" at bounding box center [1068, 675] width 176 height 40
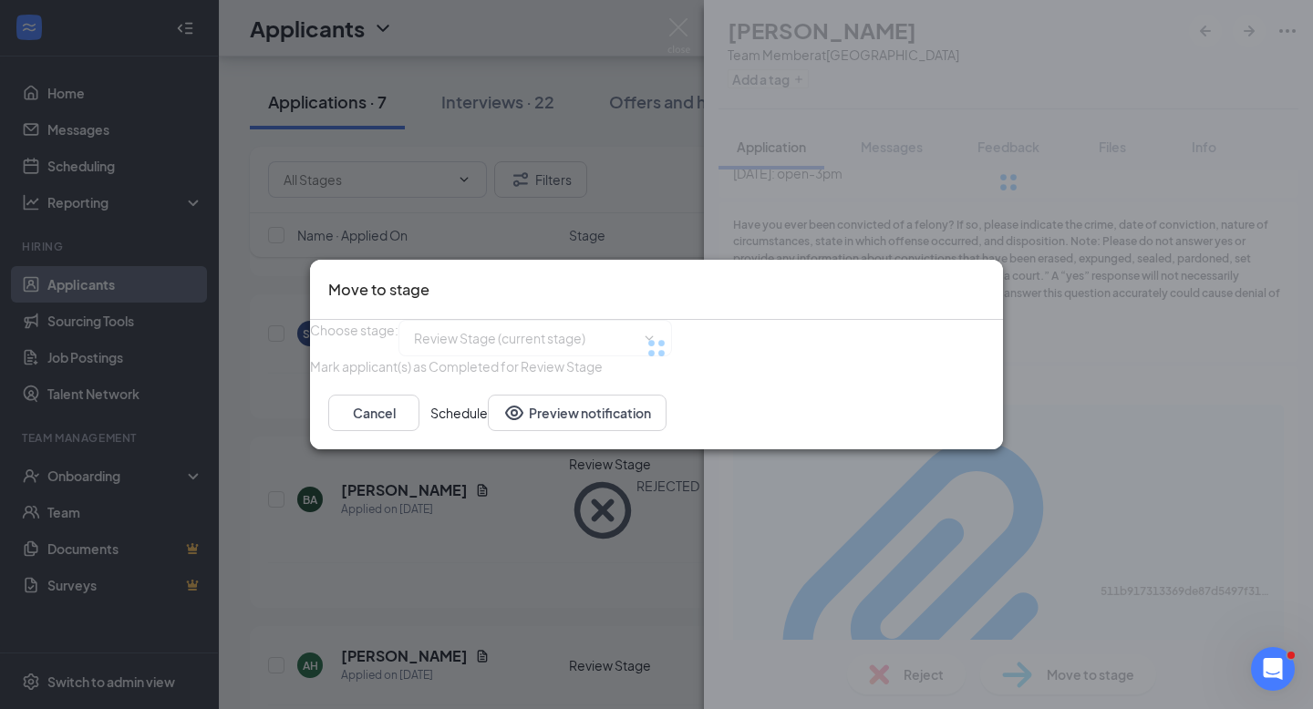
type input "1st Interview (next stage)"
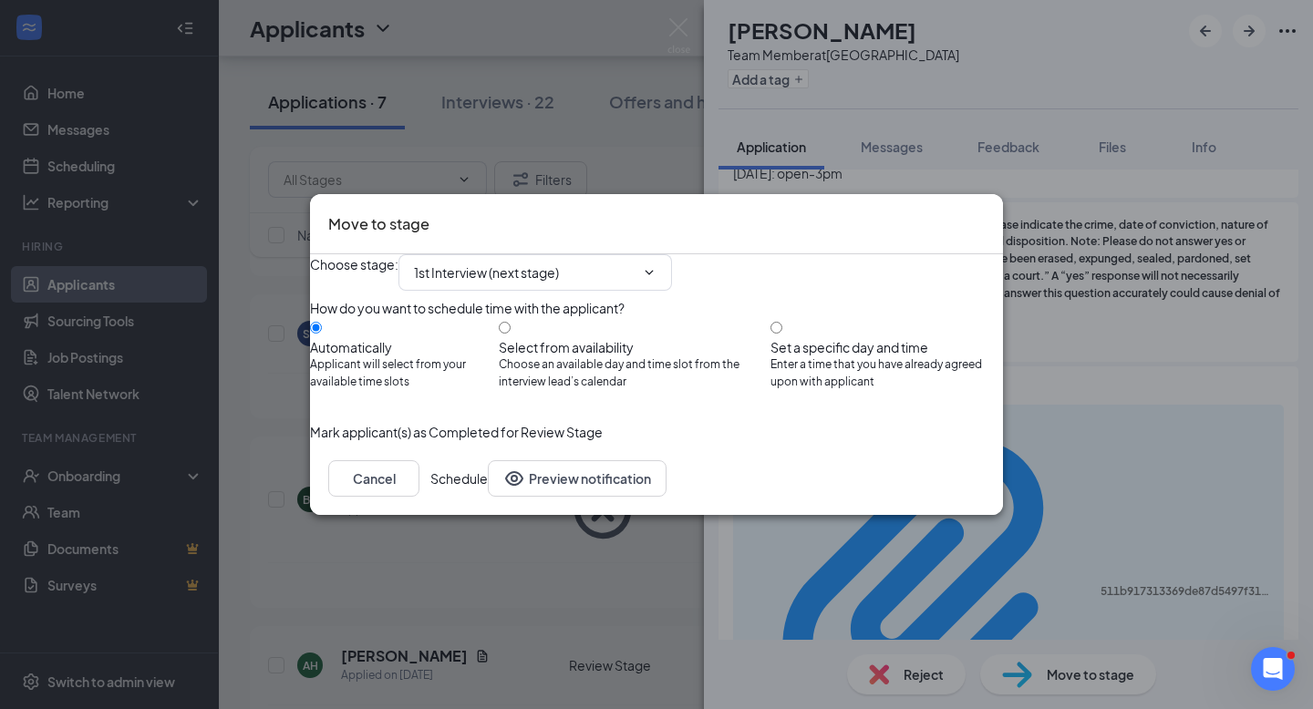
click at [488, 497] on button "Schedule" at bounding box center [458, 478] width 57 height 36
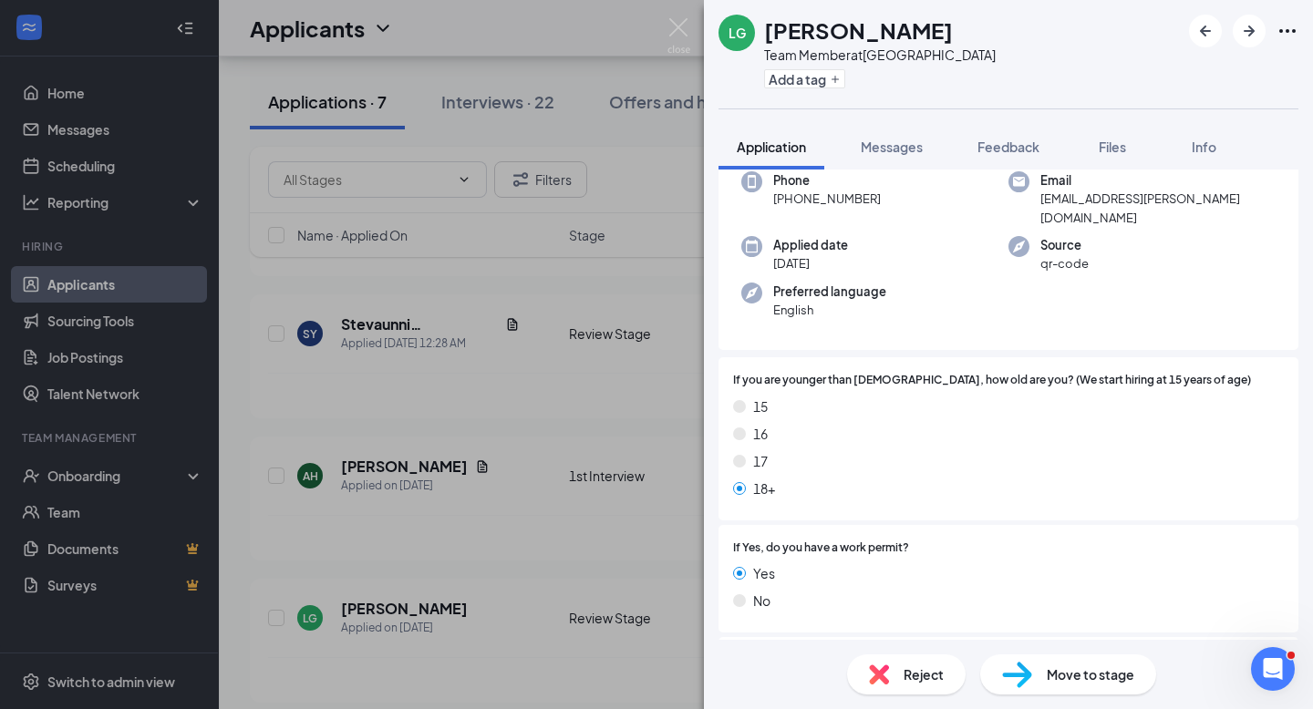
scroll to position [103, 0]
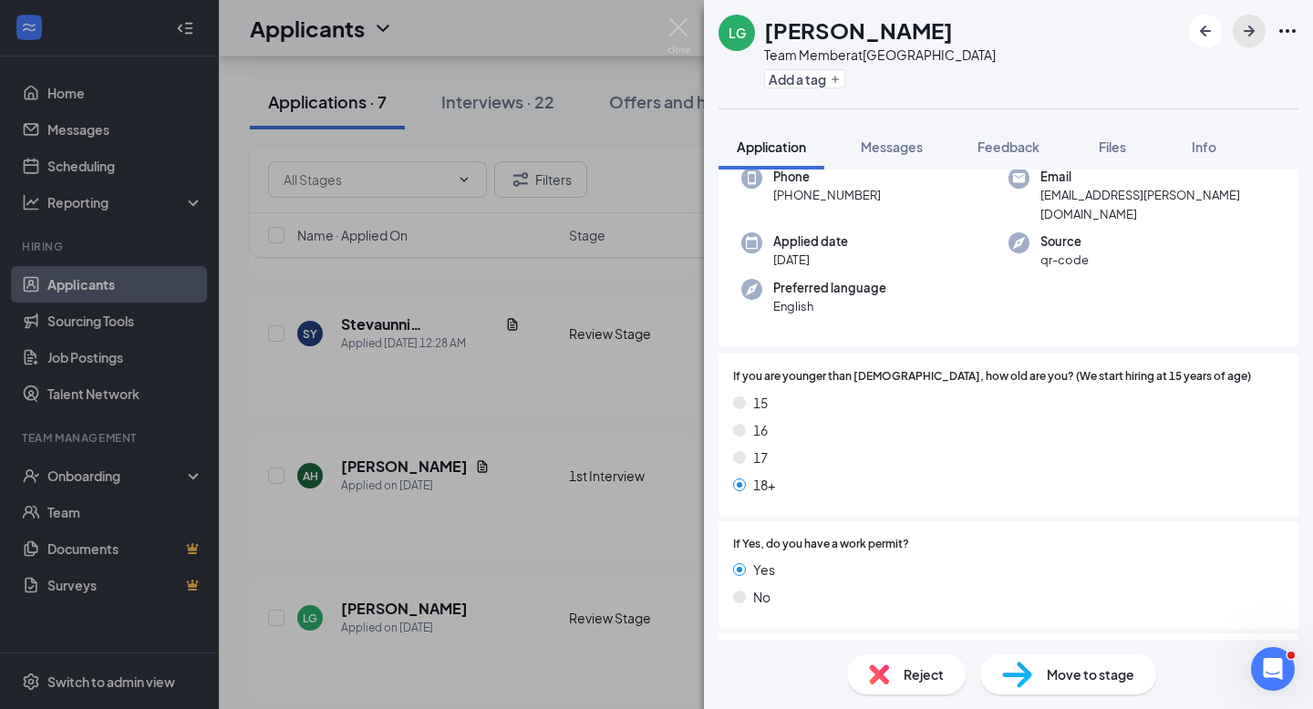
click at [1258, 25] on icon "ArrowRight" at bounding box center [1249, 31] width 22 height 22
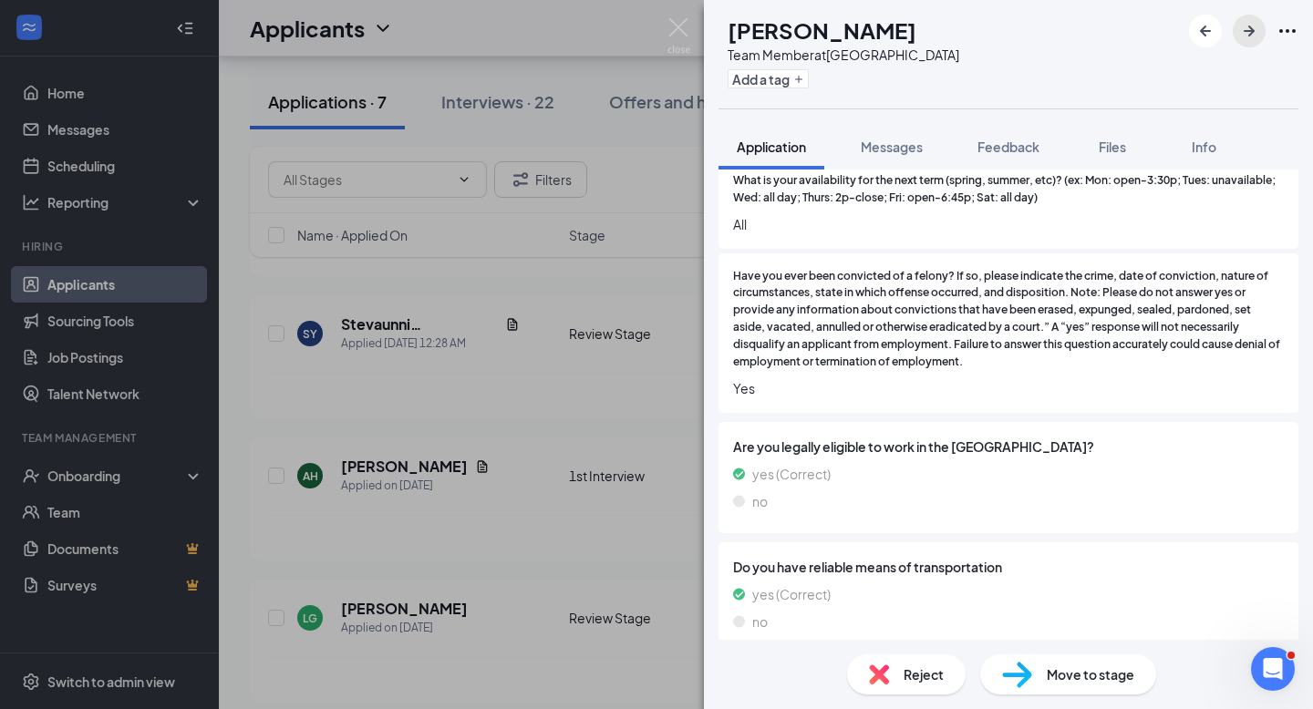
scroll to position [1398, 0]
click at [896, 671] on div "Reject" at bounding box center [906, 675] width 119 height 40
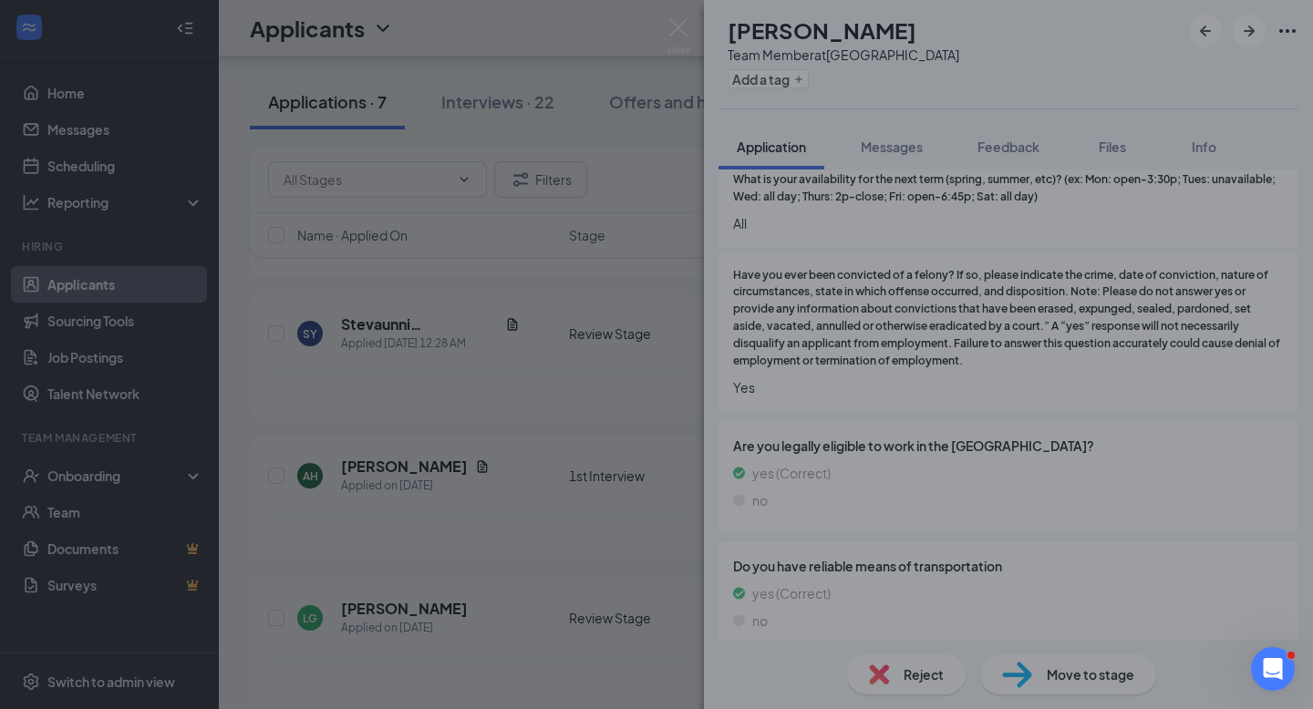
scroll to position [1390, 0]
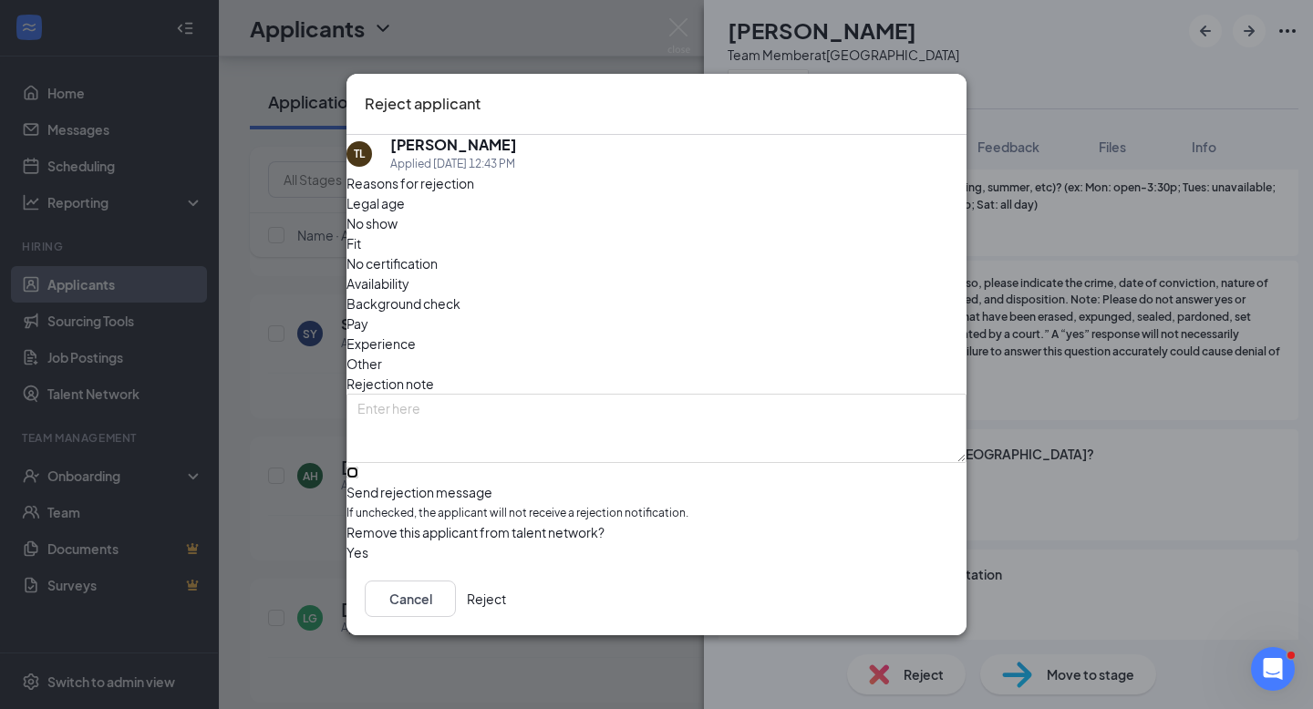
click at [358, 467] on input "Send rejection message If unchecked, the applicant will not receive a rejection…" at bounding box center [352, 473] width 12 height 12
checkbox input "true"
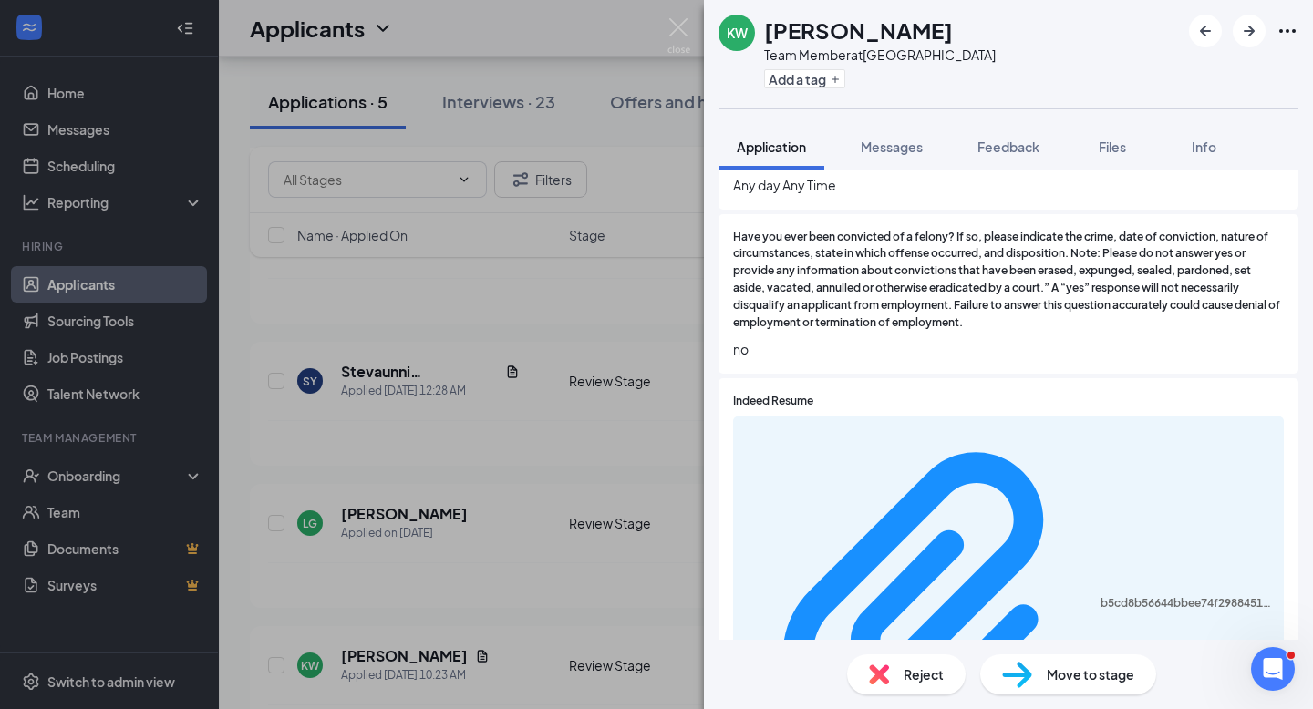
scroll to position [1497, 0]
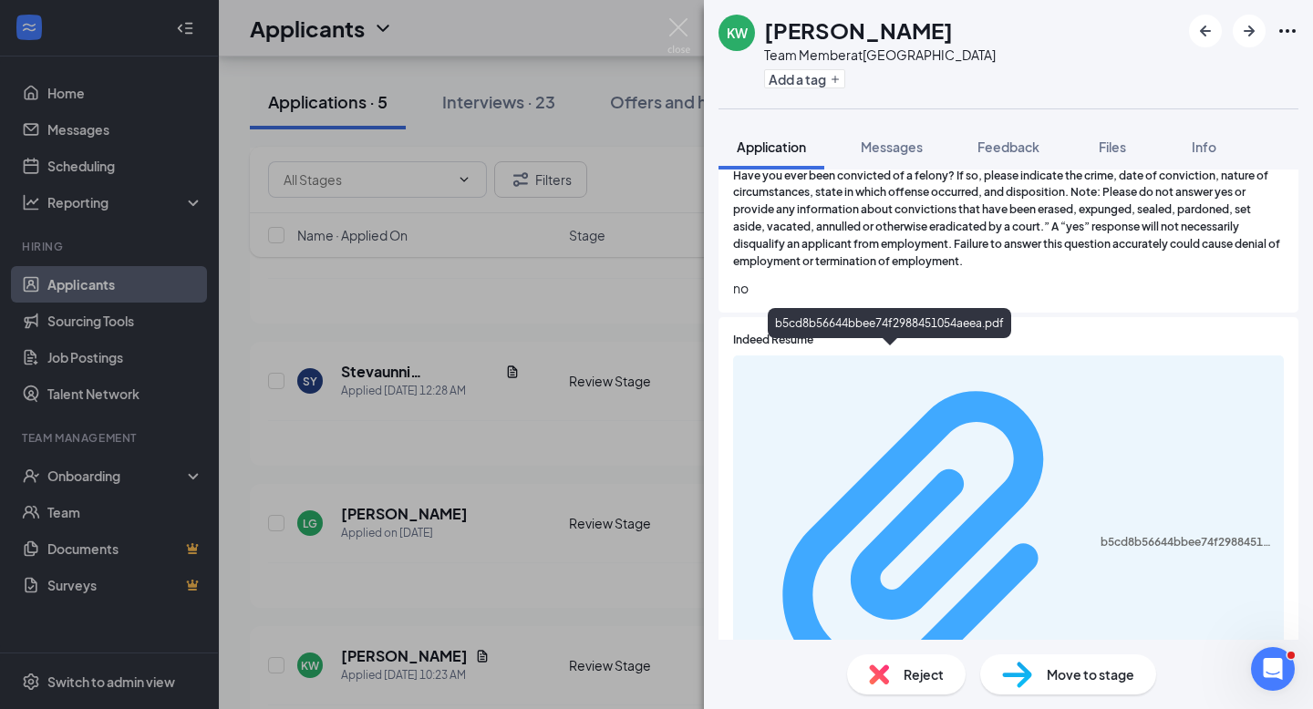
click at [1101, 535] on div "b5cd8b56644bbee74f2988451054aeea.pdf" at bounding box center [1187, 542] width 172 height 15
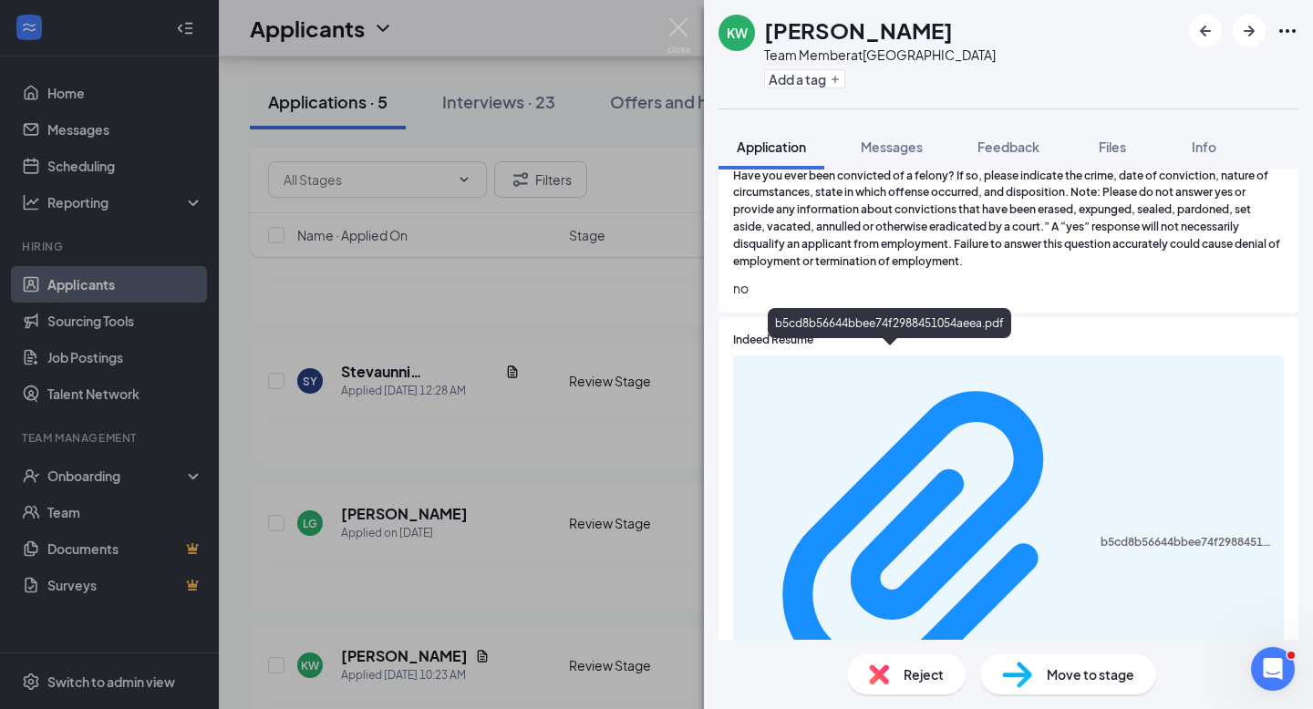
scroll to position [1489, 0]
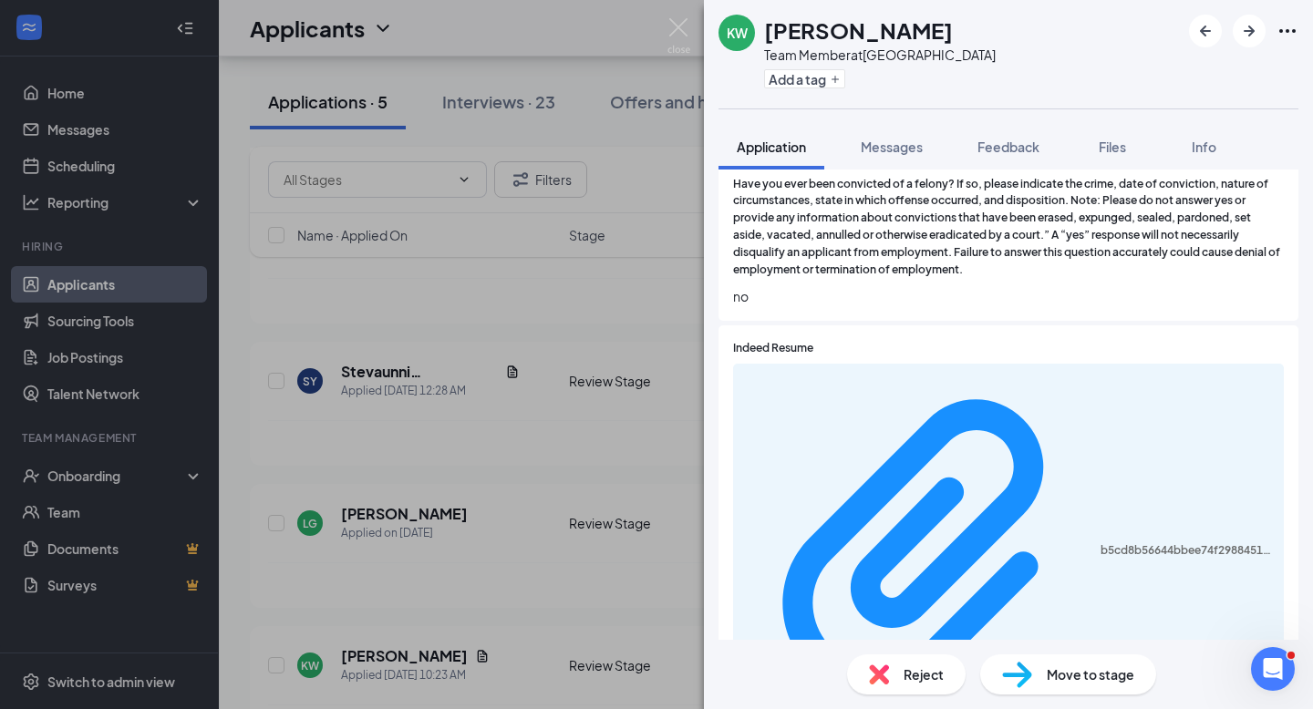
click at [914, 667] on span "Reject" at bounding box center [924, 675] width 40 height 20
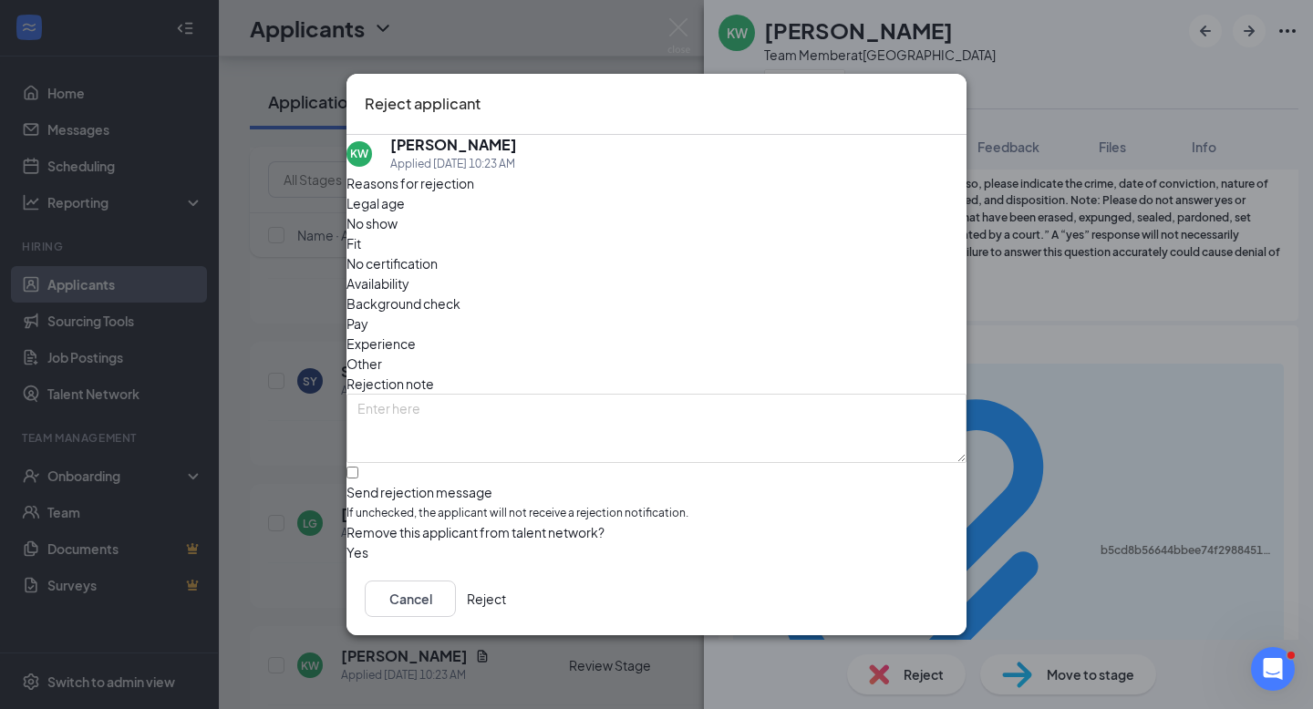
click at [588, 476] on div "Reasons for rejection Legal age No show Fit No certification Availability Backg…" at bounding box center [656, 368] width 620 height 390
click at [358, 467] on input "Send rejection message If unchecked, the applicant will not receive a rejection…" at bounding box center [352, 473] width 12 height 12
checkbox input "true"
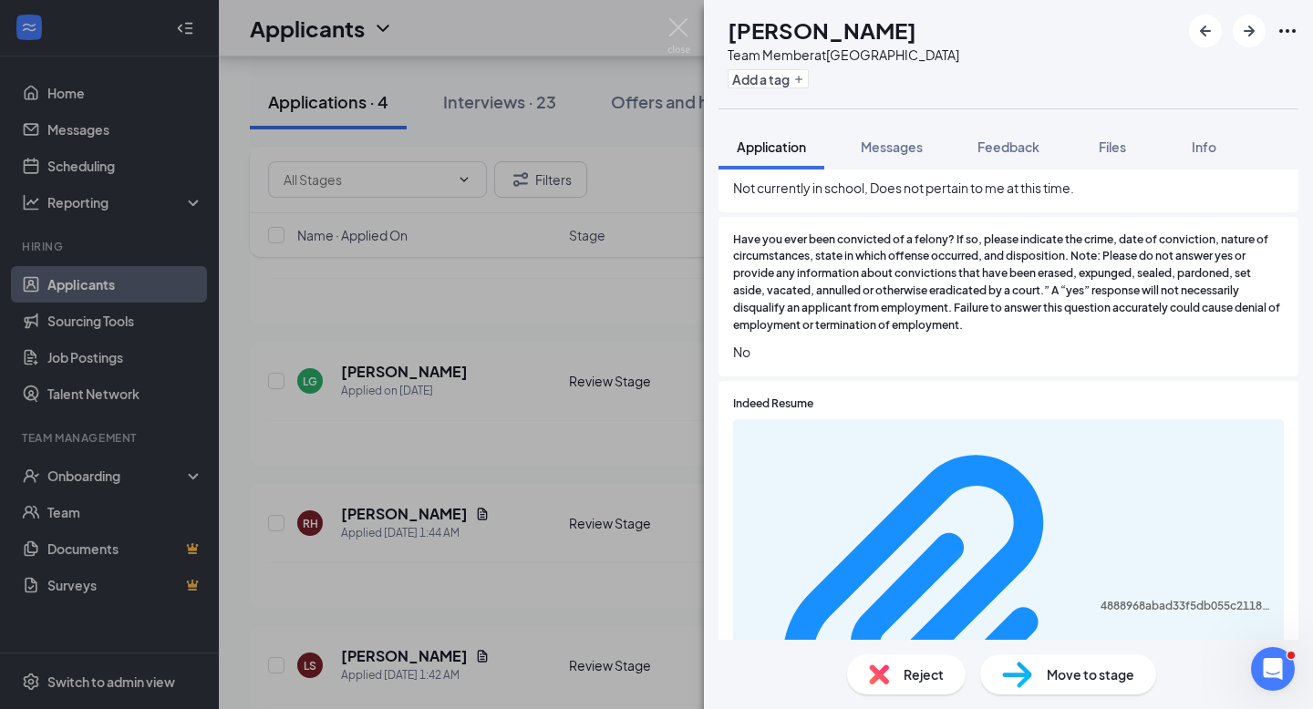
scroll to position [1777, 0]
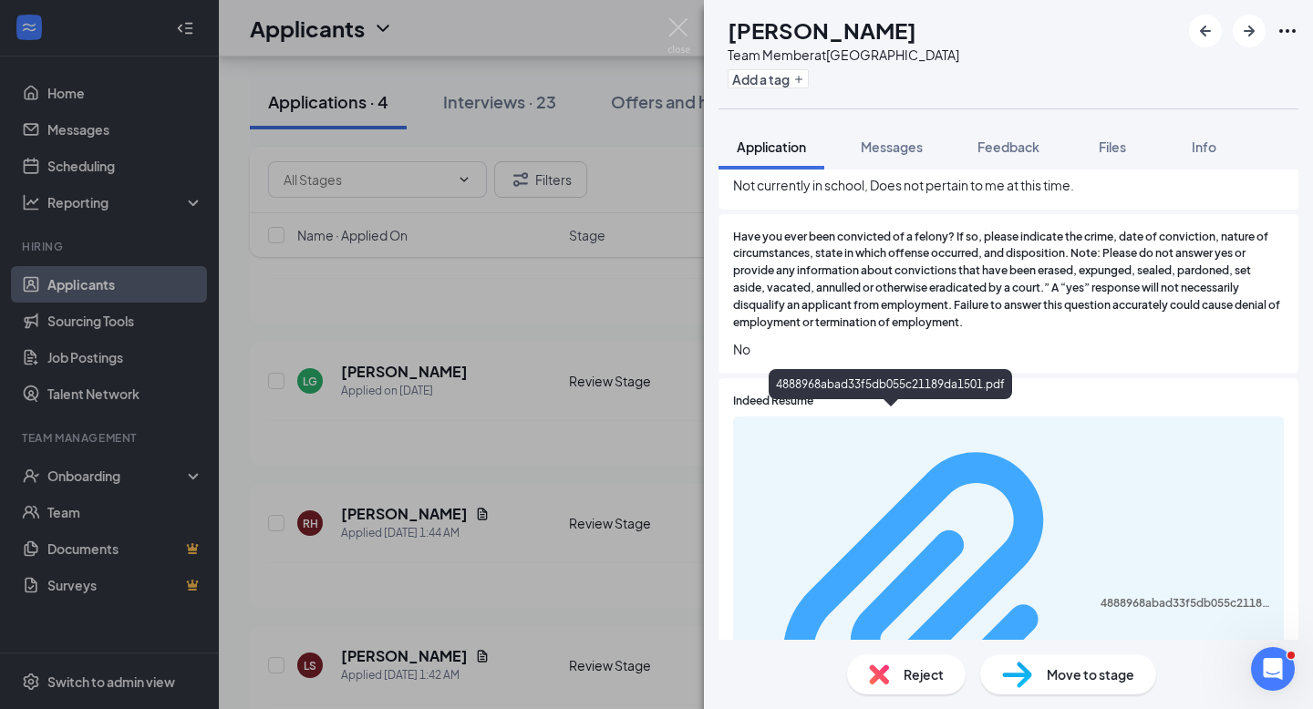
click at [1101, 596] on div "4888968abad33f5db055c21189da1501.pdf" at bounding box center [1187, 603] width 172 height 15
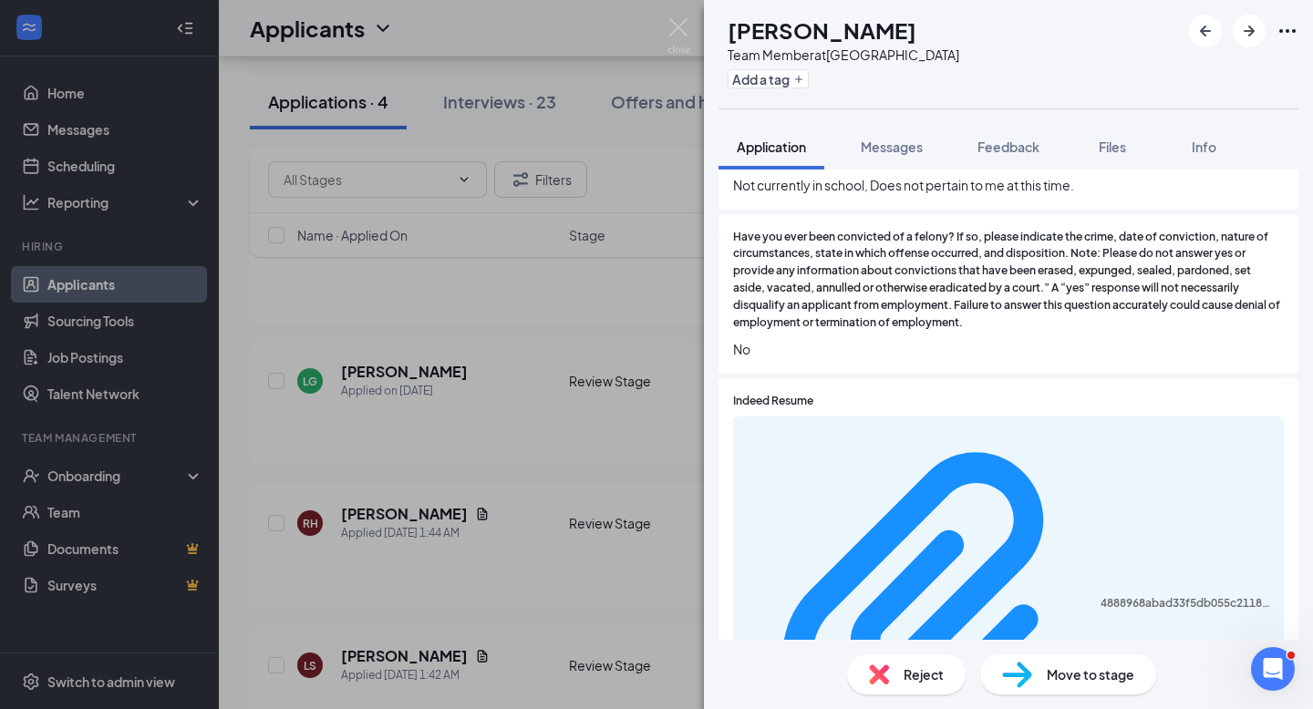
click at [1080, 666] on span "Move to stage" at bounding box center [1091, 675] width 88 height 20
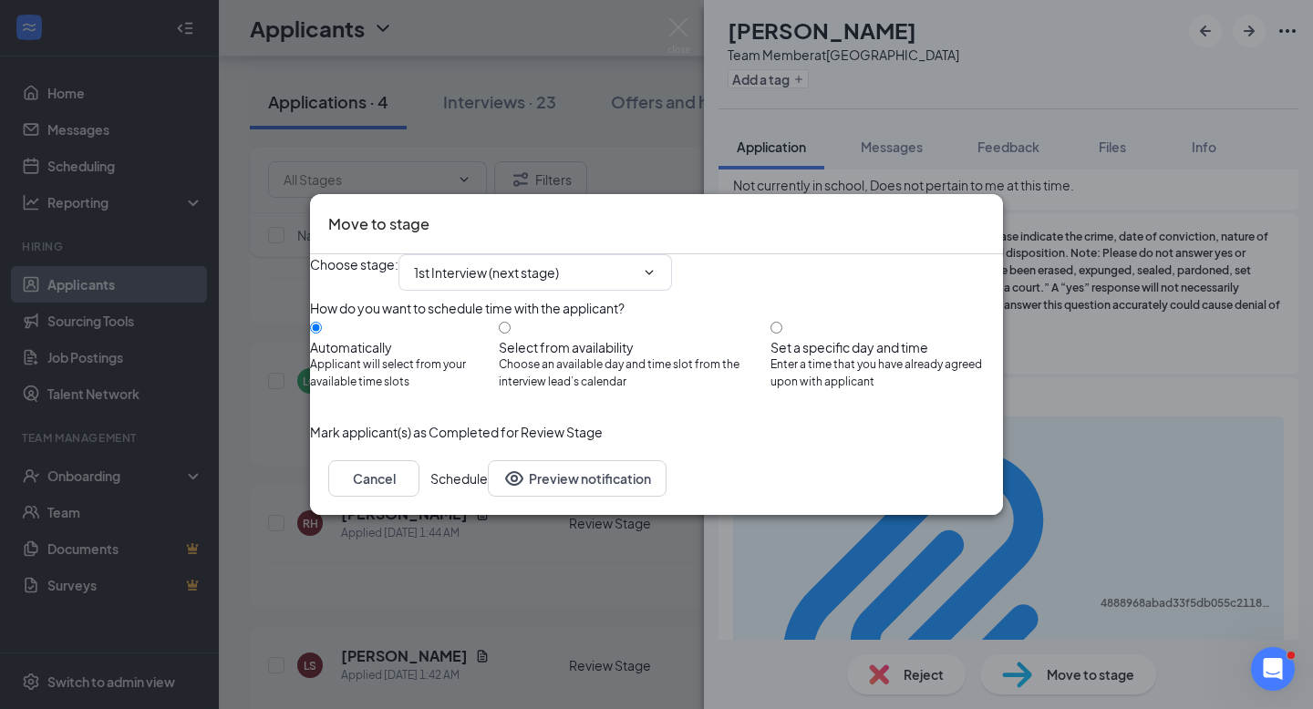
click at [488, 497] on button "Schedule" at bounding box center [458, 478] width 57 height 36
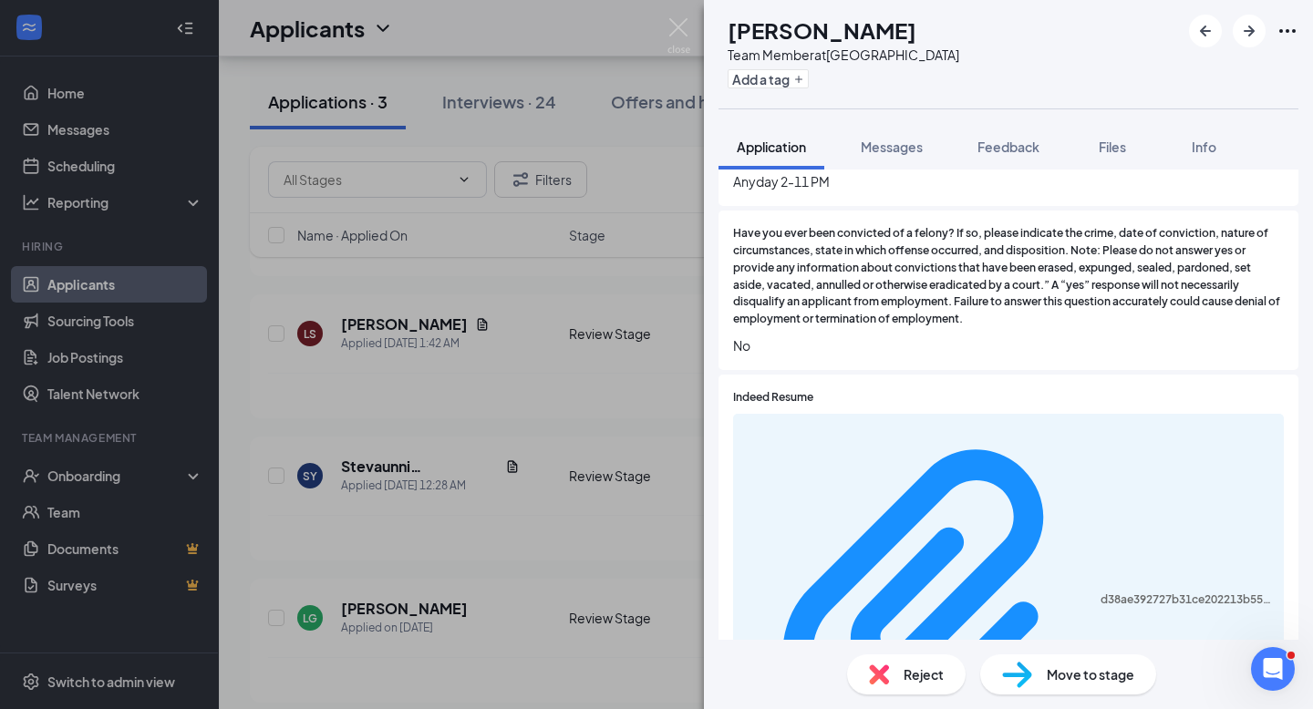
scroll to position [1517, 0]
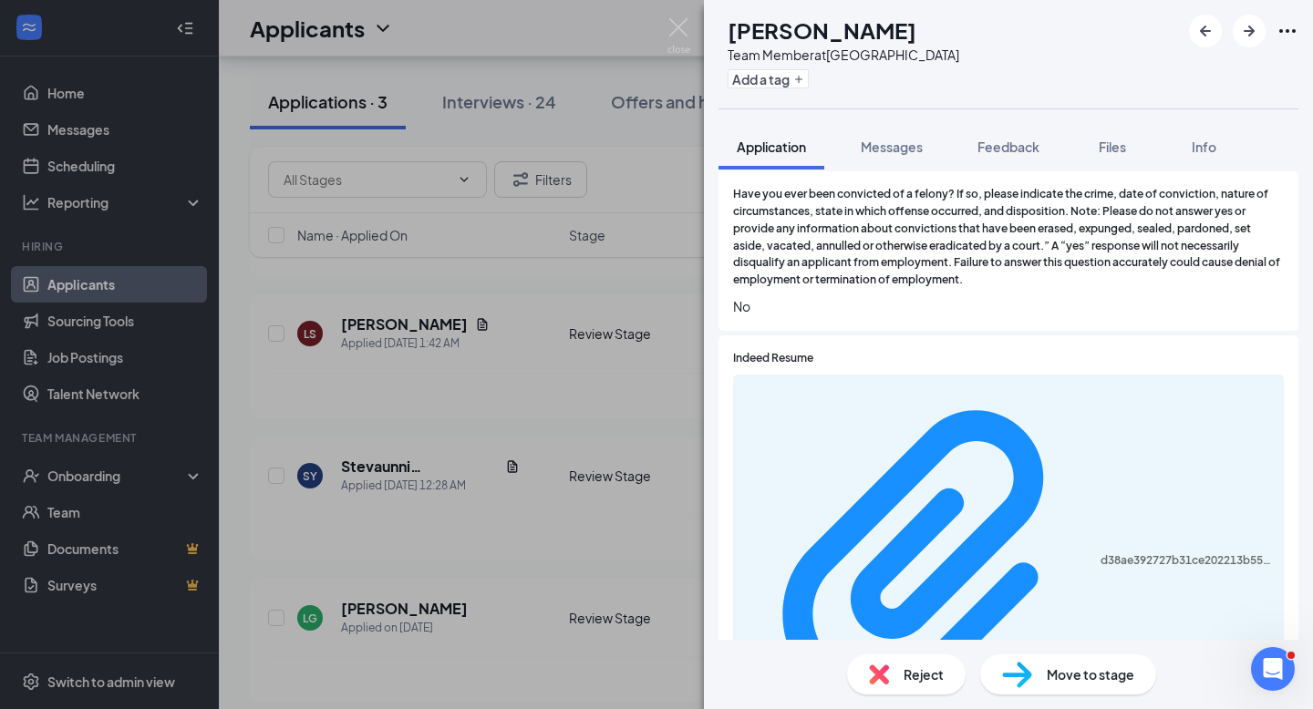
click at [912, 375] on div "d38ae392727b31ce202213b550cd2e2b.pdf" at bounding box center [1008, 563] width 551 height 376
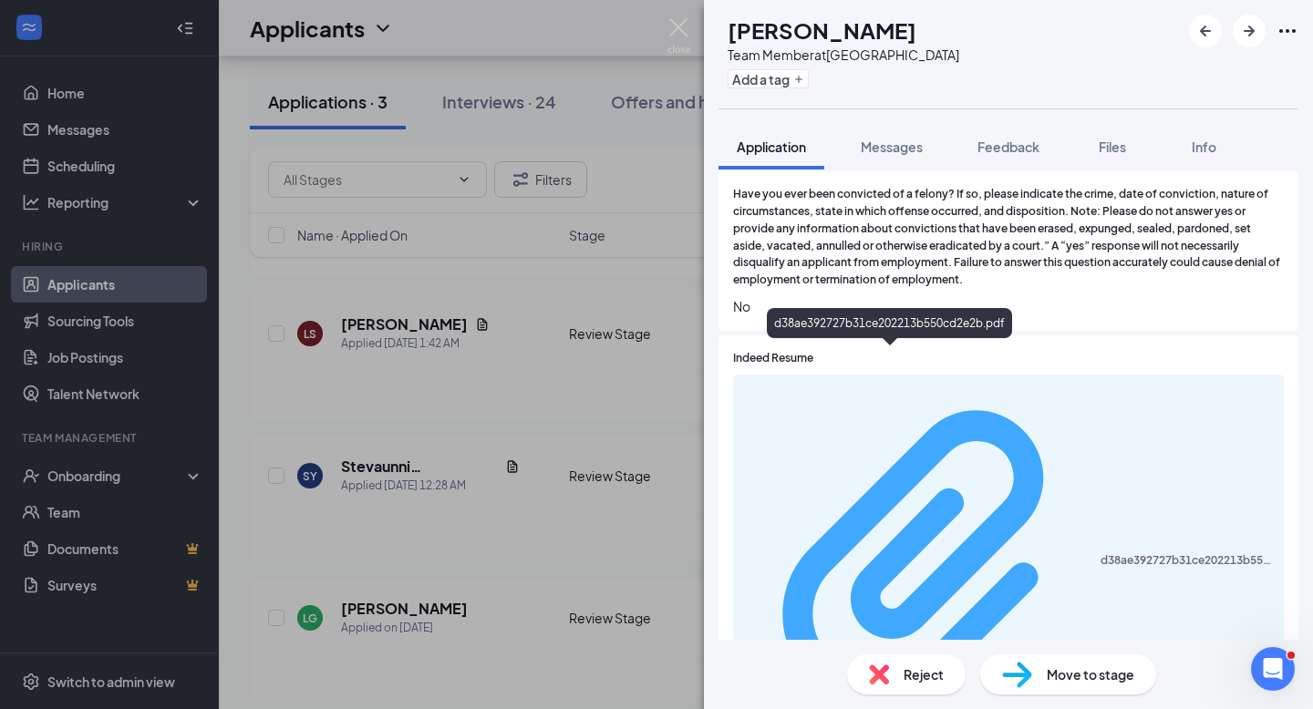
click at [1101, 553] on div "d38ae392727b31ce202213b550cd2e2b.pdf" at bounding box center [1187, 560] width 172 height 15
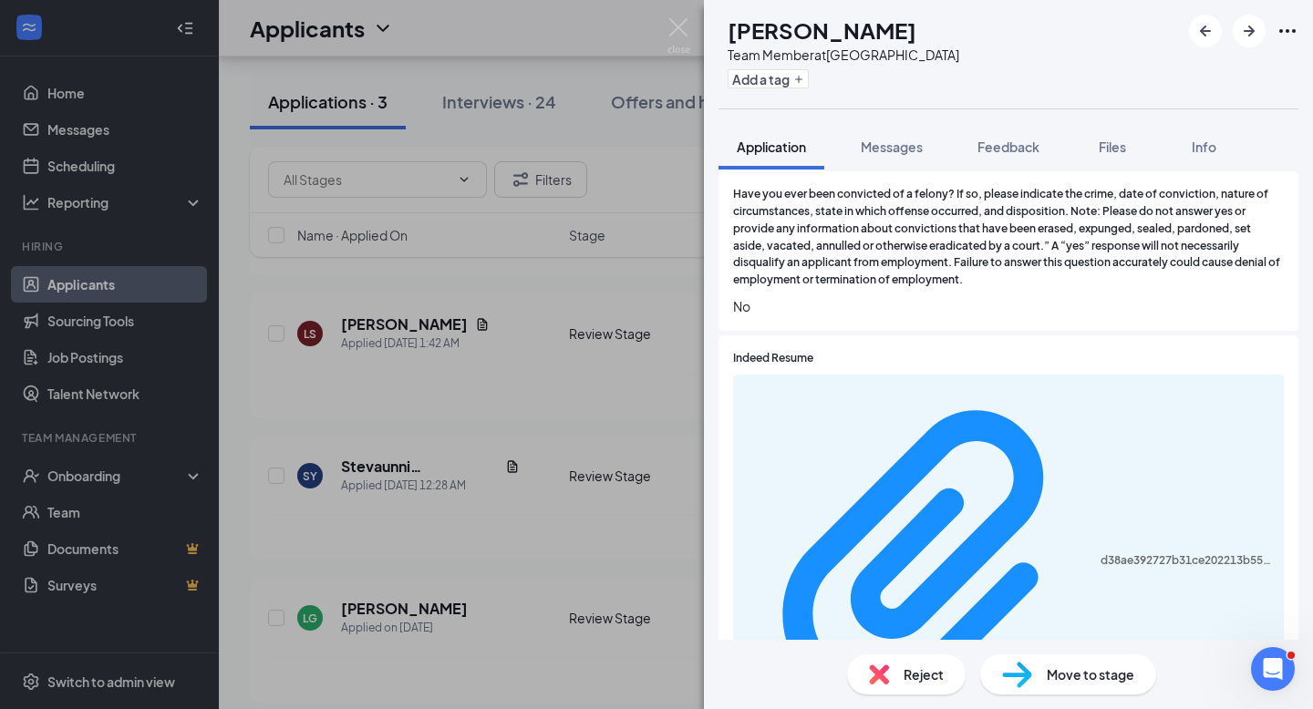
scroll to position [1509, 0]
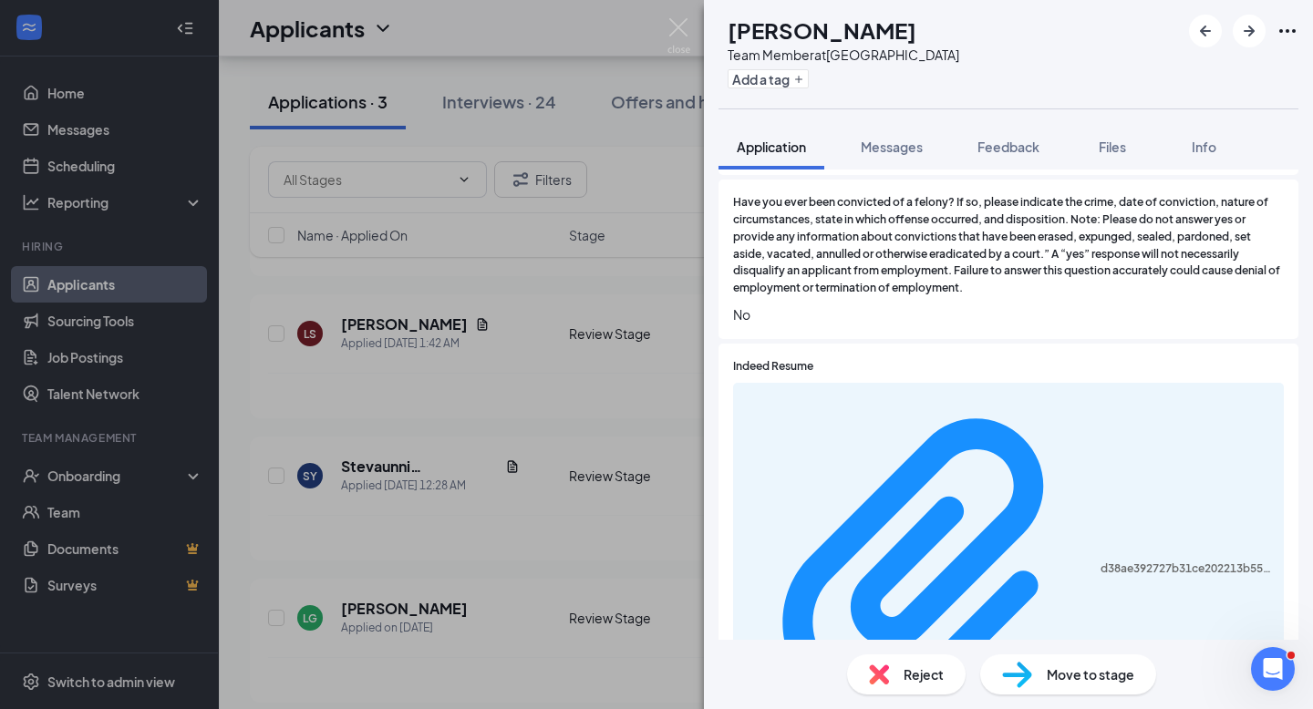
click at [884, 677] on img at bounding box center [879, 675] width 20 height 20
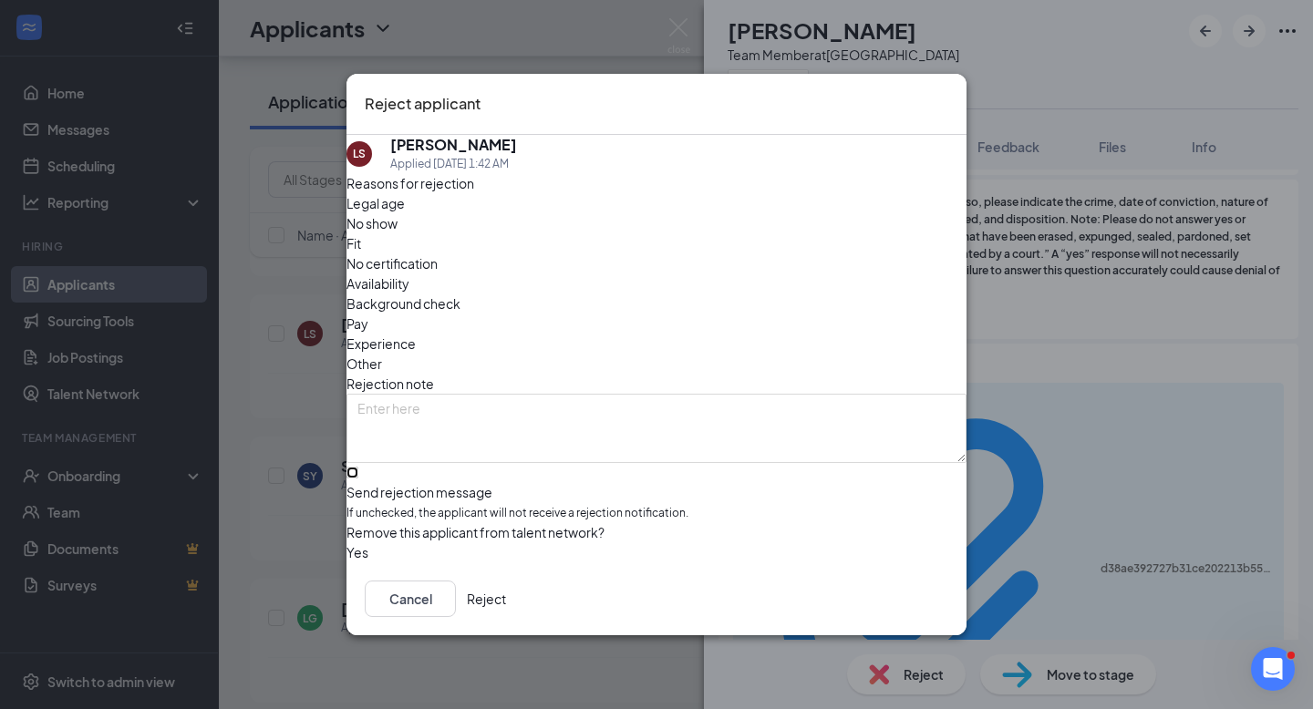
click at [358, 467] on input "Send rejection message If unchecked, the applicant will not receive a rejection…" at bounding box center [352, 473] width 12 height 12
checkbox input "true"
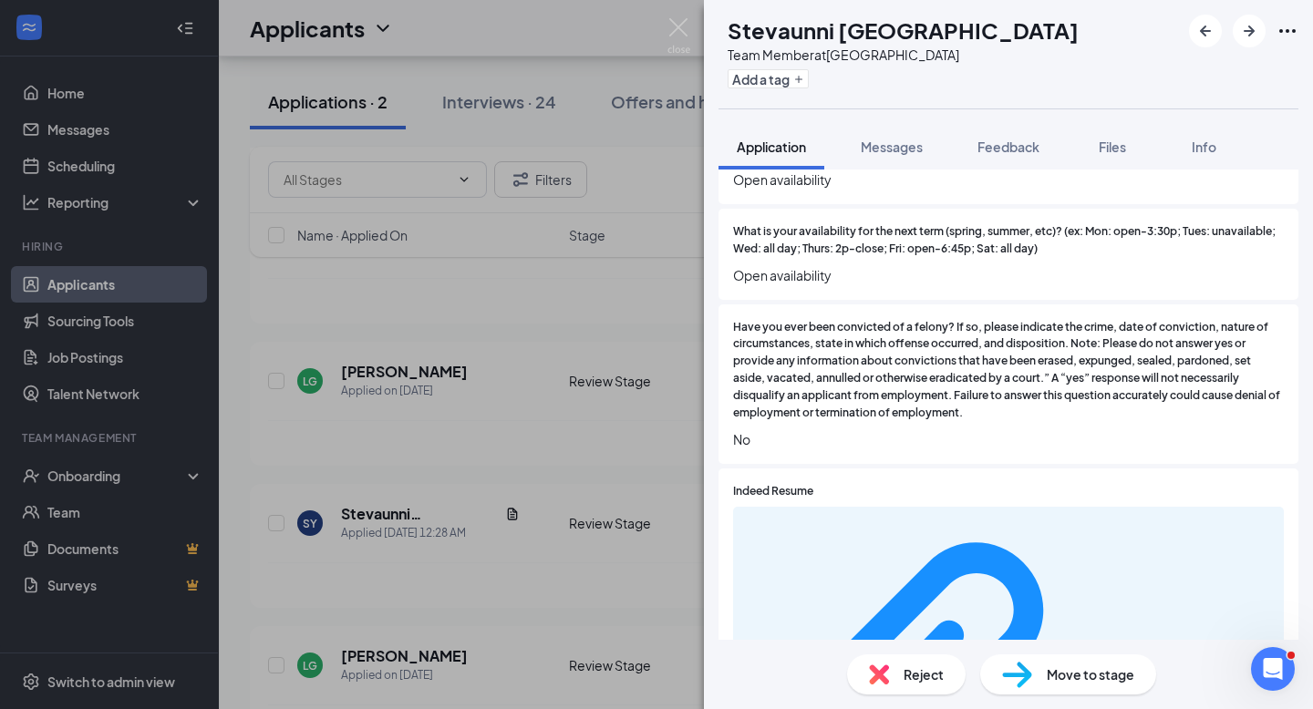
scroll to position [1416, 0]
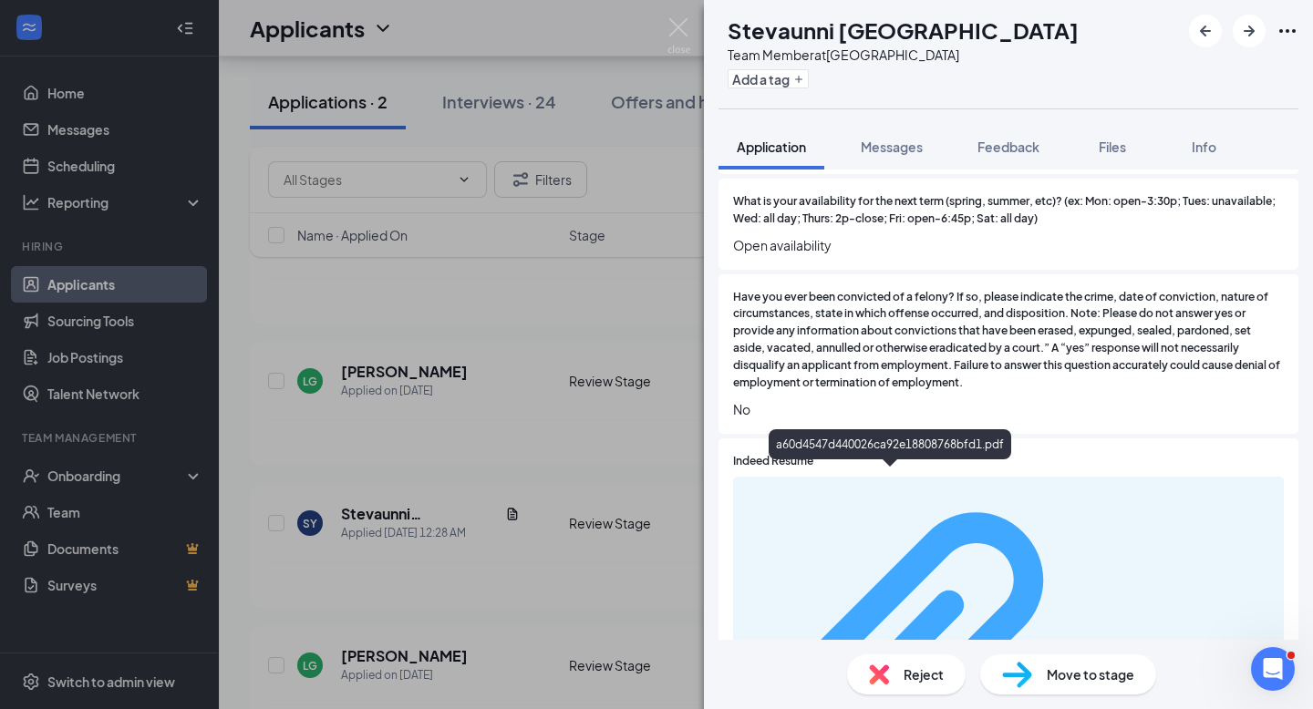
click at [1101, 657] on div "a60d4547d440026ca92e18808768bfd1.pdf" at bounding box center [1187, 664] width 172 height 15
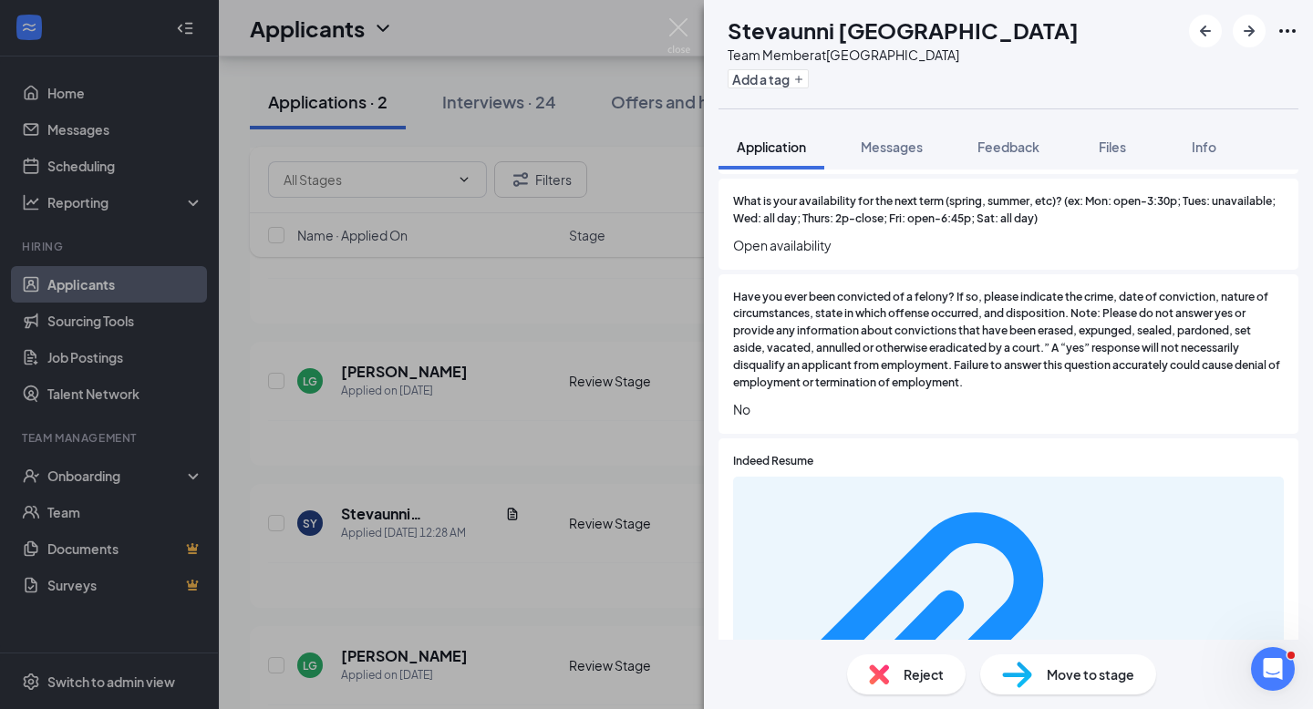
click at [895, 687] on div "Reject" at bounding box center [906, 675] width 119 height 40
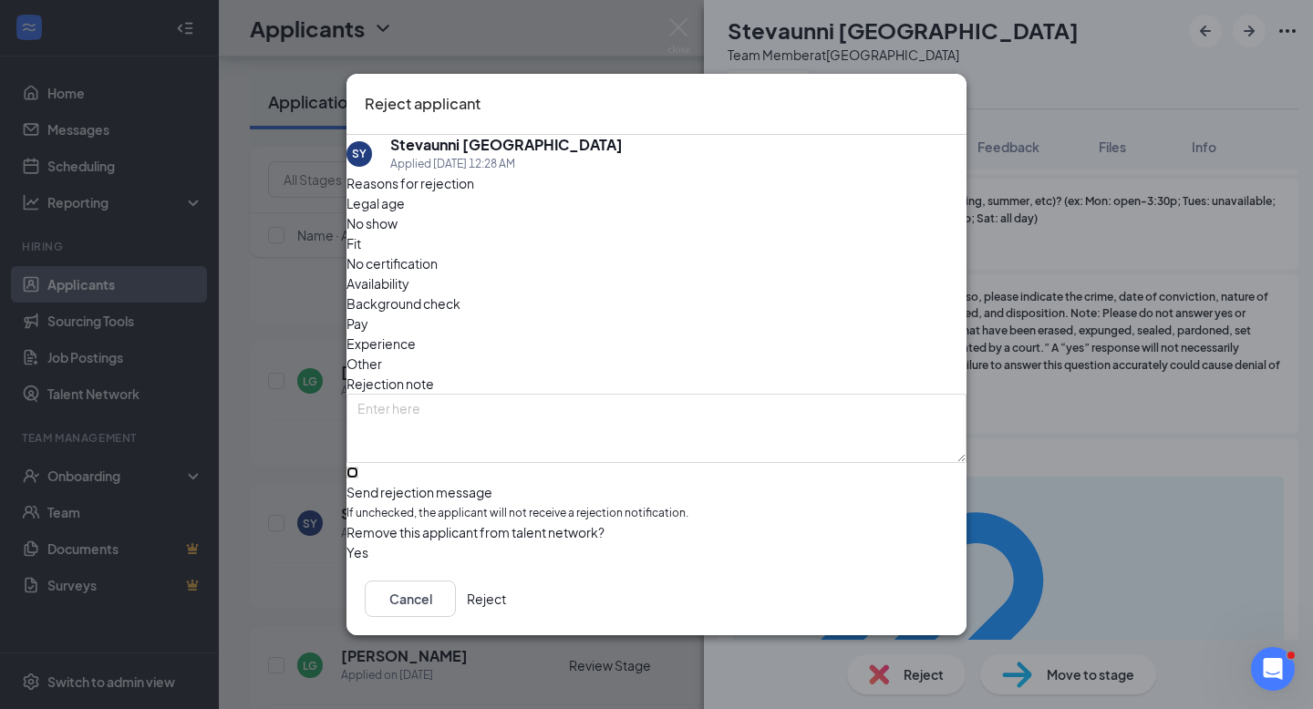
click at [358, 467] on input "Send rejection message If unchecked, the applicant will not receive a rejection…" at bounding box center [352, 473] width 12 height 12
checkbox input "true"
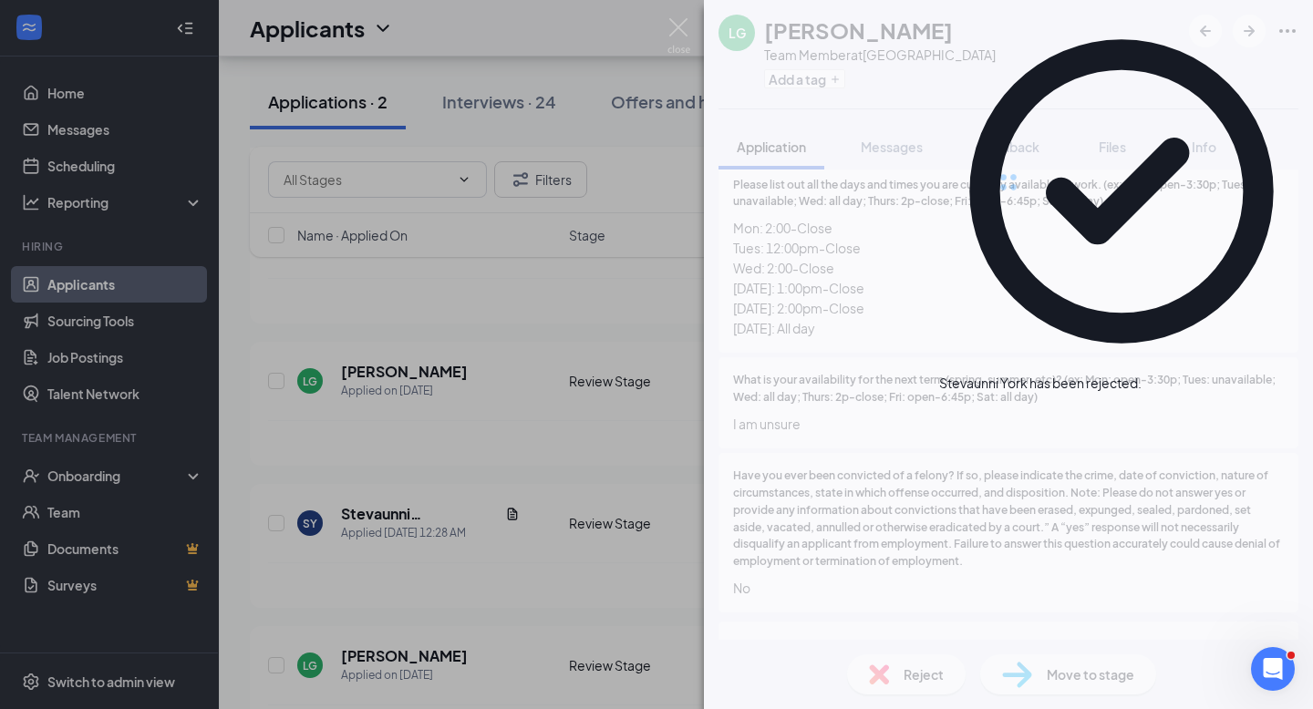
scroll to position [1529, 0]
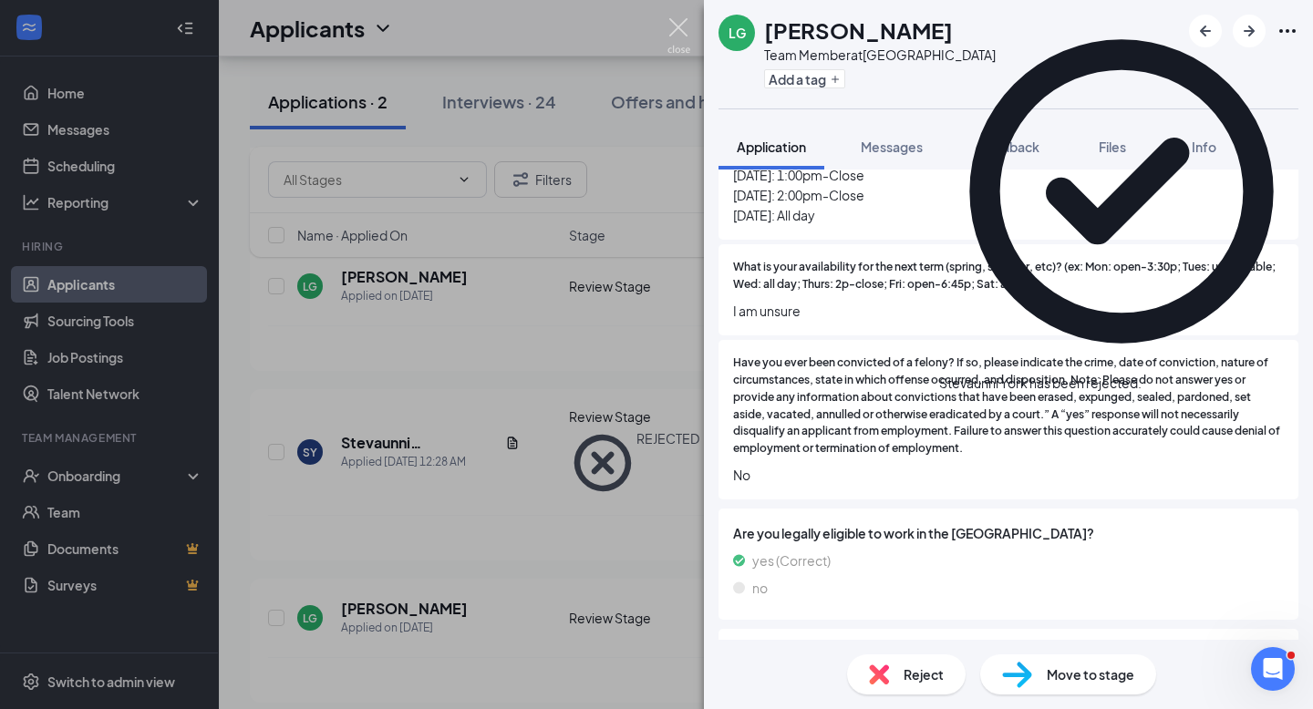
click at [683, 25] on img at bounding box center [678, 36] width 23 height 36
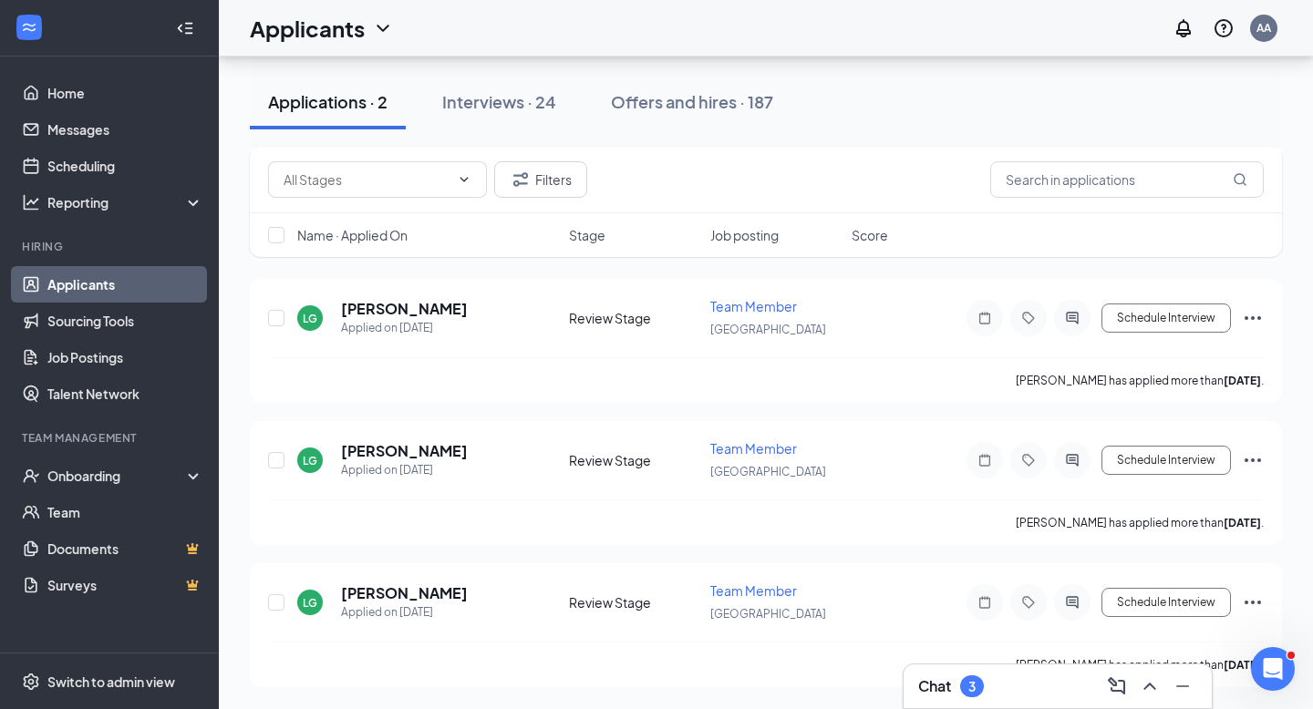
scroll to position [298, 0]
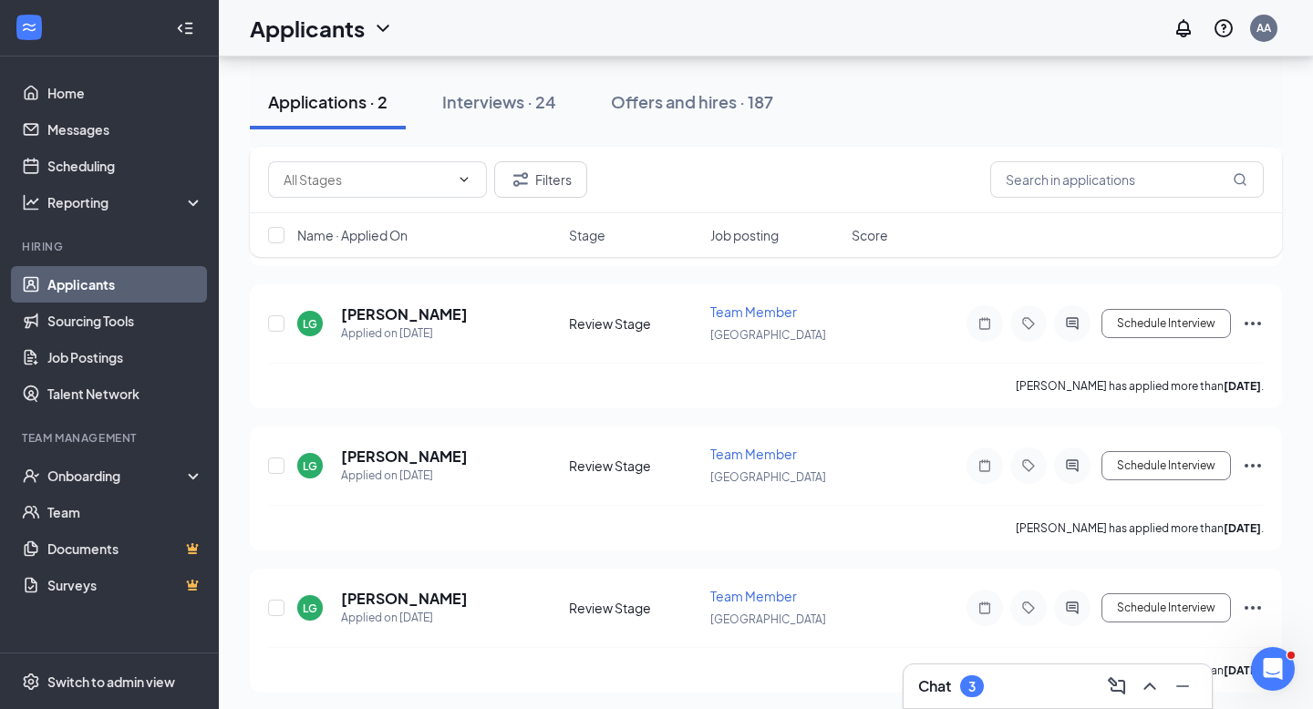
click at [99, 288] on link "Applicants" at bounding box center [125, 284] width 156 height 36
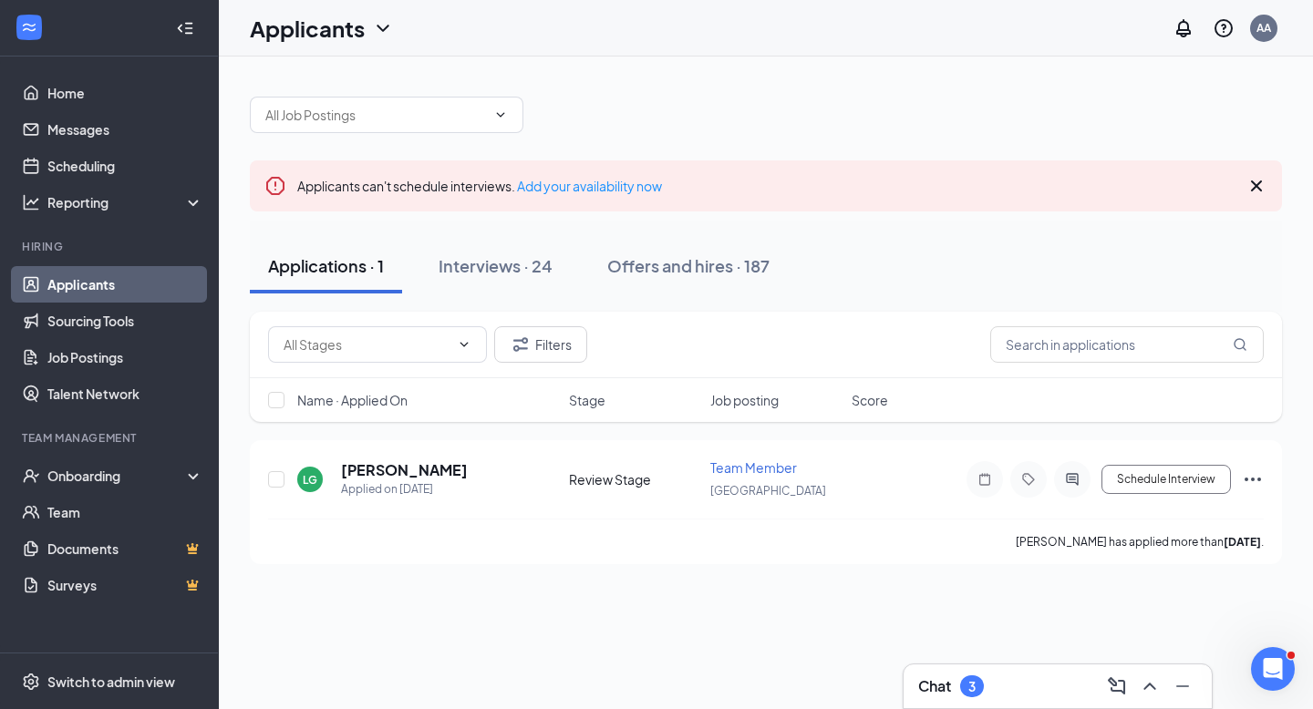
click at [995, 695] on div "Chat 3" at bounding box center [1057, 686] width 279 height 29
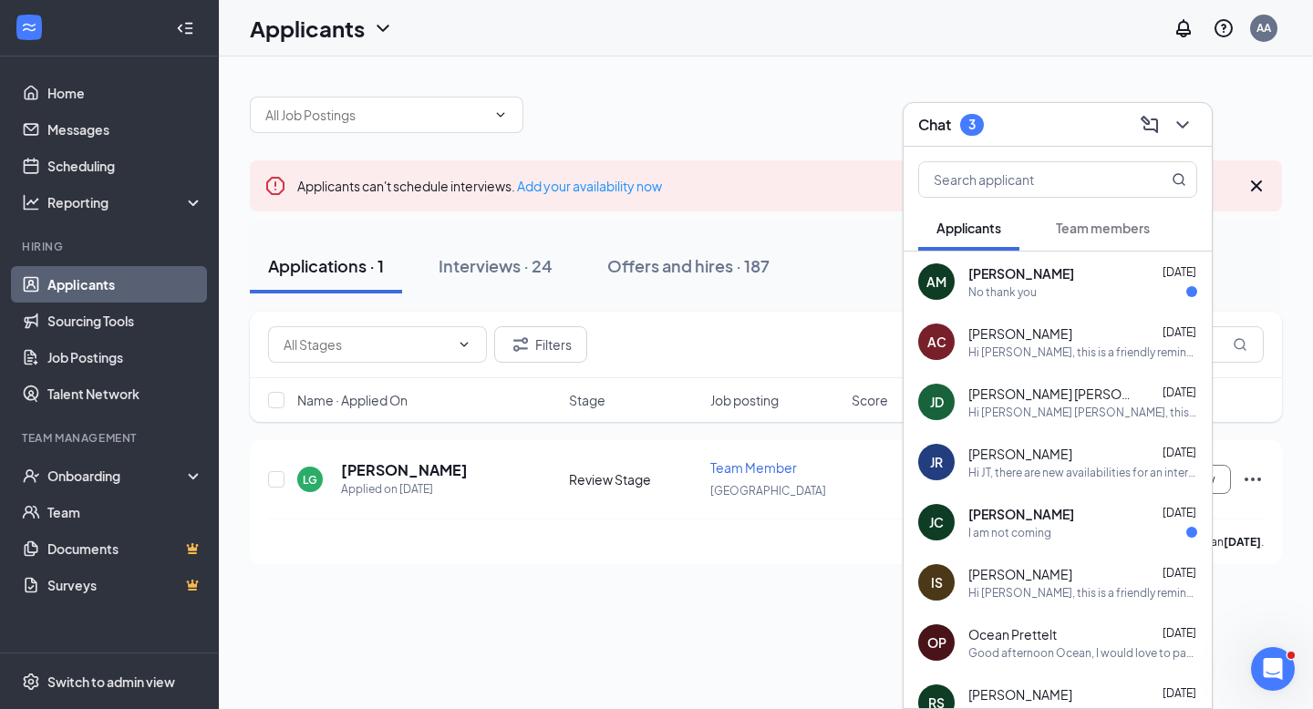
click at [1103, 233] on span "Team members" at bounding box center [1103, 228] width 94 height 16
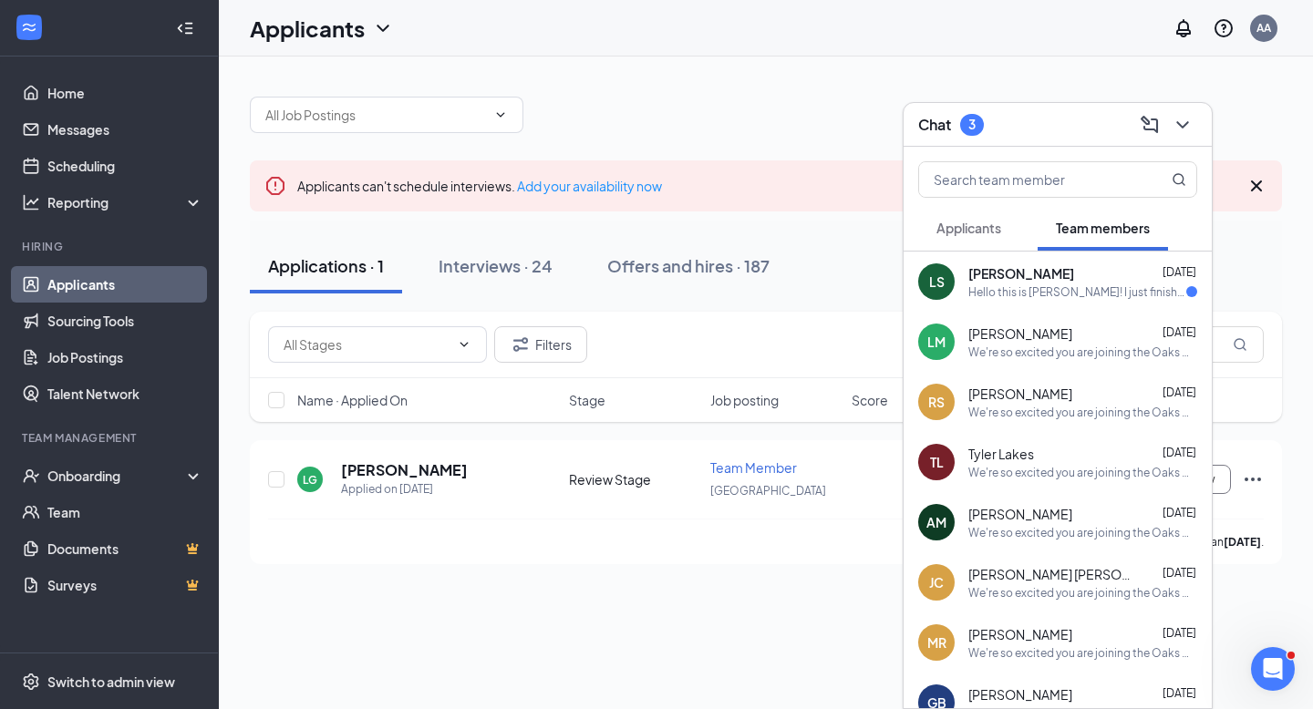
click at [997, 280] on span "leila spate" at bounding box center [1021, 273] width 106 height 18
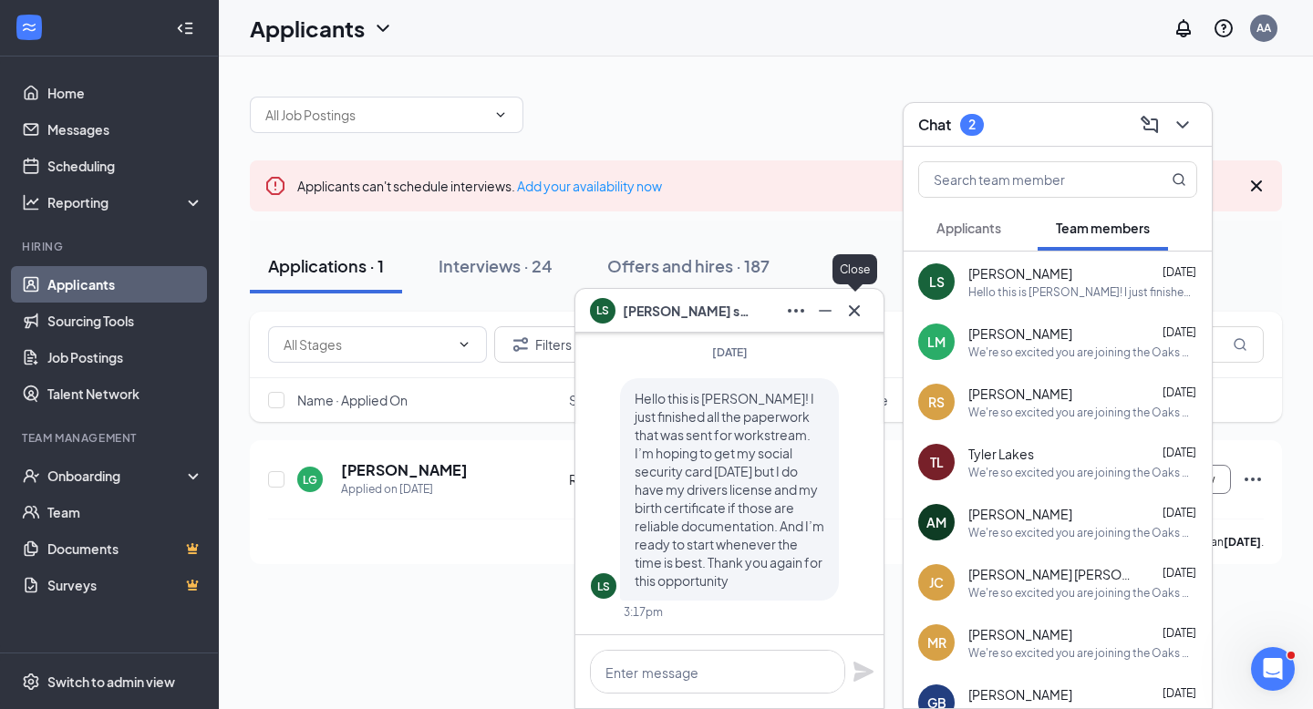
click at [850, 314] on icon "Cross" at bounding box center [854, 310] width 11 height 11
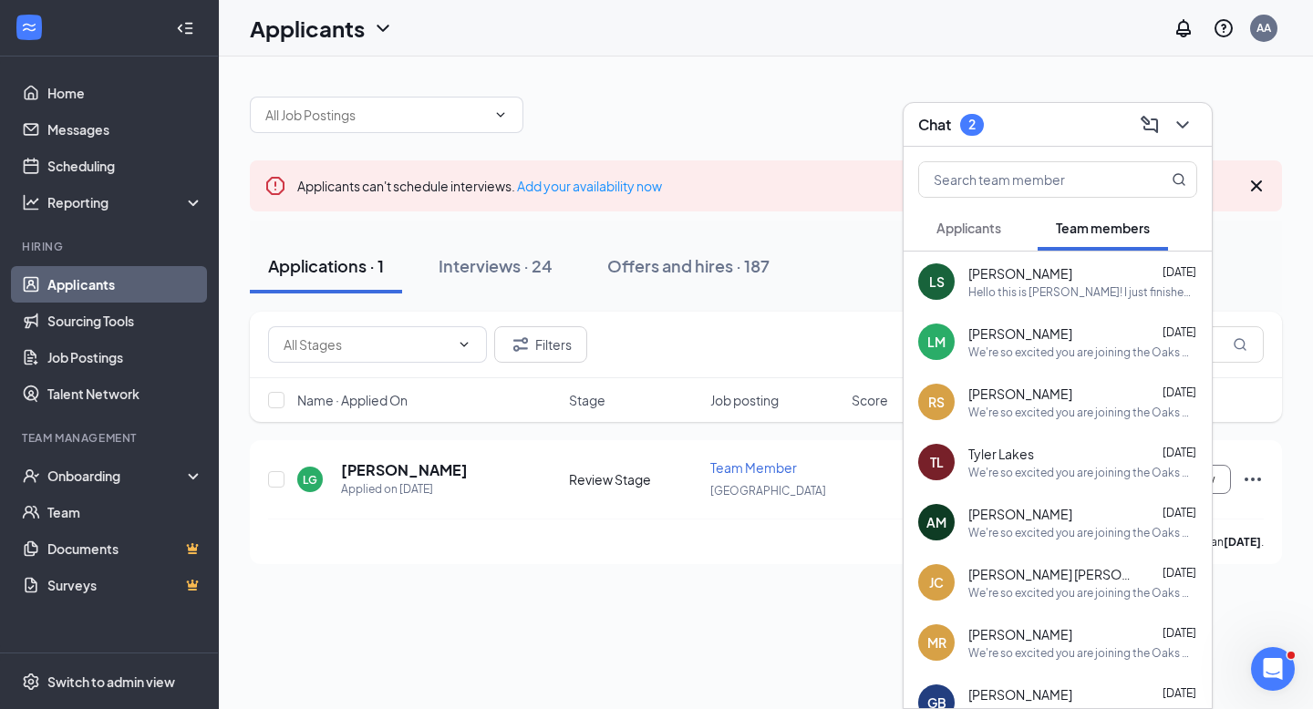
click at [977, 233] on span "Applicants" at bounding box center [968, 228] width 65 height 16
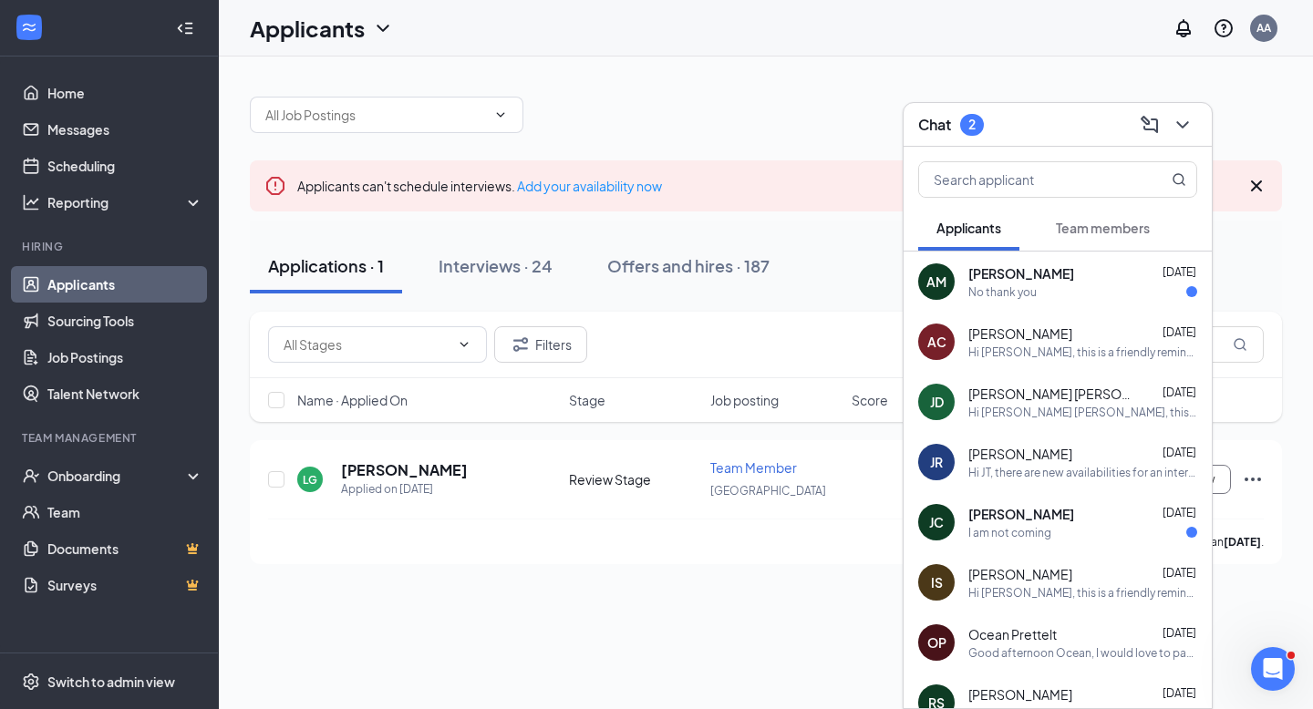
click at [1004, 298] on div "No thank you" at bounding box center [1002, 292] width 68 height 16
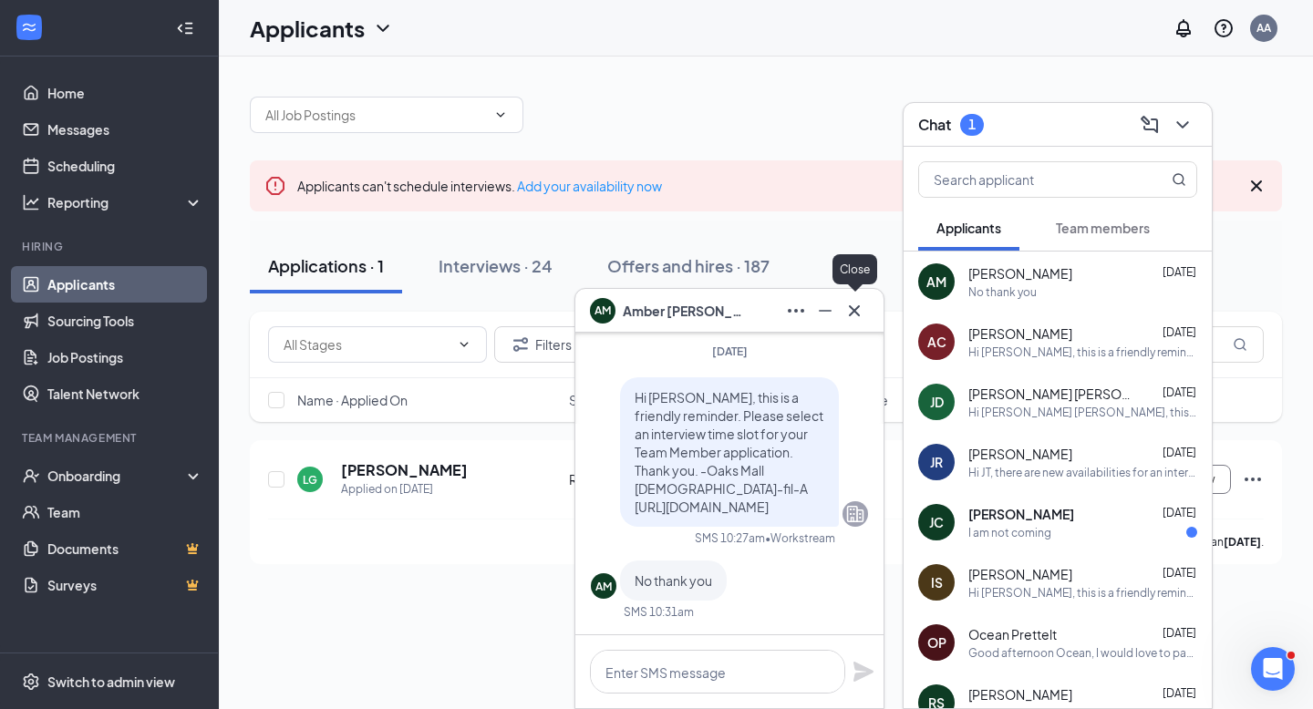
click at [859, 305] on icon "Cross" at bounding box center [854, 310] width 11 height 11
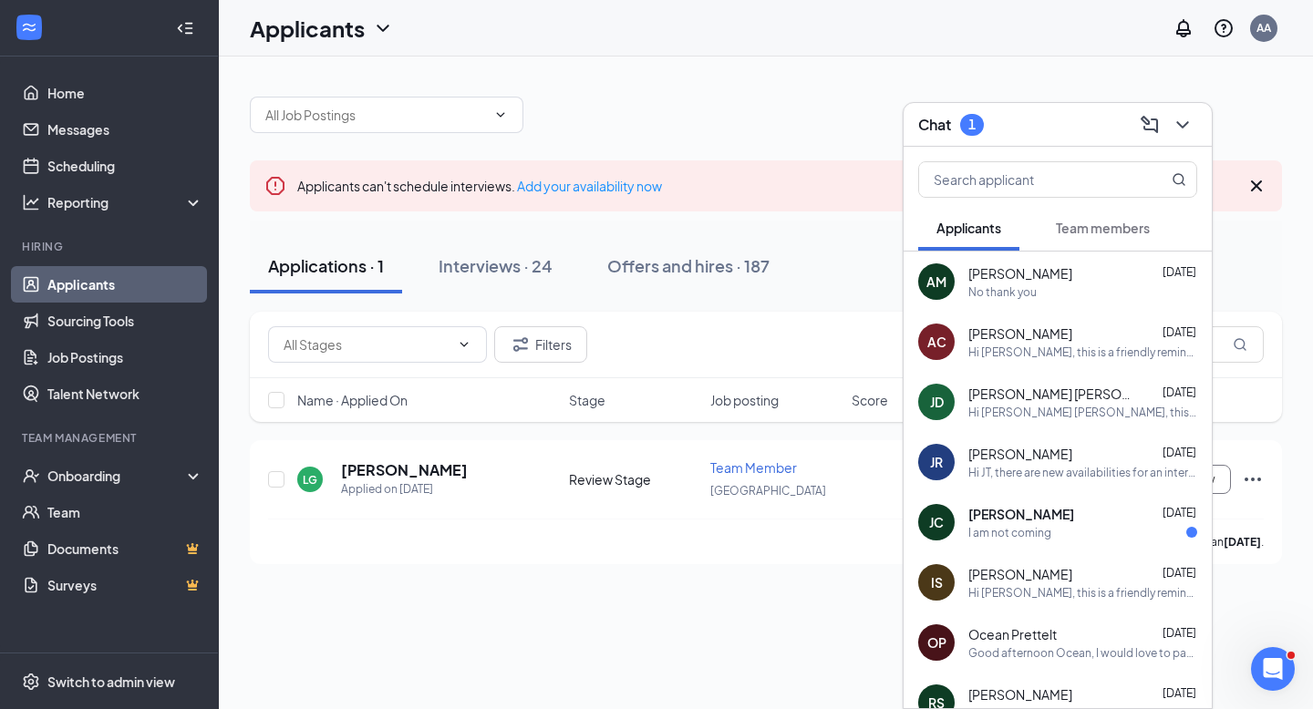
click at [1012, 539] on div "I am not coming" at bounding box center [1009, 533] width 83 height 16
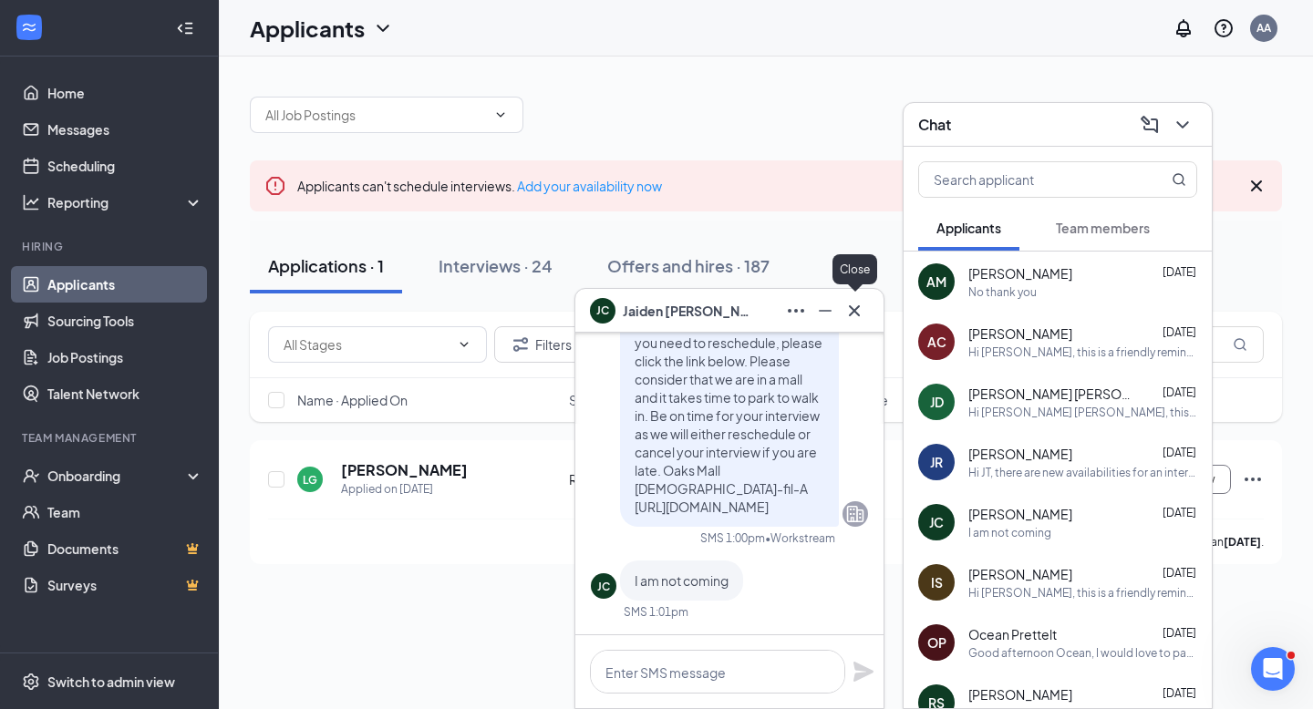
click at [856, 300] on icon "Cross" at bounding box center [854, 311] width 22 height 22
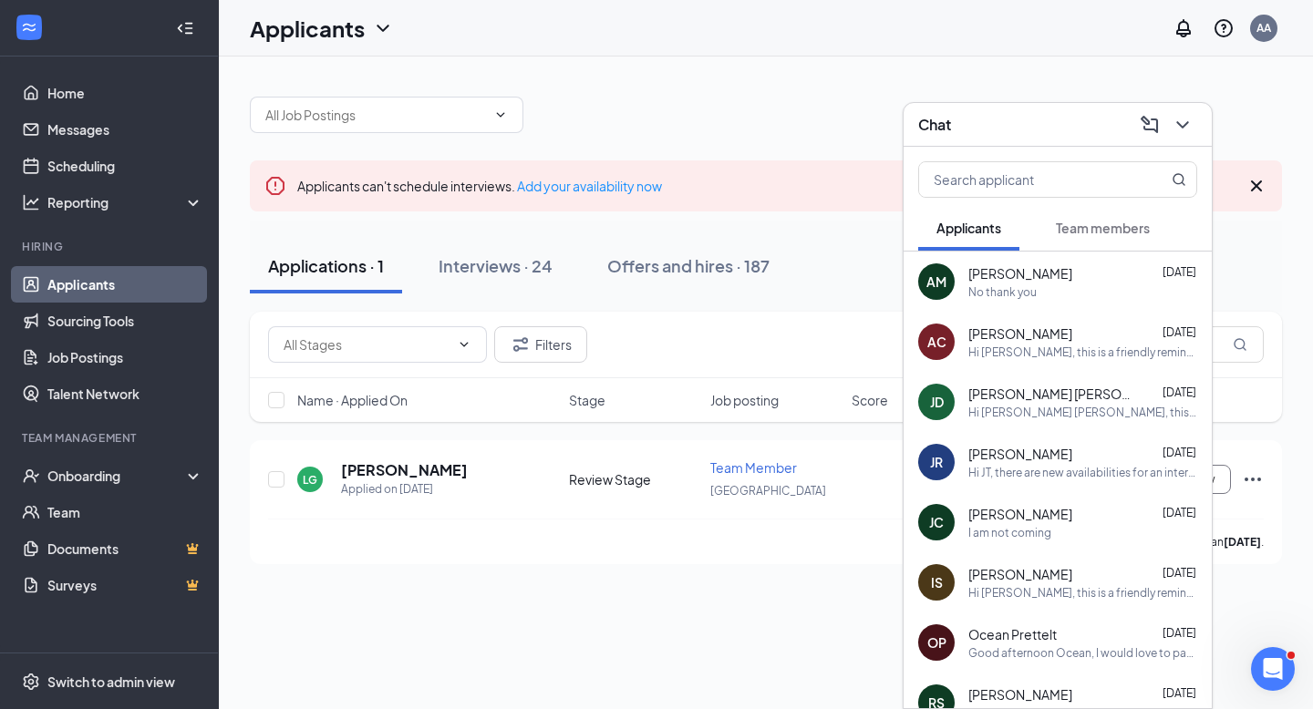
click at [1060, 126] on div "Chat" at bounding box center [1057, 124] width 279 height 28
